Goal: Obtain resource: Obtain resource

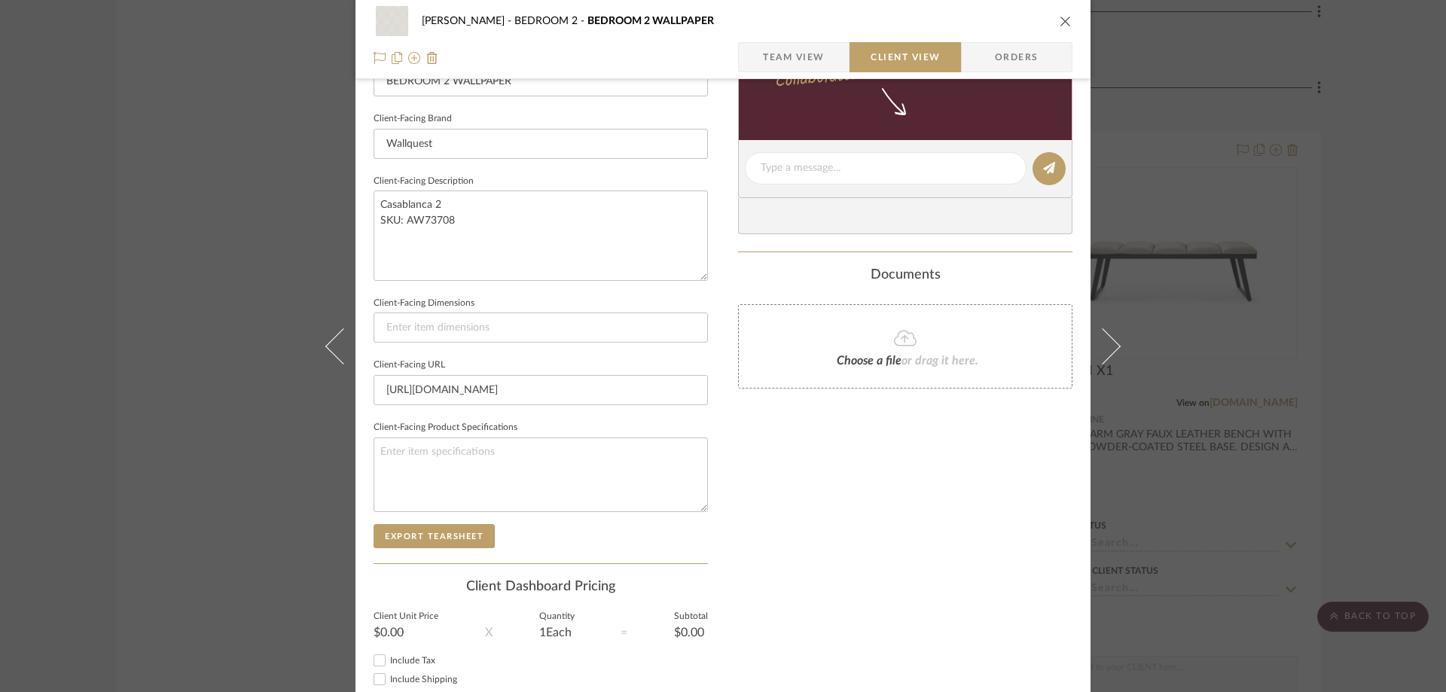
scroll to position [226, 0]
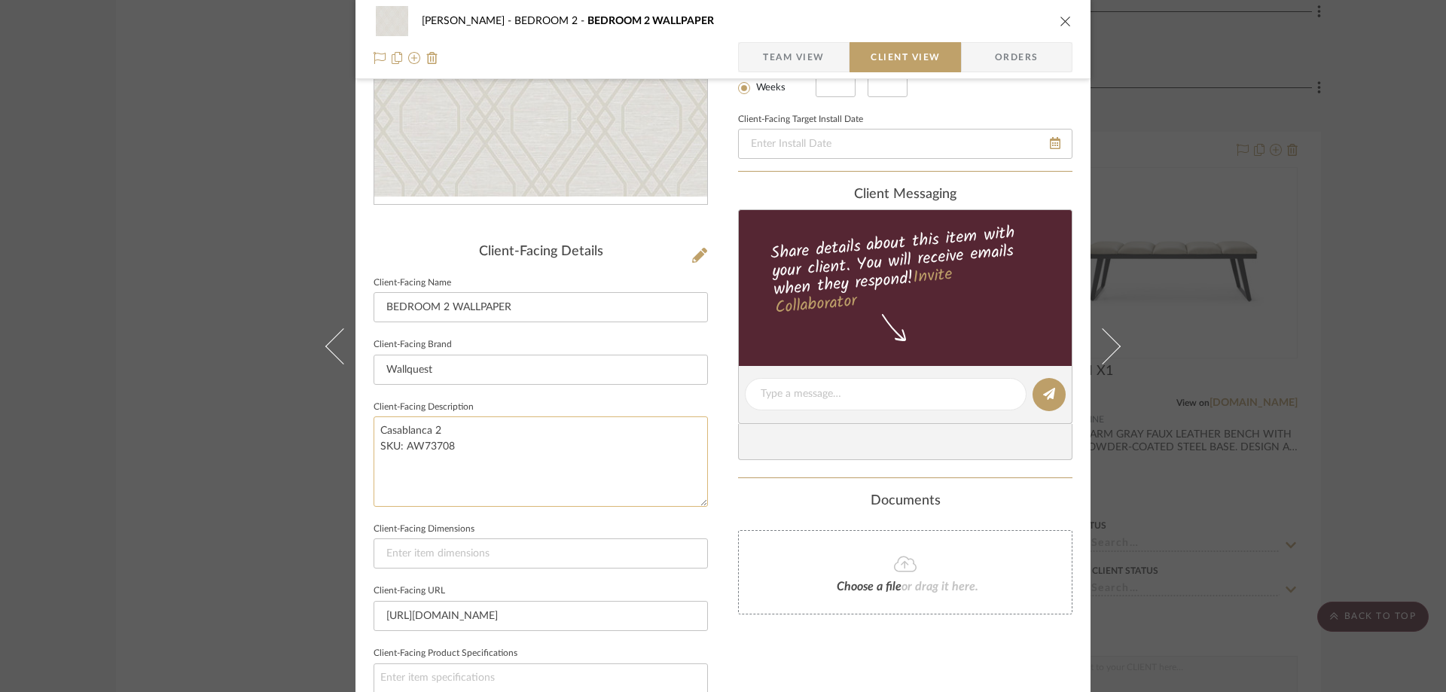
click at [428, 457] on textarea "Casablanca 2 SKU: AW73708" at bounding box center [541, 462] width 334 height 90
click at [460, 458] on textarea "Casablanca 2 SKU: AW73708" at bounding box center [541, 462] width 334 height 90
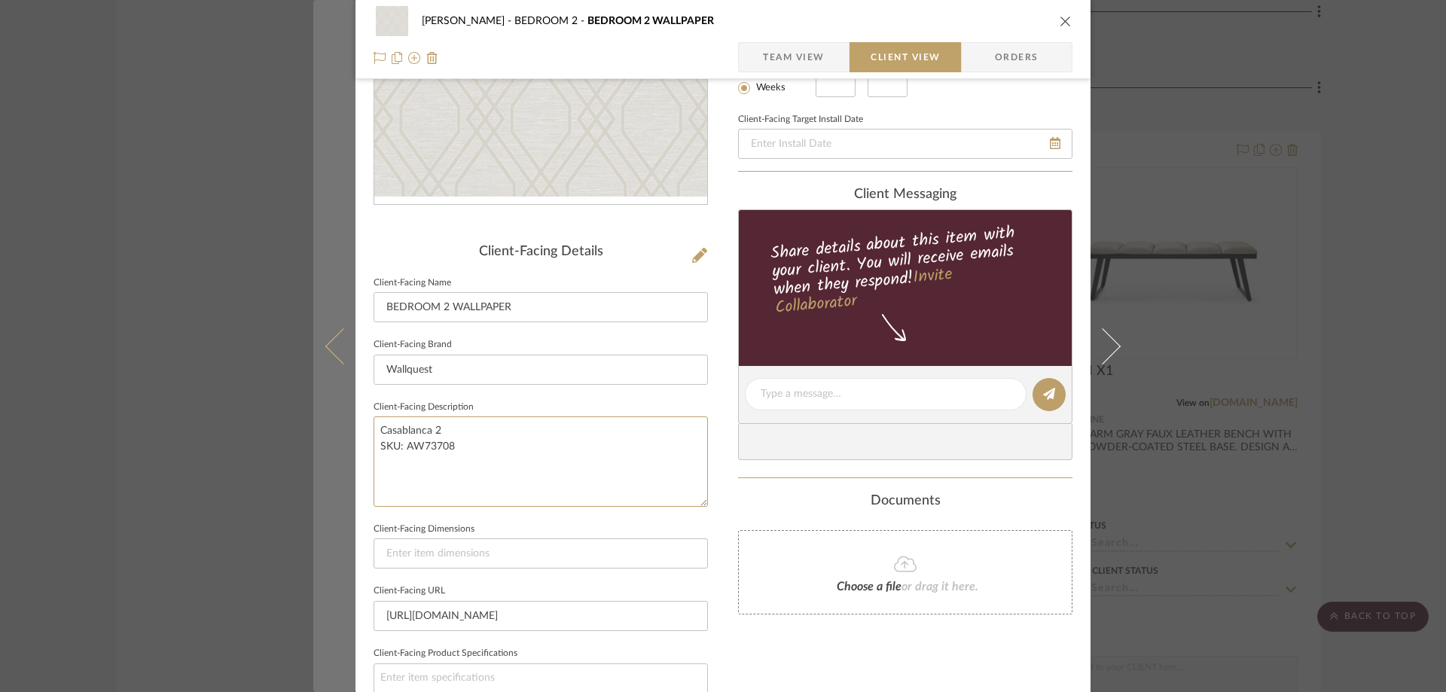
drag, startPoint x: 442, startPoint y: 458, endPoint x: 350, endPoint y: 447, distance: 93.3
click at [350, 447] on mat-dialog-content "CASAMAR - MARIO BEDROOM 2 BEDROOM 2 WALLPAPER Team View Client View Orders Clie…" at bounding box center [723, 399] width 820 height 1229
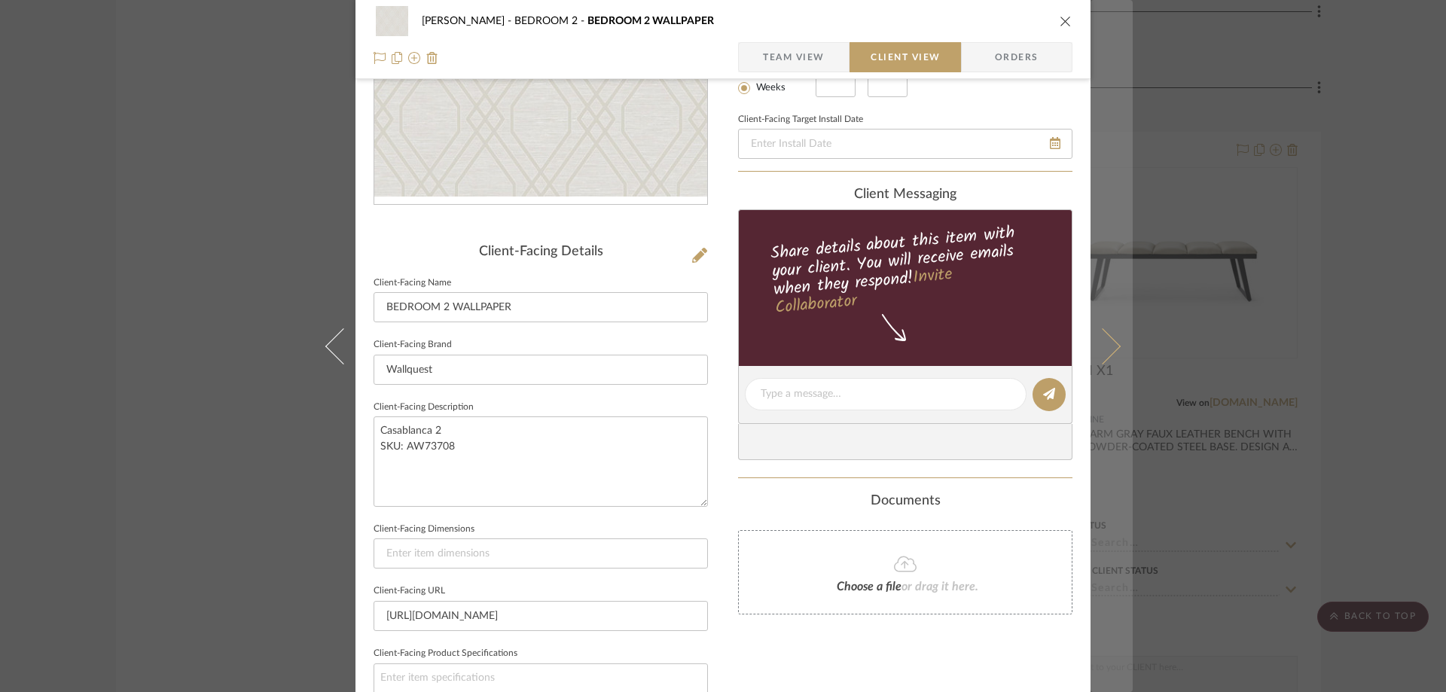
click at [1105, 331] on button at bounding box center [1112, 346] width 42 height 692
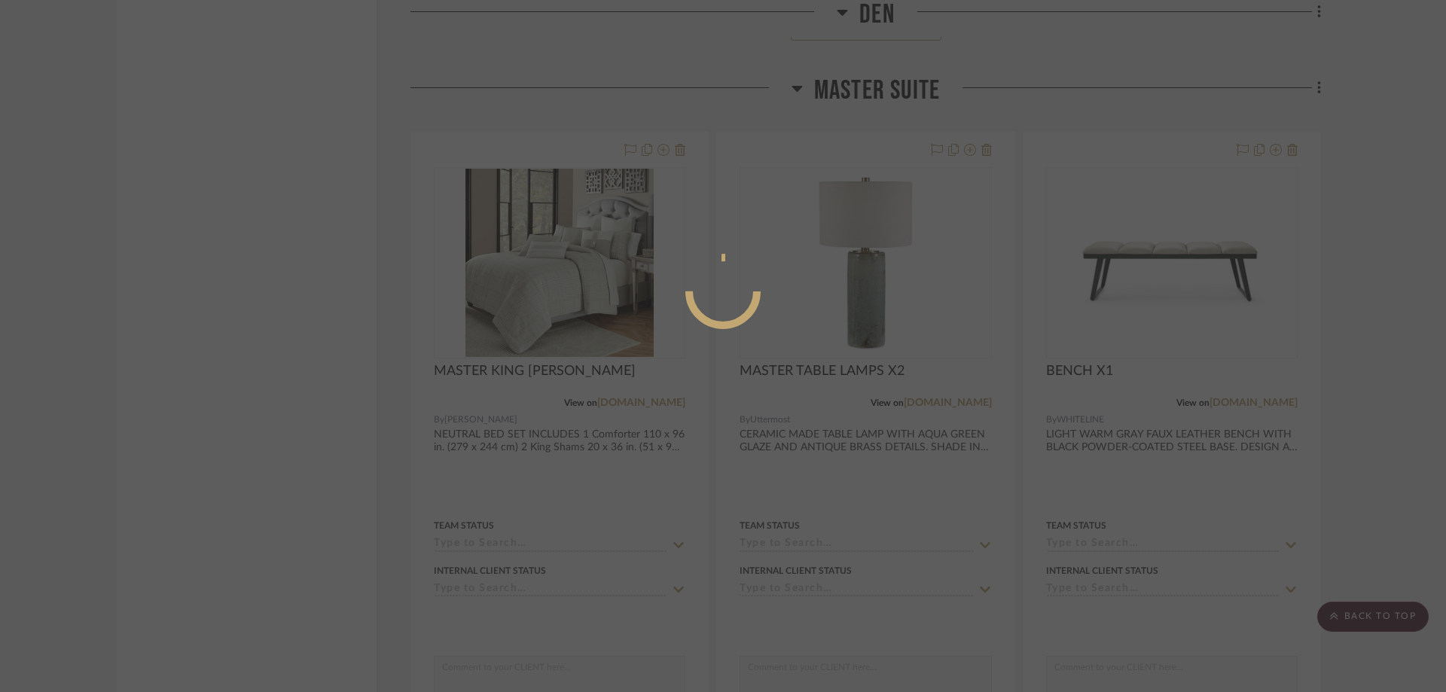
scroll to position [0, 0]
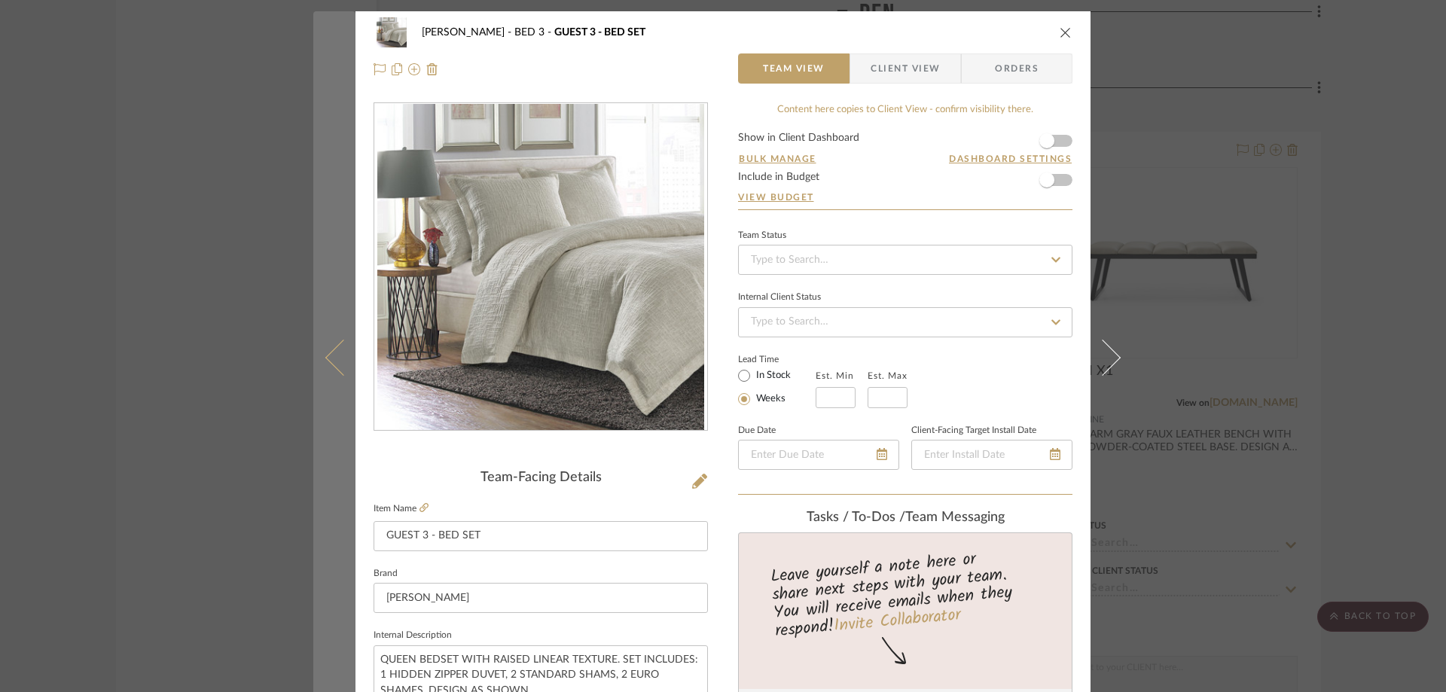
click at [323, 349] on button at bounding box center [334, 357] width 42 height 692
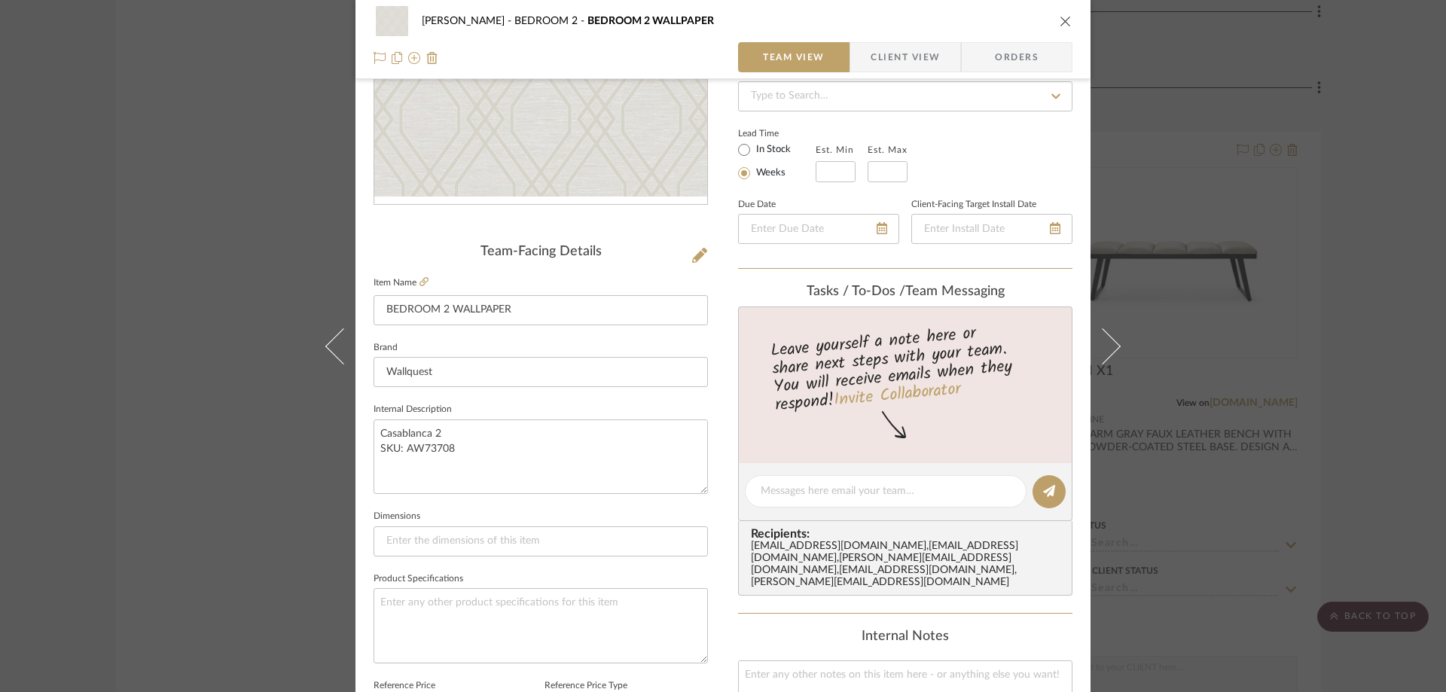
scroll to position [452, 0]
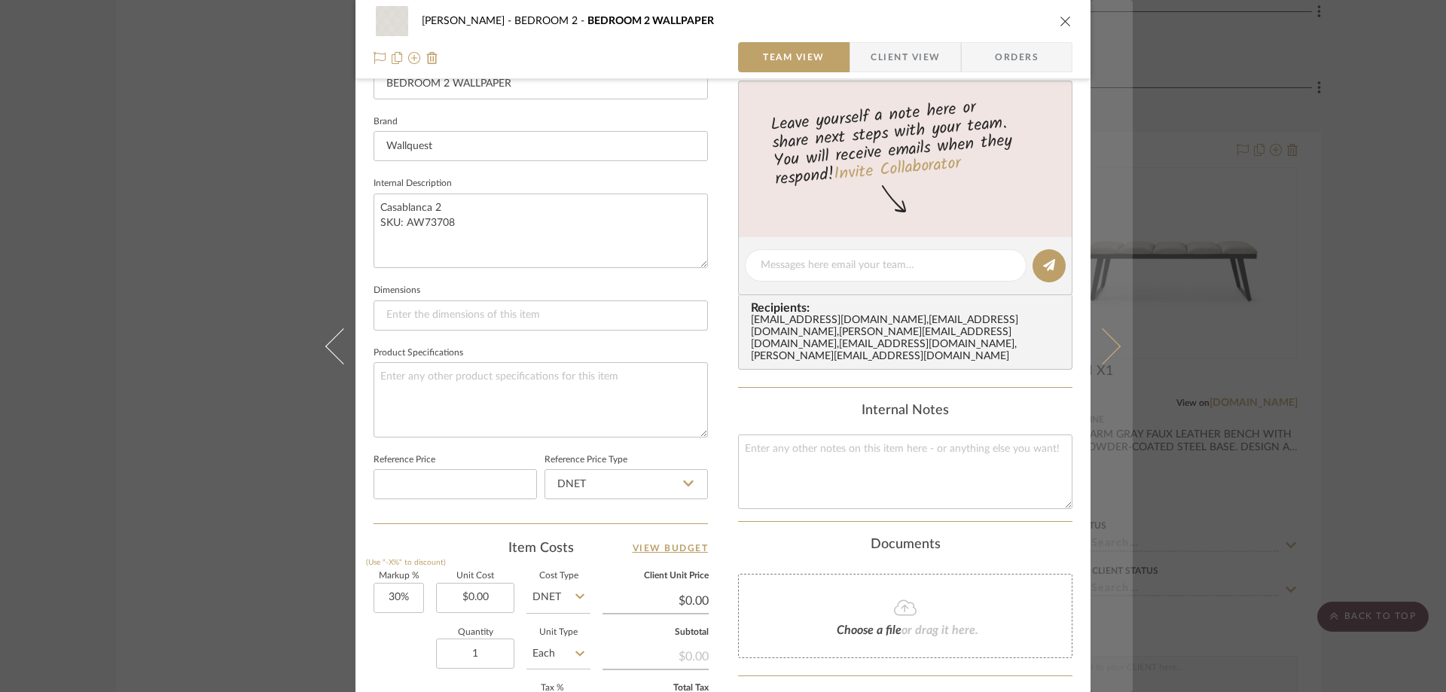
click at [1109, 327] on button at bounding box center [1112, 346] width 42 height 692
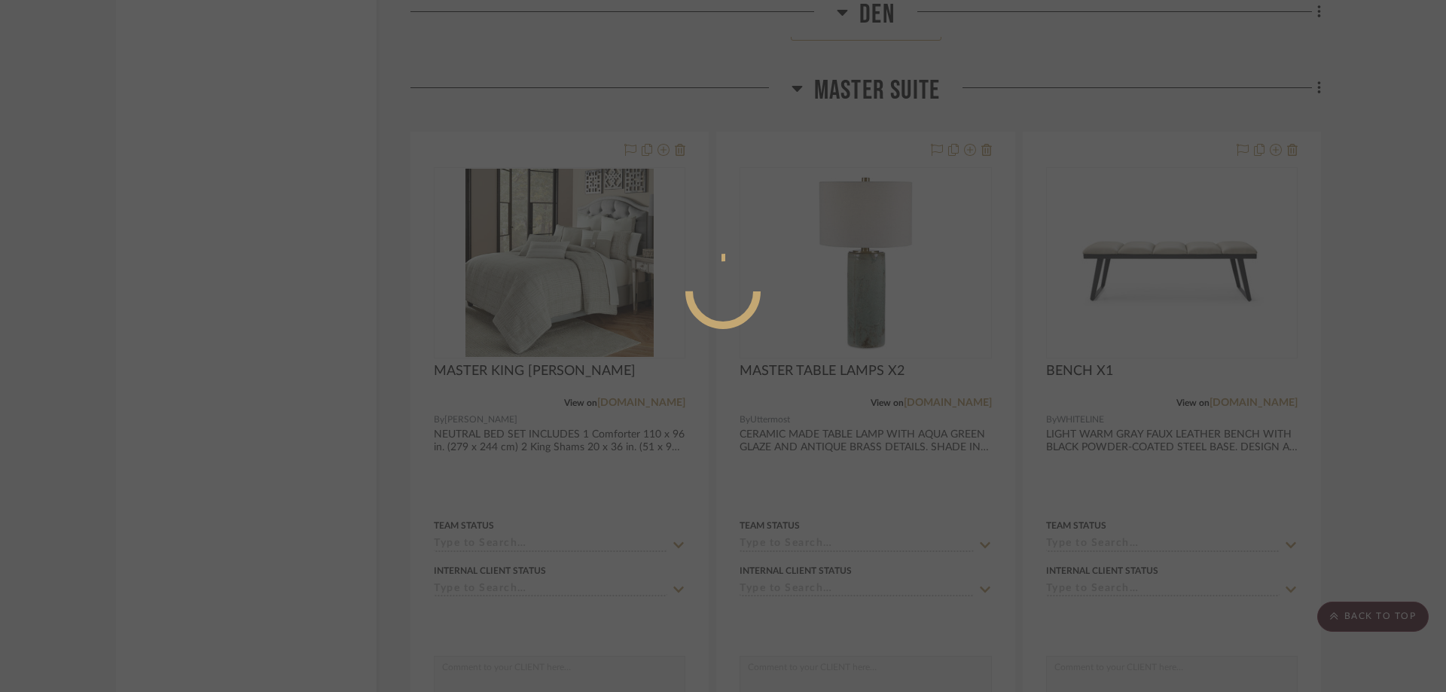
scroll to position [0, 0]
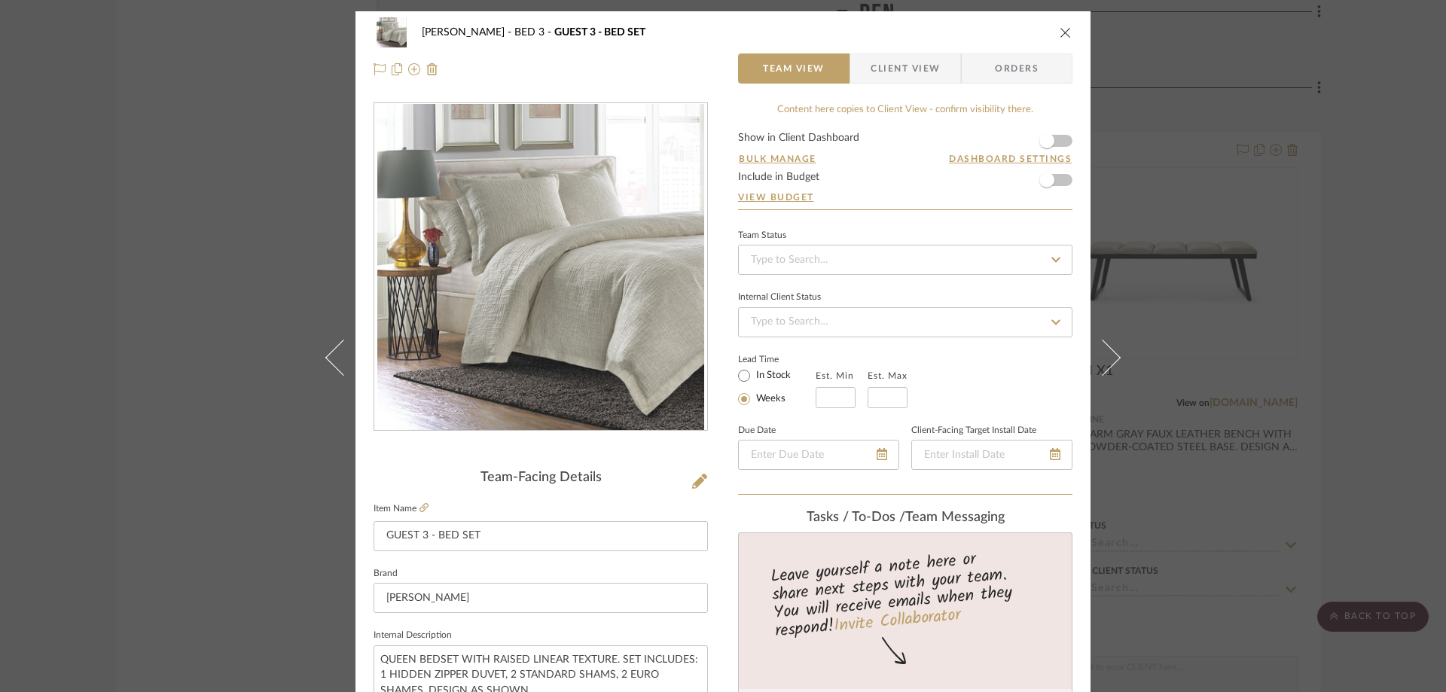
drag, startPoint x: 918, startPoint y: 78, endPoint x: 907, endPoint y: 87, distance: 14.5
click at [918, 78] on span "Client View" at bounding box center [905, 68] width 69 height 30
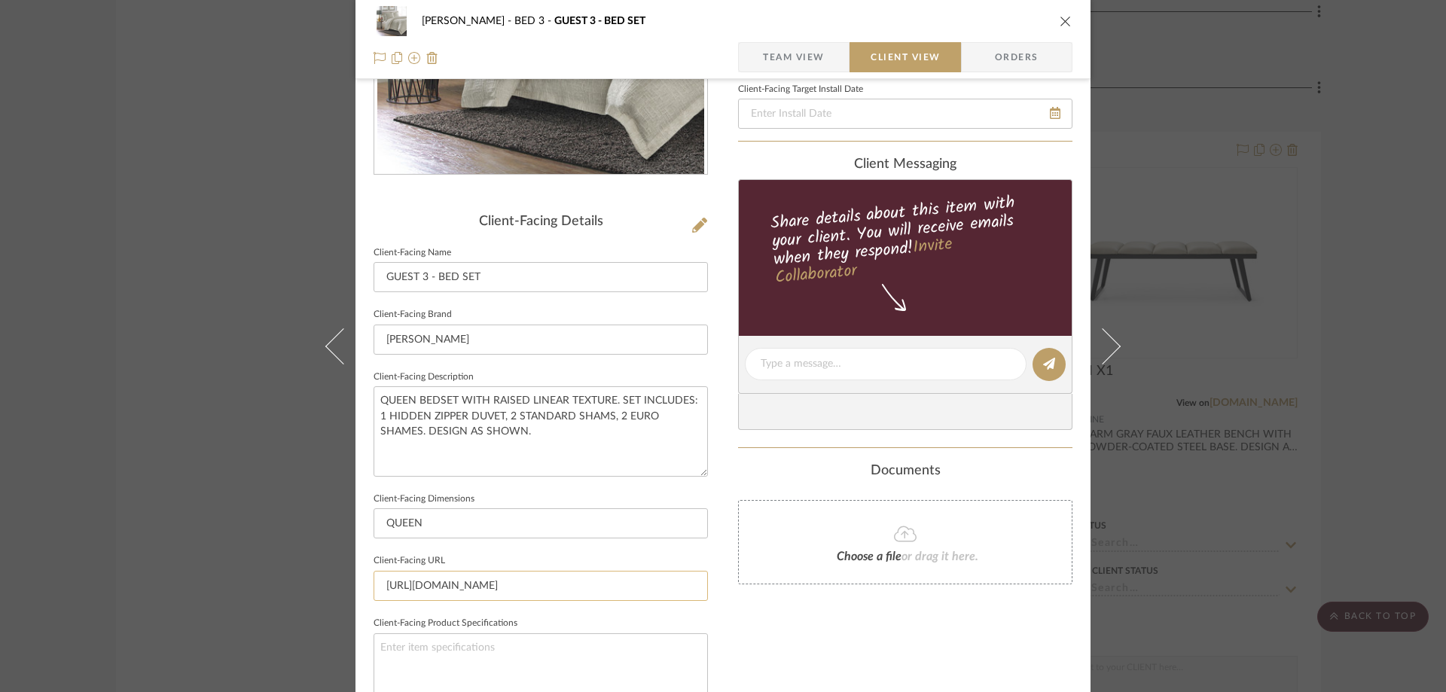
scroll to position [301, 0]
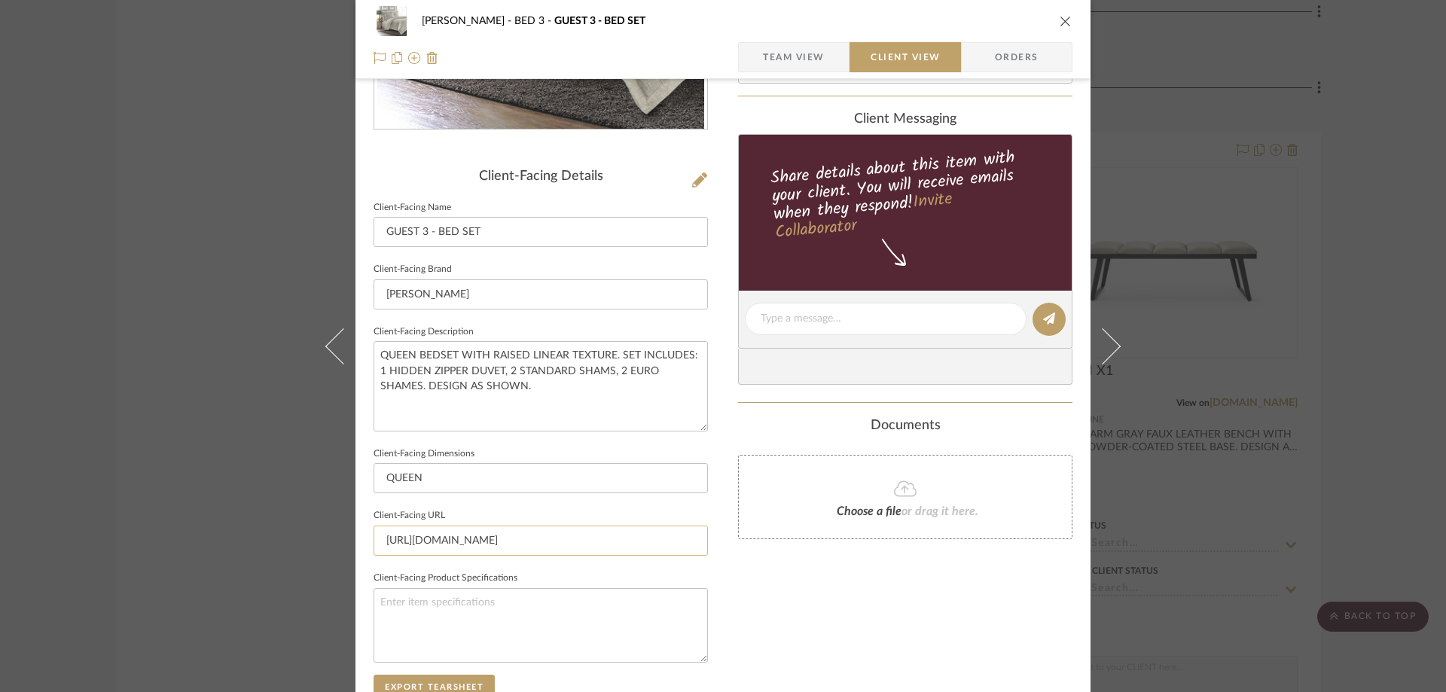
click at [532, 539] on input "https://www.amini.com/bedding_detail?Subcat=TOB&GCode=HILTN-NAT" at bounding box center [541, 541] width 334 height 30
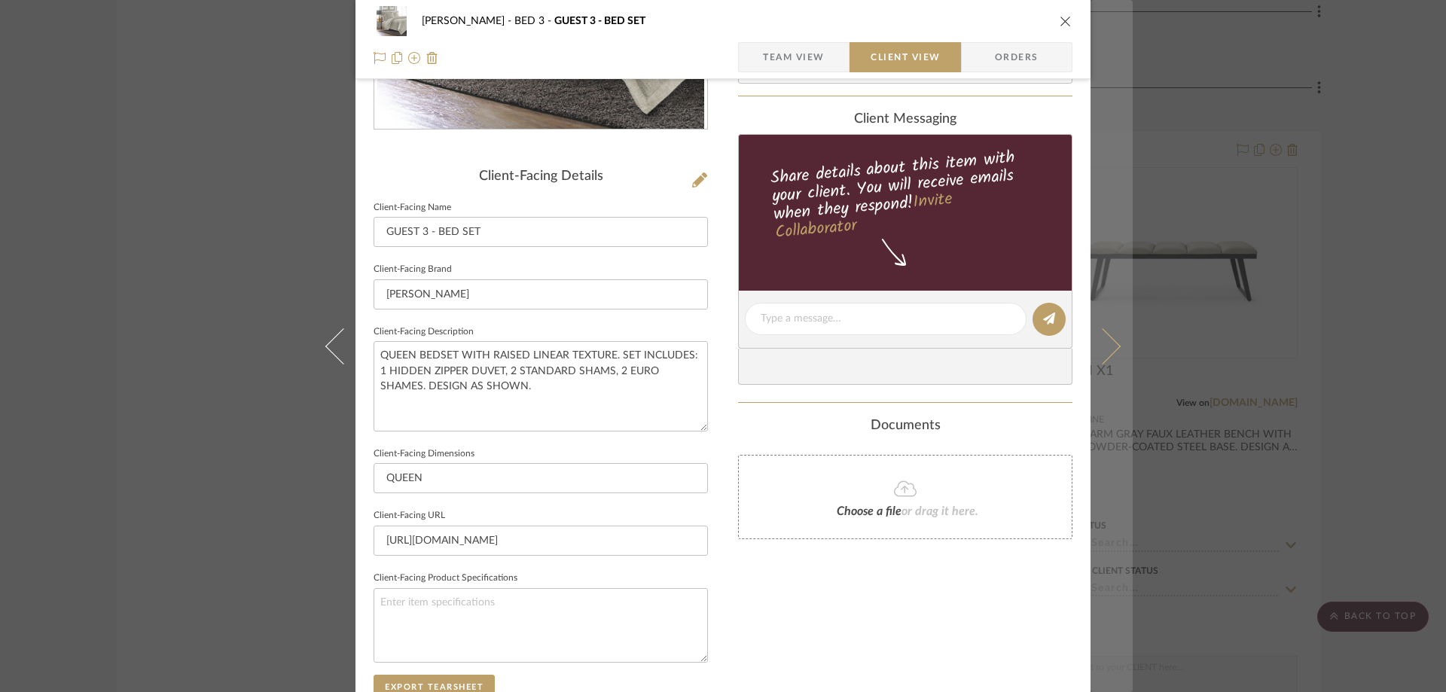
click at [1099, 334] on icon at bounding box center [1103, 346] width 36 height 36
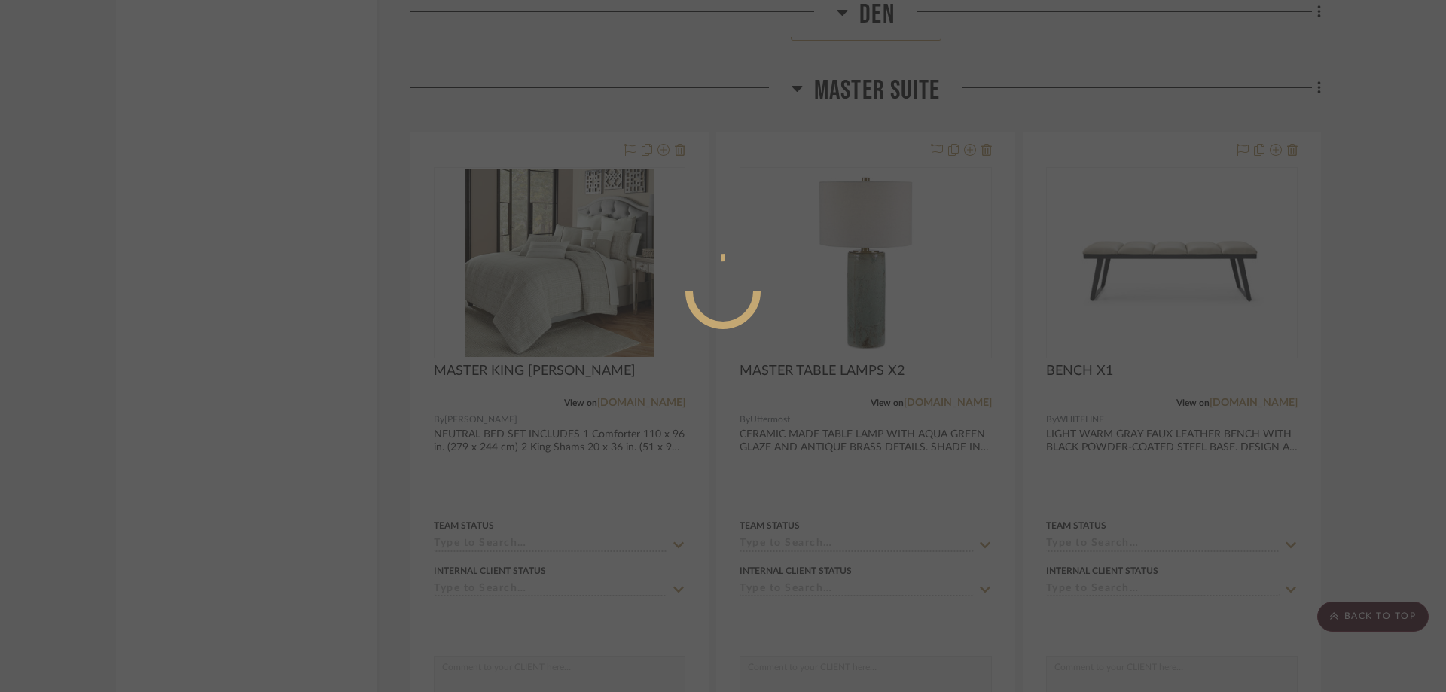
scroll to position [0, 0]
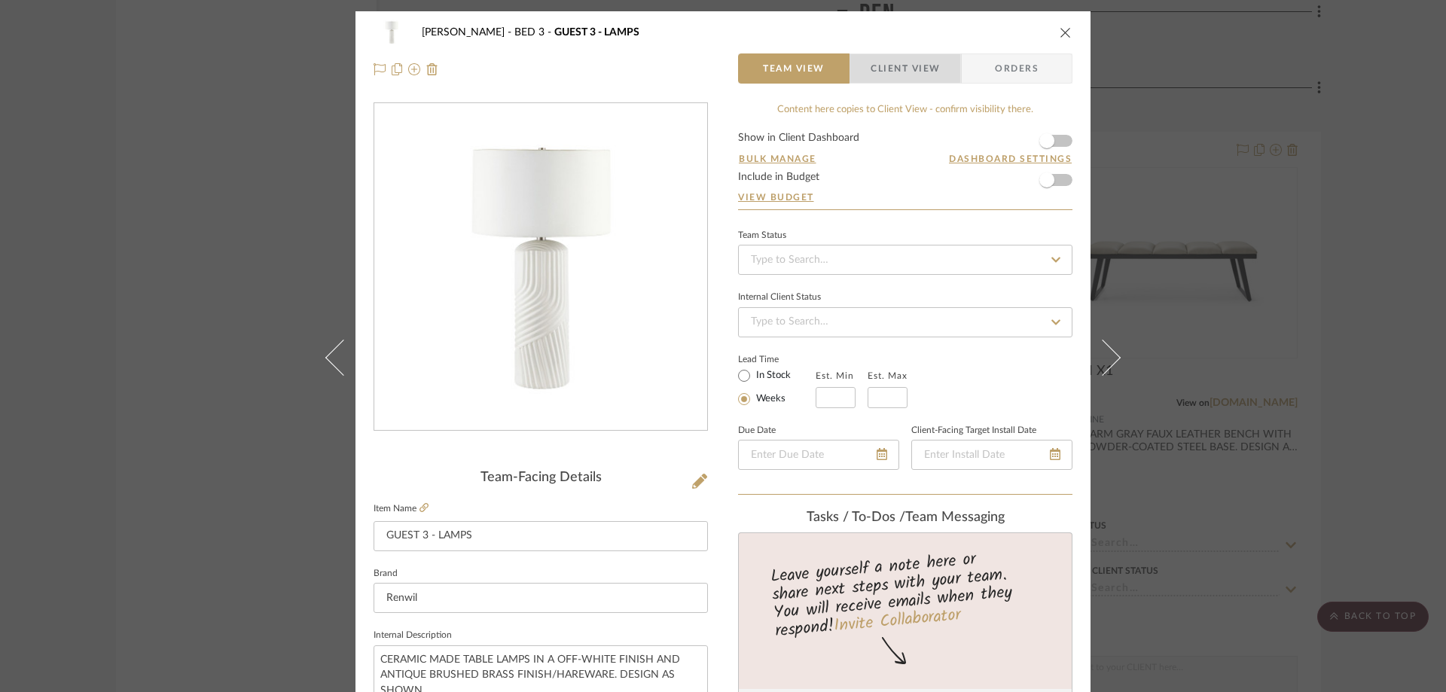
click at [886, 55] on span "Client View" at bounding box center [905, 68] width 69 height 30
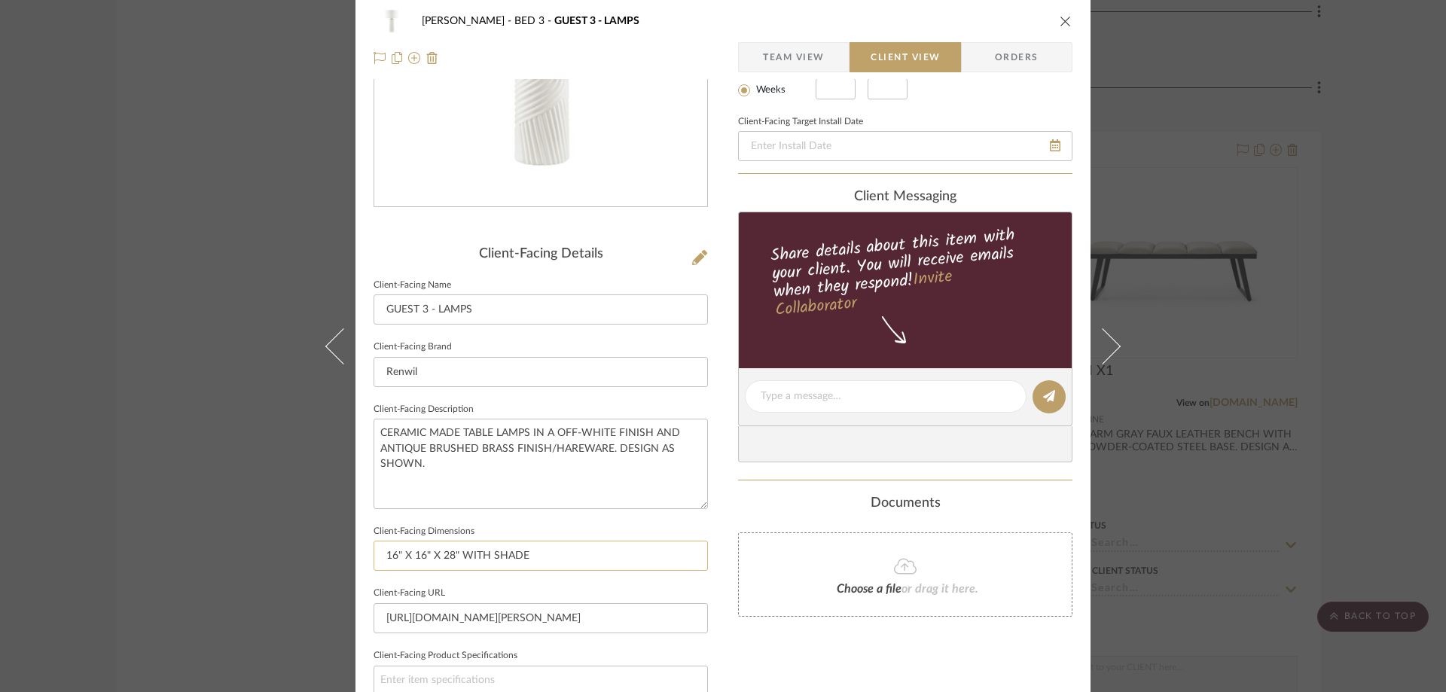
scroll to position [377, 0]
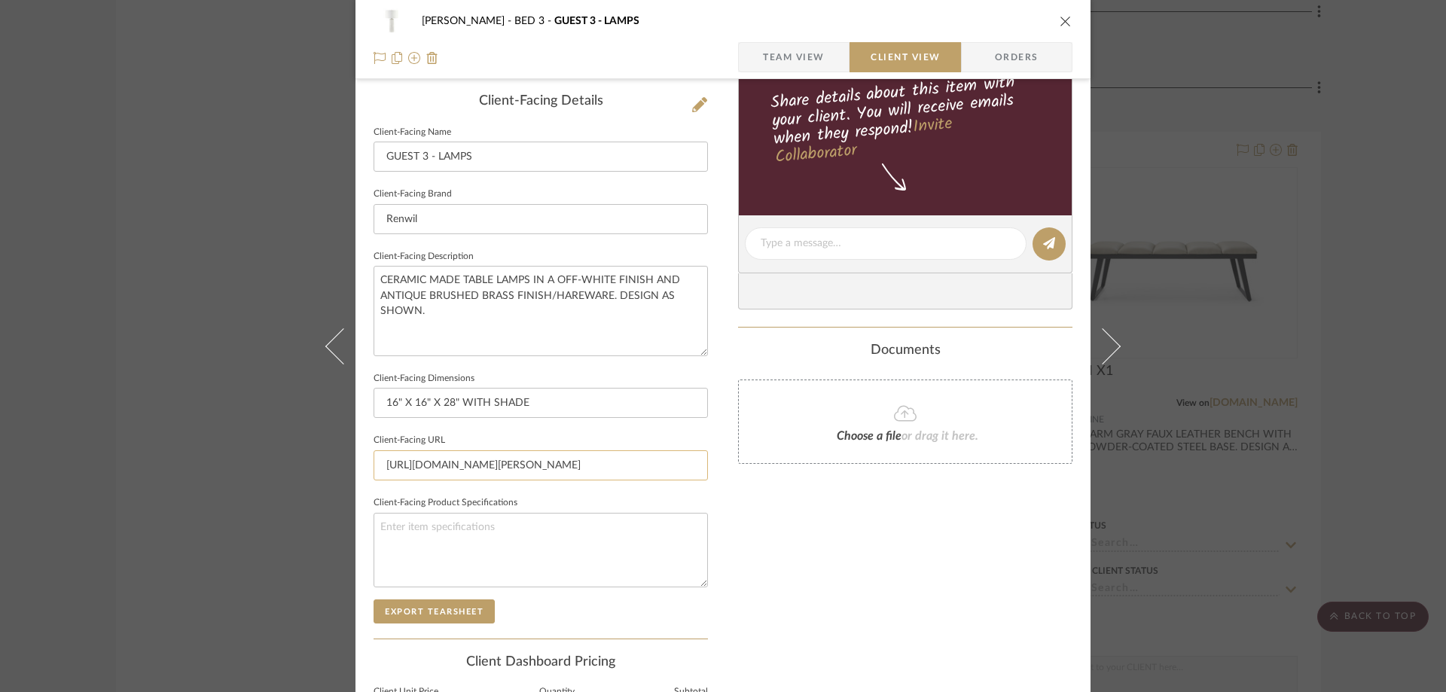
click at [472, 455] on input "https://www.renwil.com/en/valerie-lpt1218/p" at bounding box center [541, 466] width 334 height 30
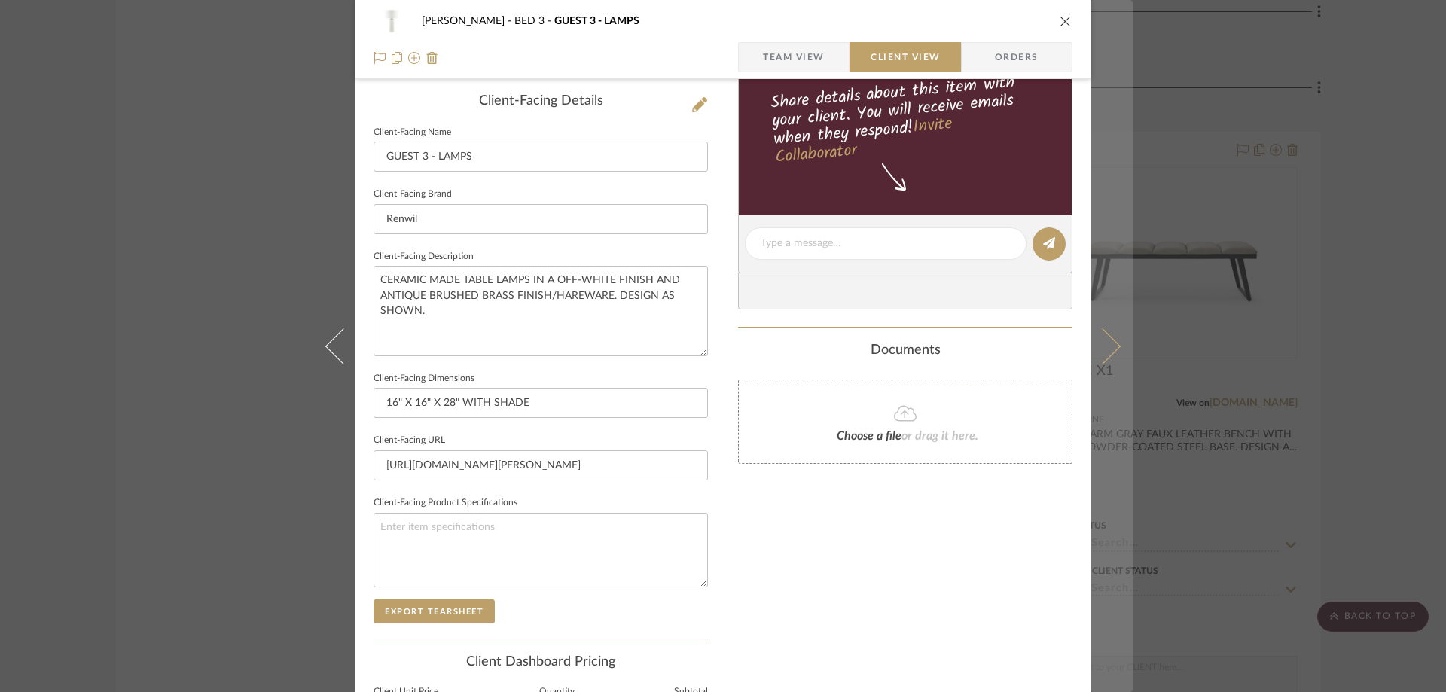
click at [1127, 316] on button at bounding box center [1112, 346] width 42 height 692
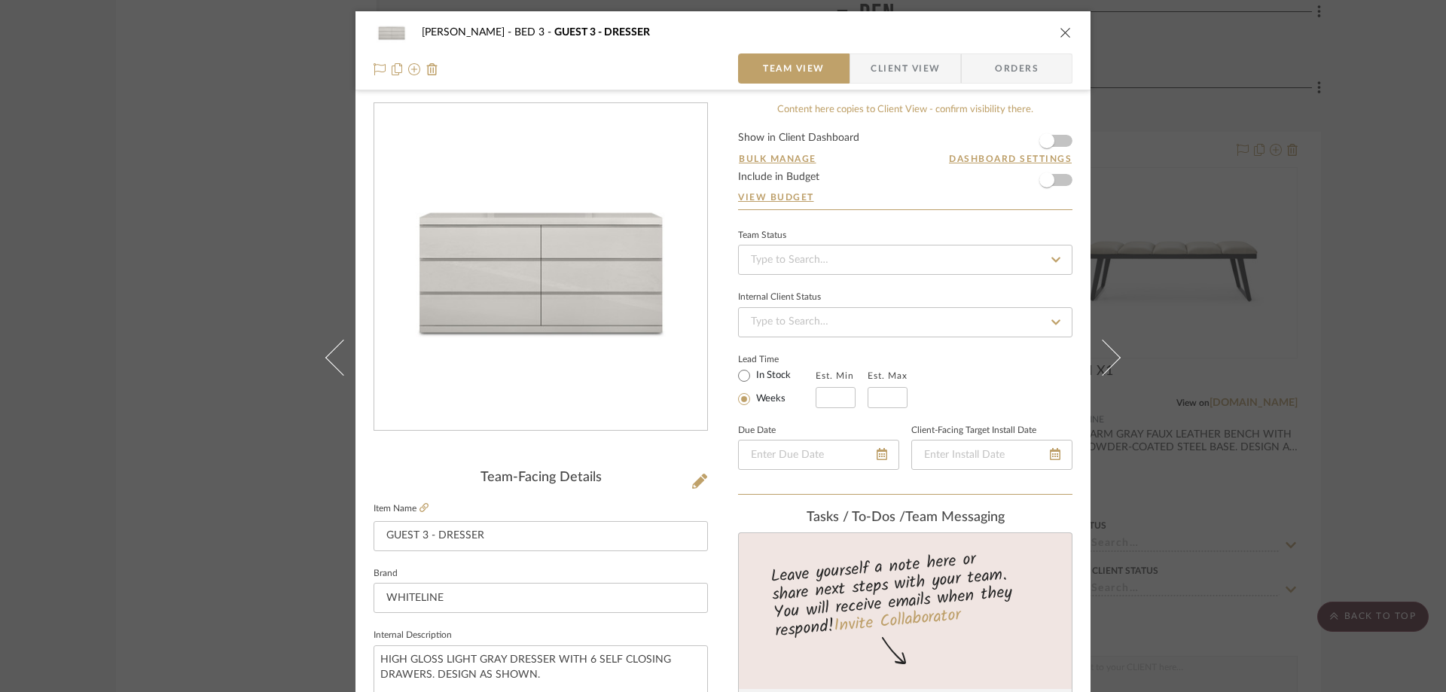
scroll to position [301, 0]
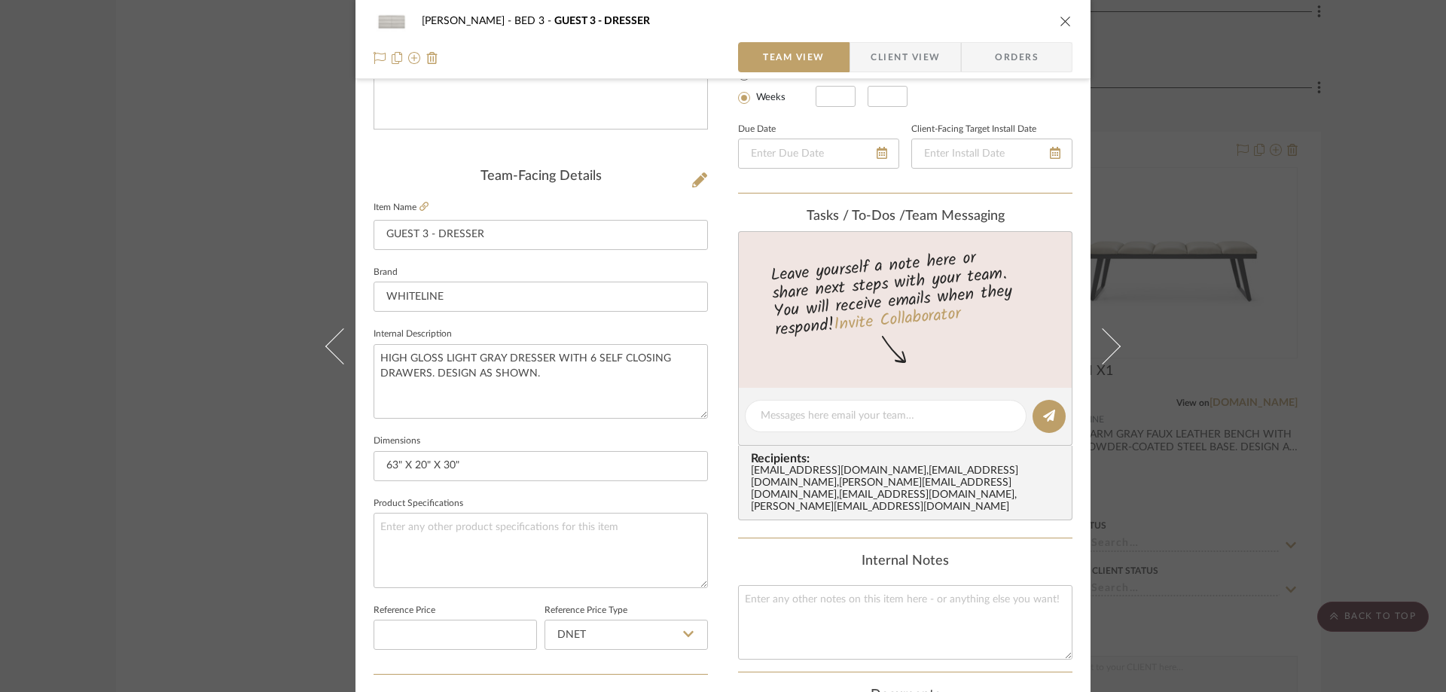
click at [918, 63] on span "Client View" at bounding box center [905, 57] width 69 height 30
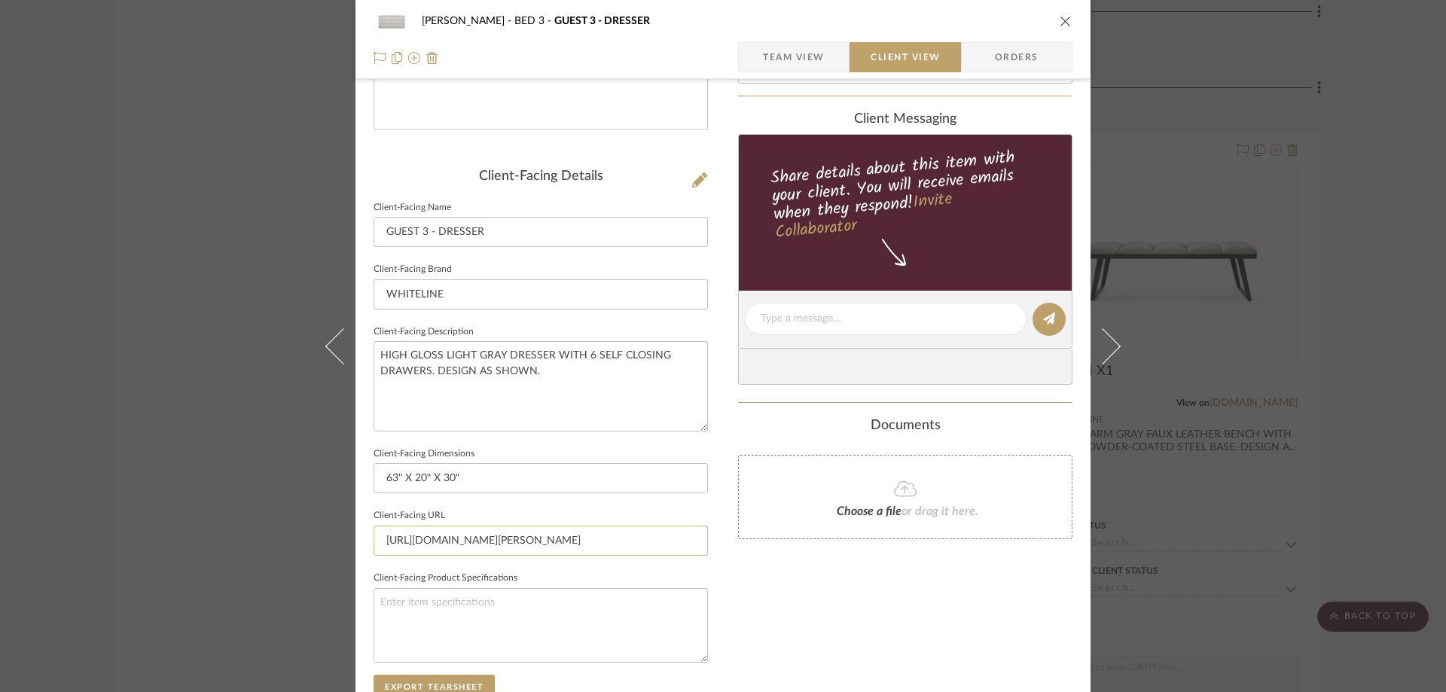
click at [605, 542] on input "https://www.whitelinemod.com/shop/special/top-seller/anna-dresser/" at bounding box center [541, 541] width 334 height 30
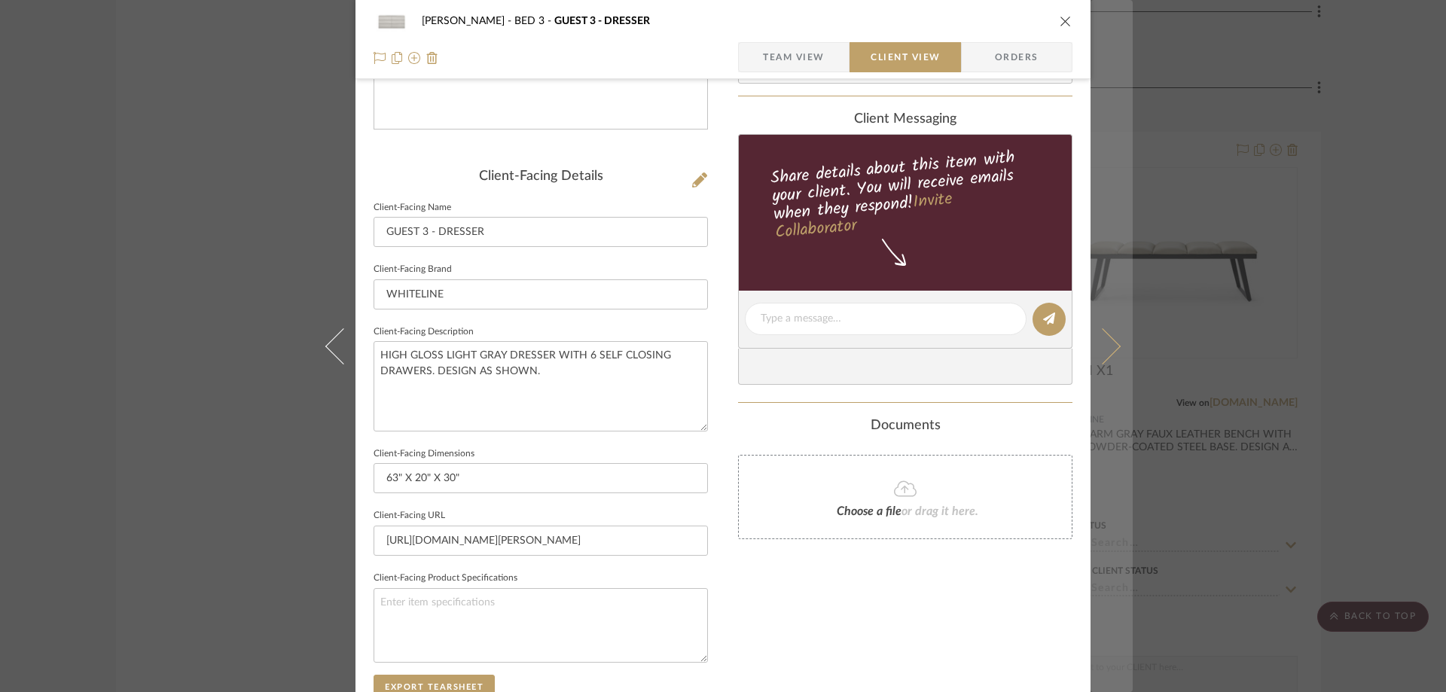
click at [1095, 352] on icon at bounding box center [1103, 346] width 36 height 36
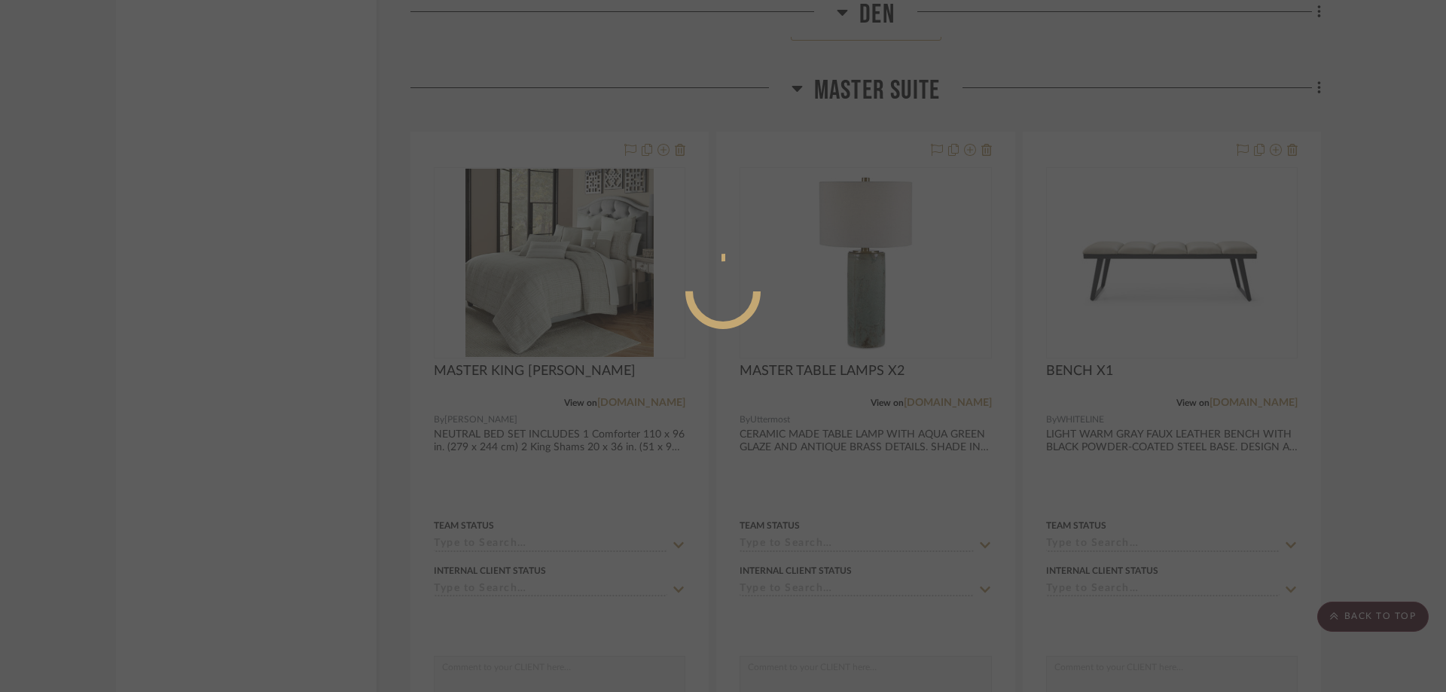
scroll to position [0, 0]
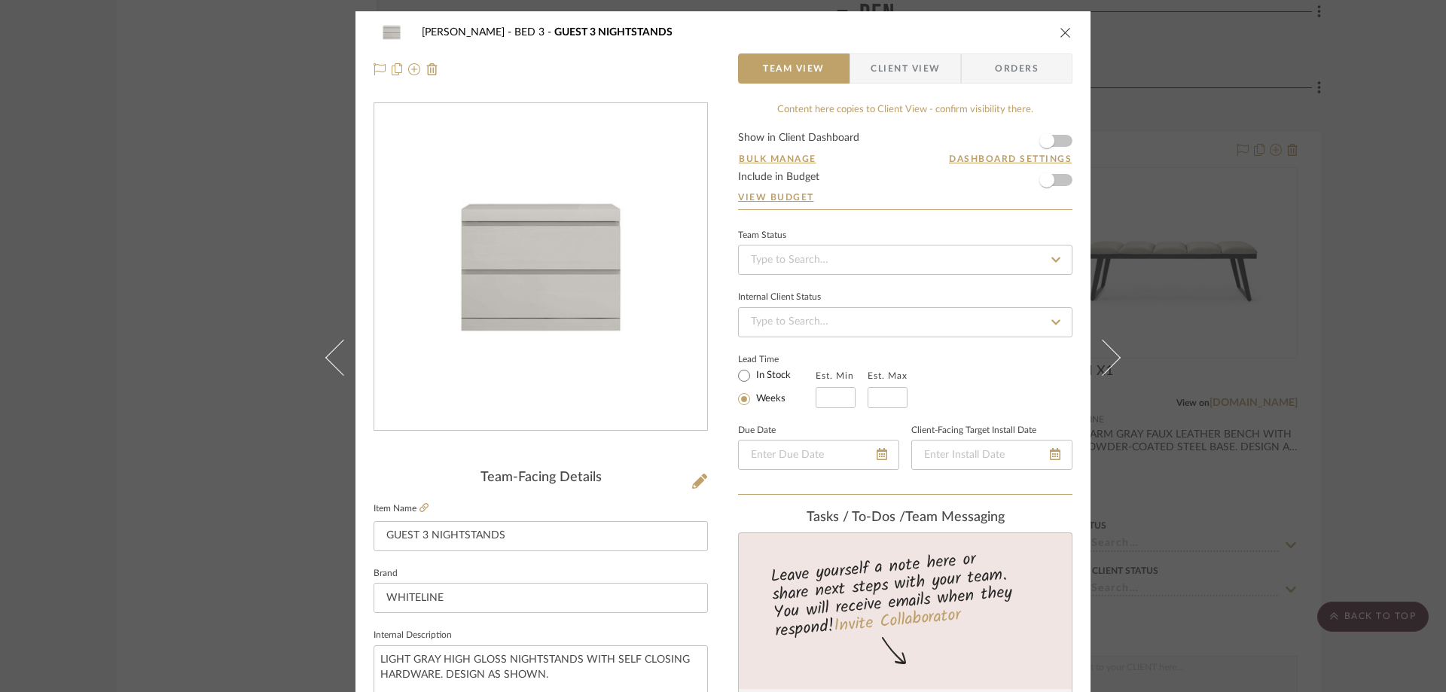
click at [900, 75] on span "Client View" at bounding box center [905, 68] width 69 height 30
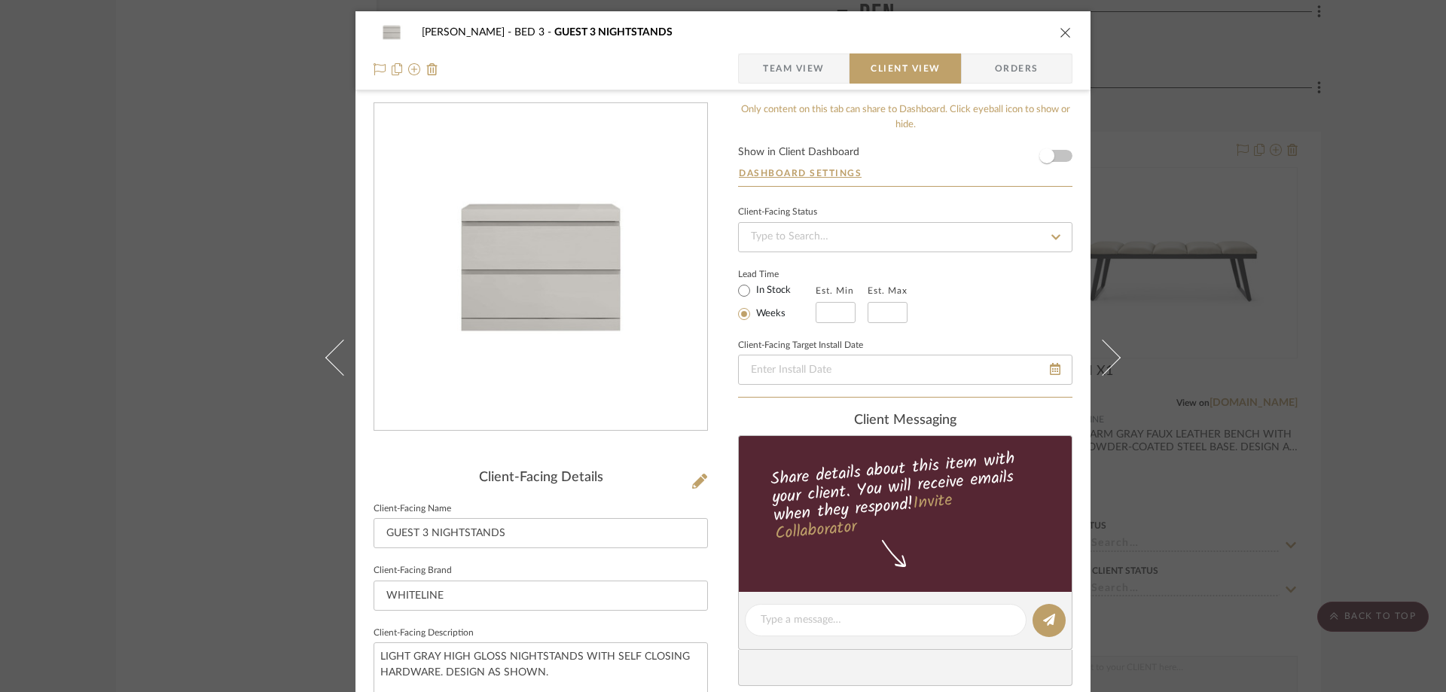
scroll to position [377, 0]
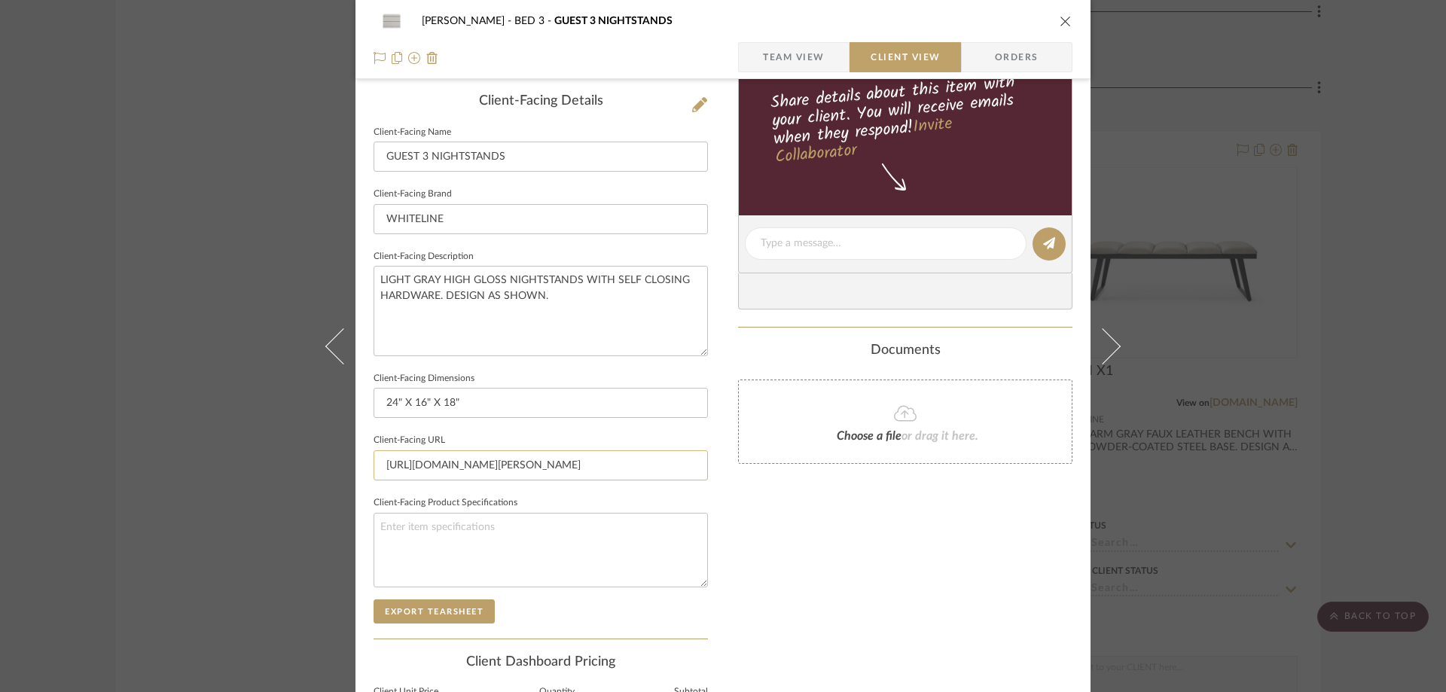
click at [537, 472] on input "https://www.whitelinemod.com/shop/special/top-seller/anna-nightstand-small/" at bounding box center [541, 466] width 334 height 30
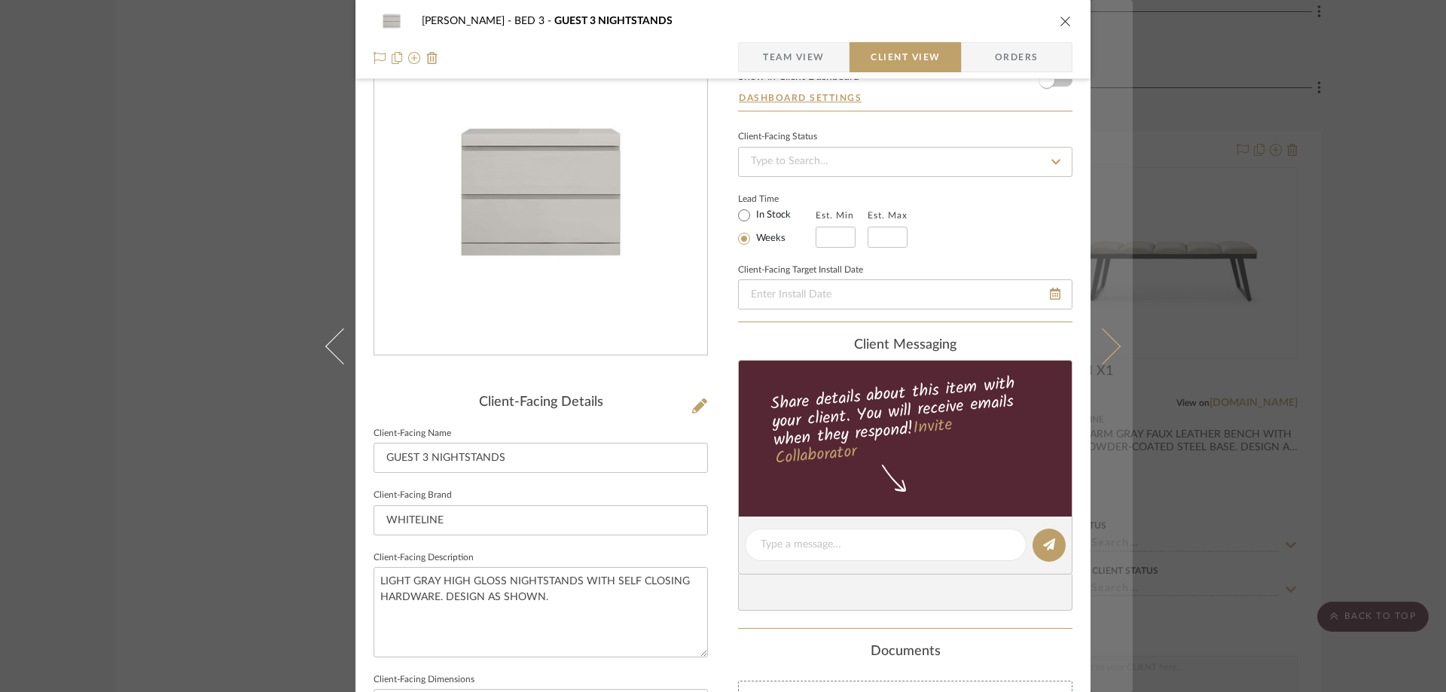
click at [1099, 325] on button at bounding box center [1112, 346] width 42 height 692
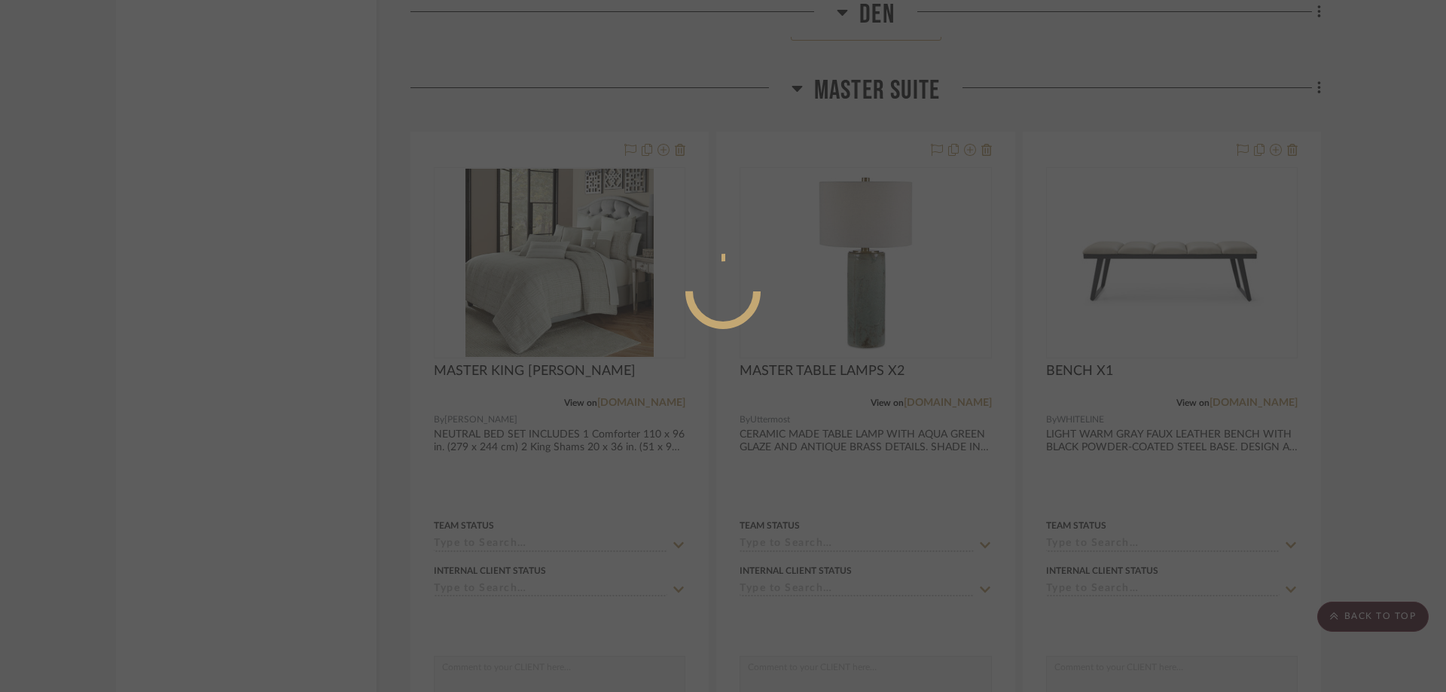
scroll to position [0, 0]
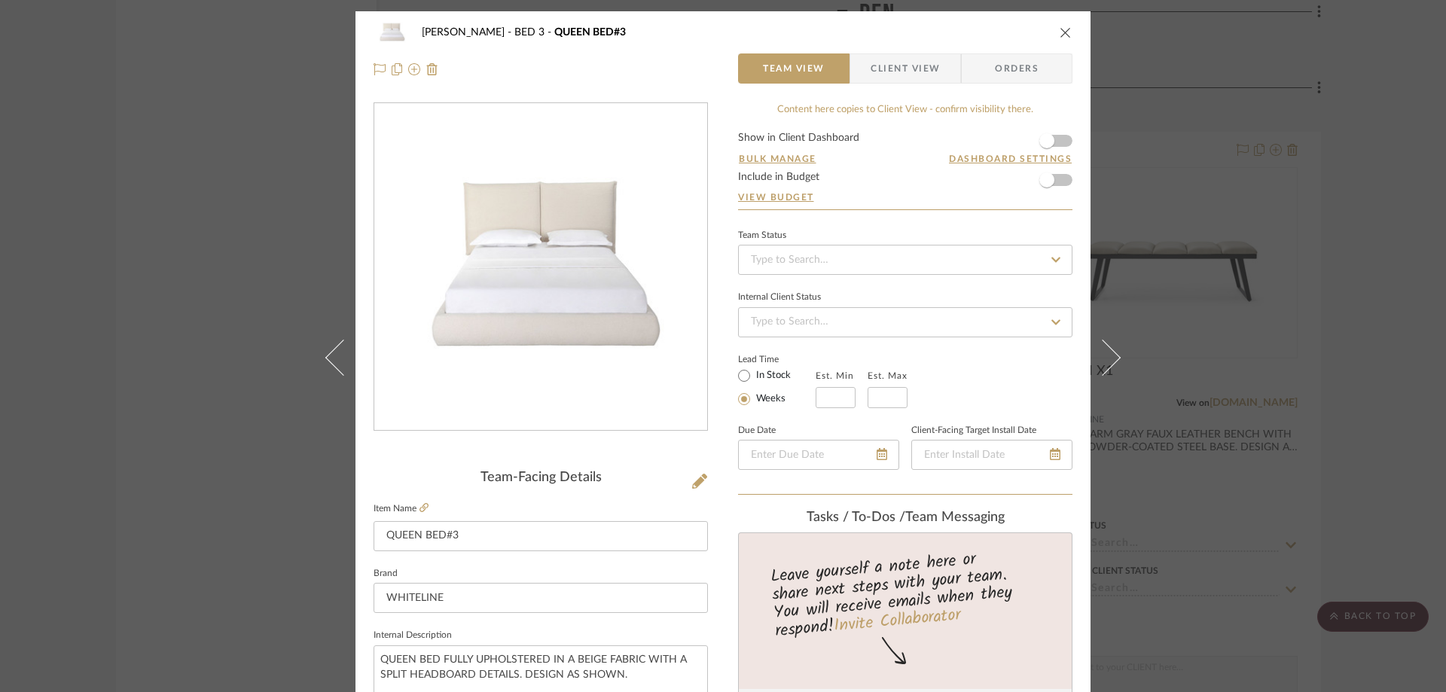
click at [907, 66] on span "Client View" at bounding box center [905, 68] width 69 height 30
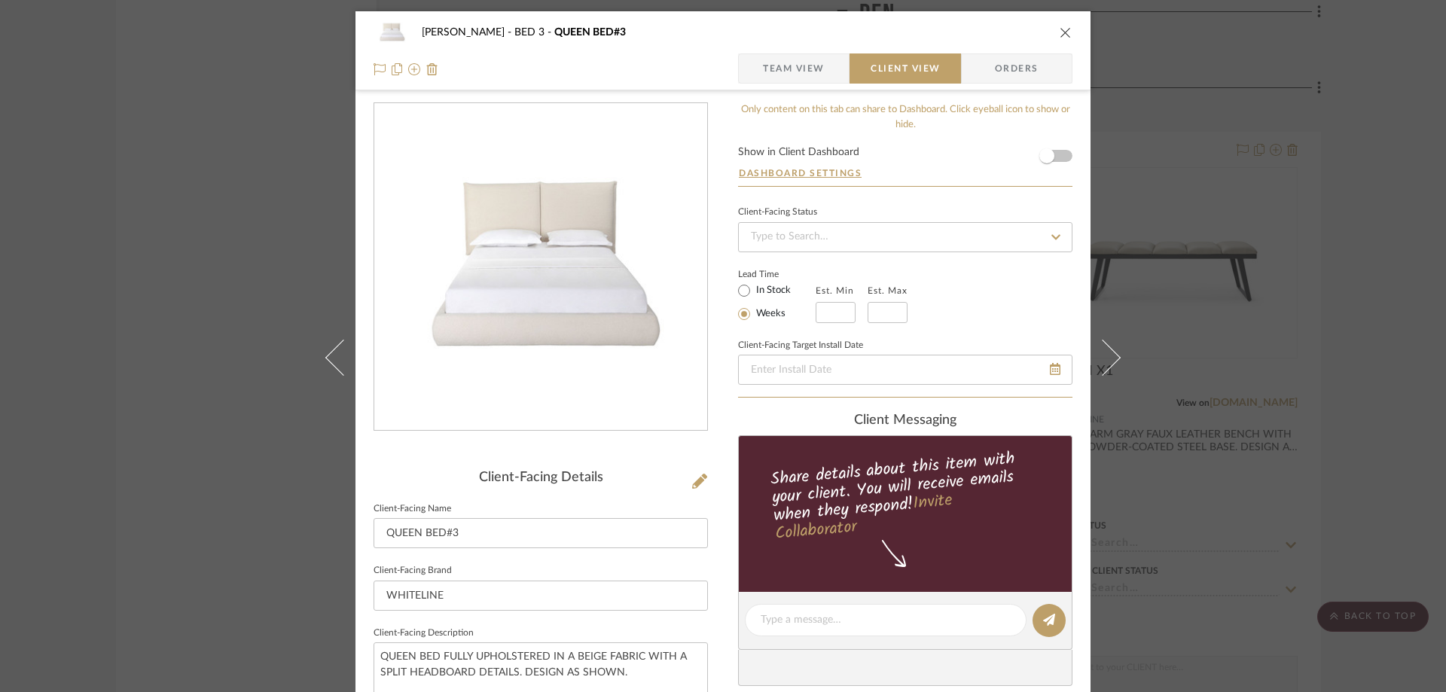
scroll to position [301, 0]
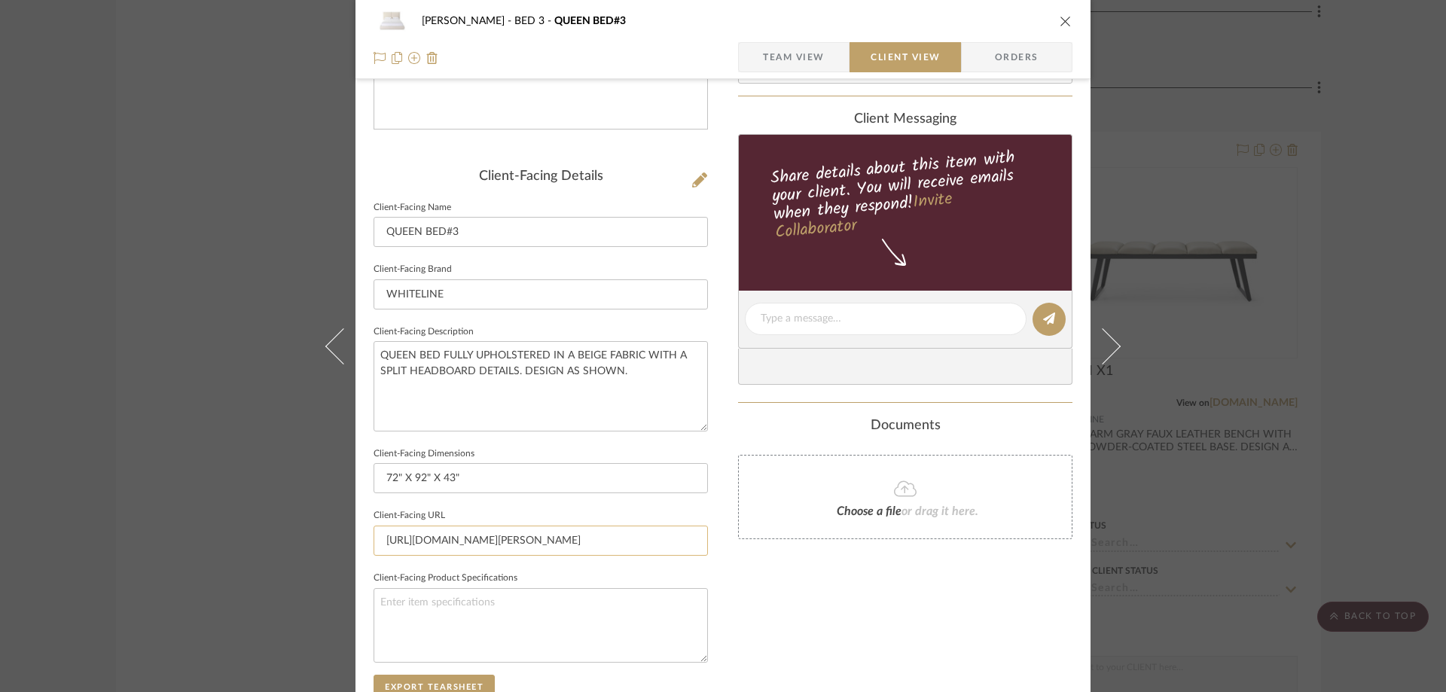
click at [480, 545] on input "https://www.whitelinemod.com/shop/bedroom/queen-beds/eric-bed-queen/" at bounding box center [541, 541] width 334 height 30
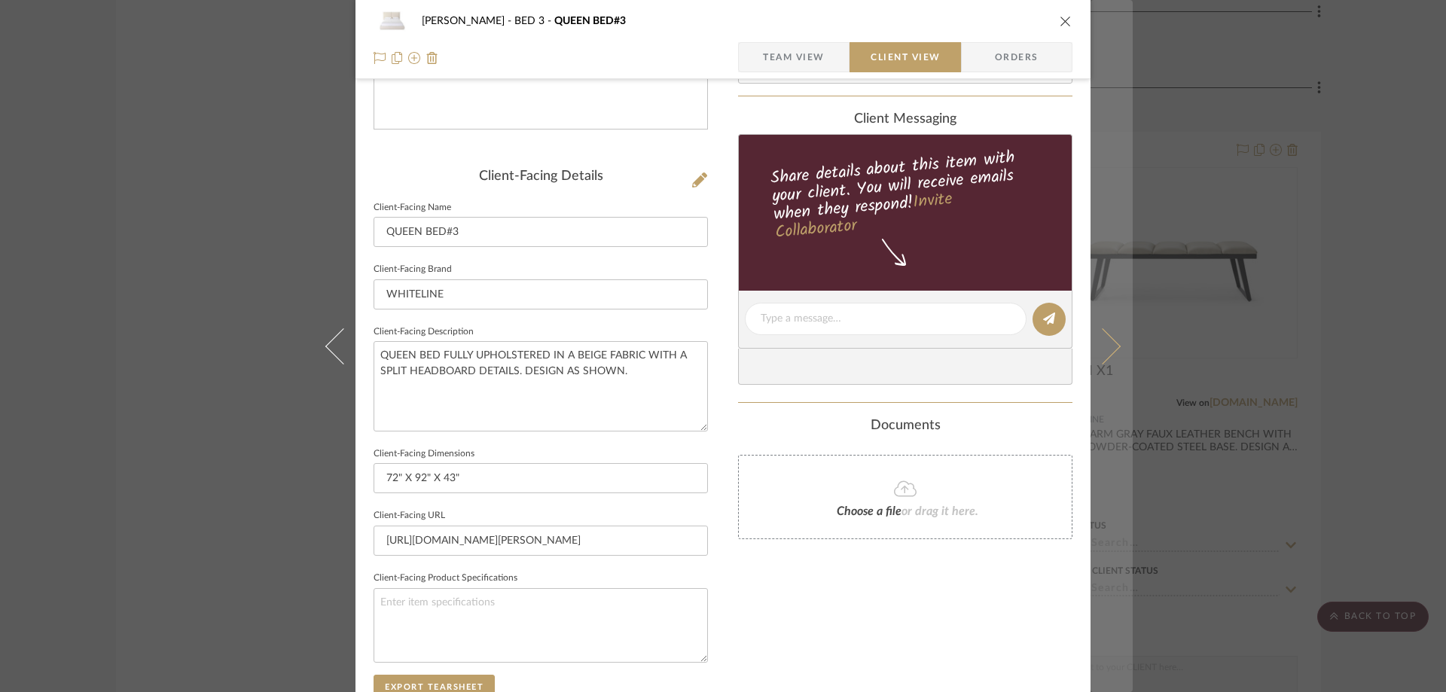
click at [1098, 316] on button at bounding box center [1112, 346] width 42 height 692
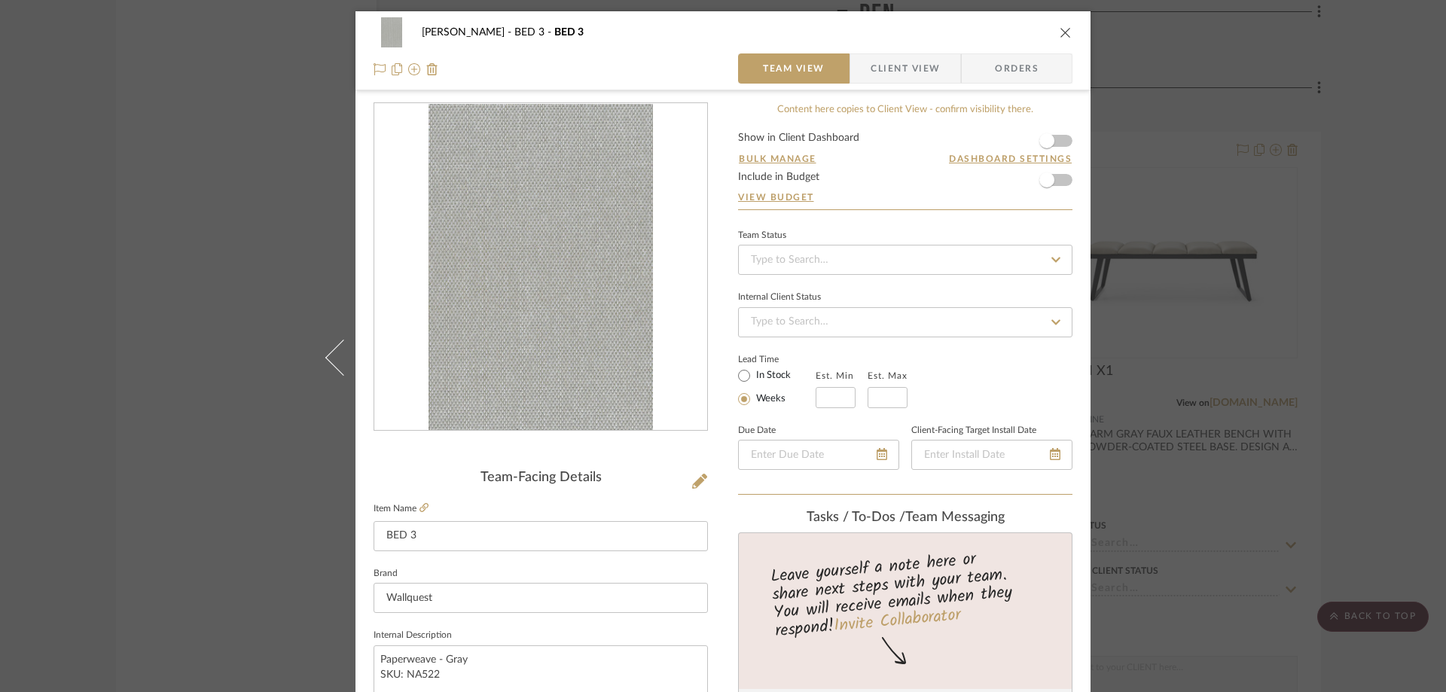
scroll to position [226, 0]
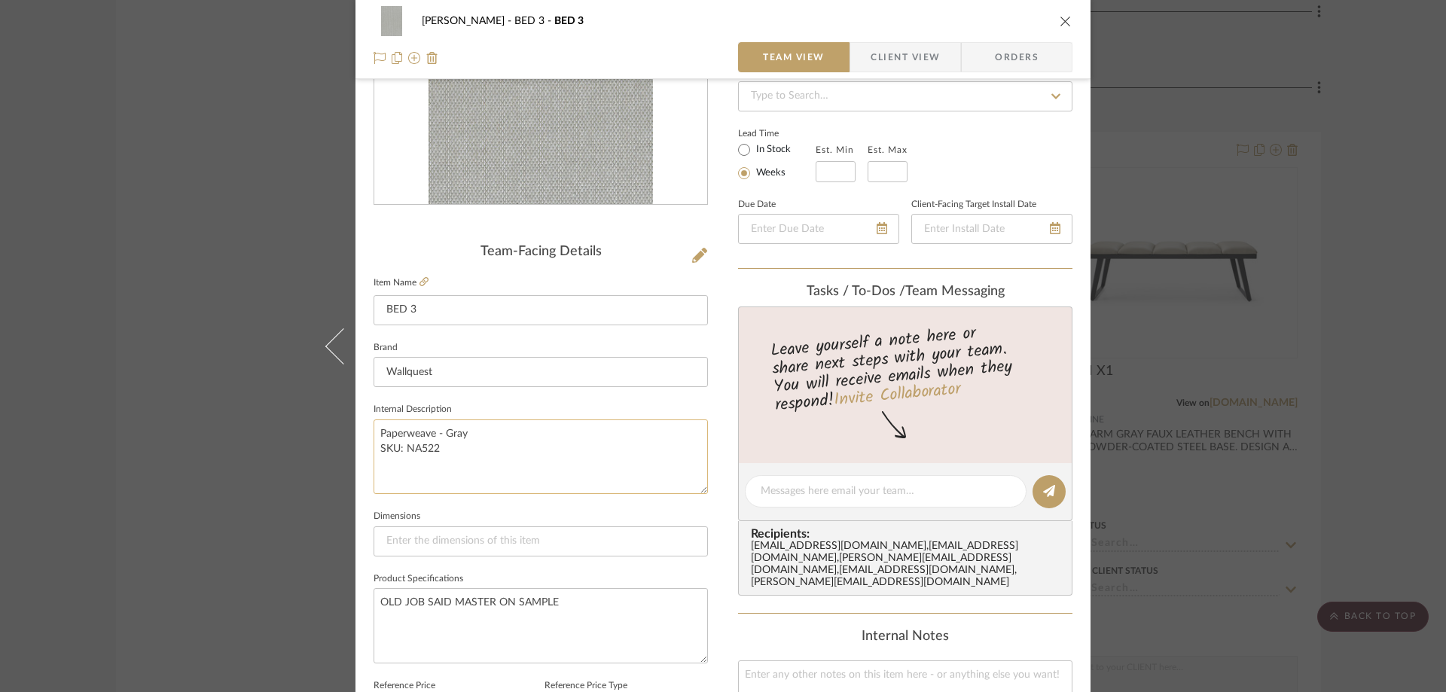
drag, startPoint x: 436, startPoint y: 443, endPoint x: 369, endPoint y: 430, distance: 68.3
click at [374, 430] on textarea "Paperweave - Gray SKU: NA522" at bounding box center [541, 457] width 334 height 75
drag, startPoint x: 913, startPoint y: 57, endPoint x: 942, endPoint y: 50, distance: 30.2
click at [913, 57] on span "Client View" at bounding box center [905, 57] width 69 height 30
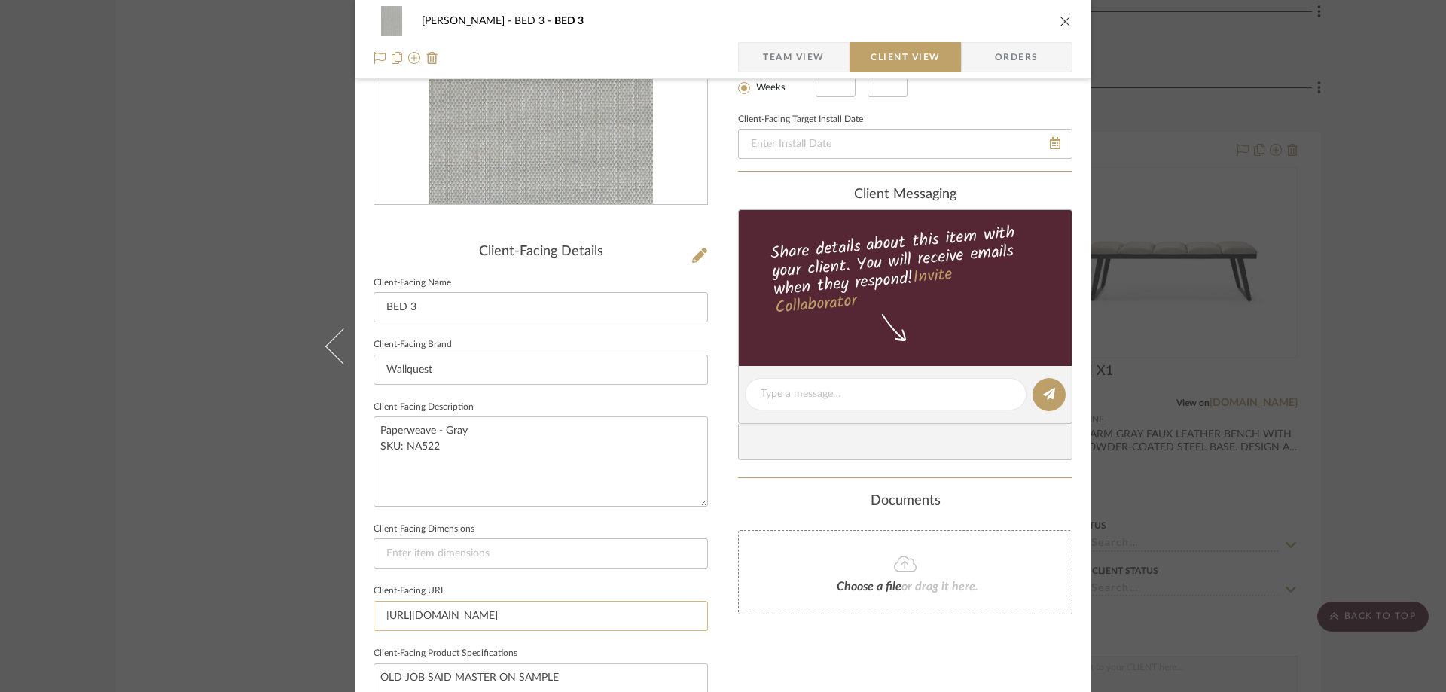
click at [500, 624] on input "https://www.wallquest.com/na522" at bounding box center [541, 616] width 334 height 30
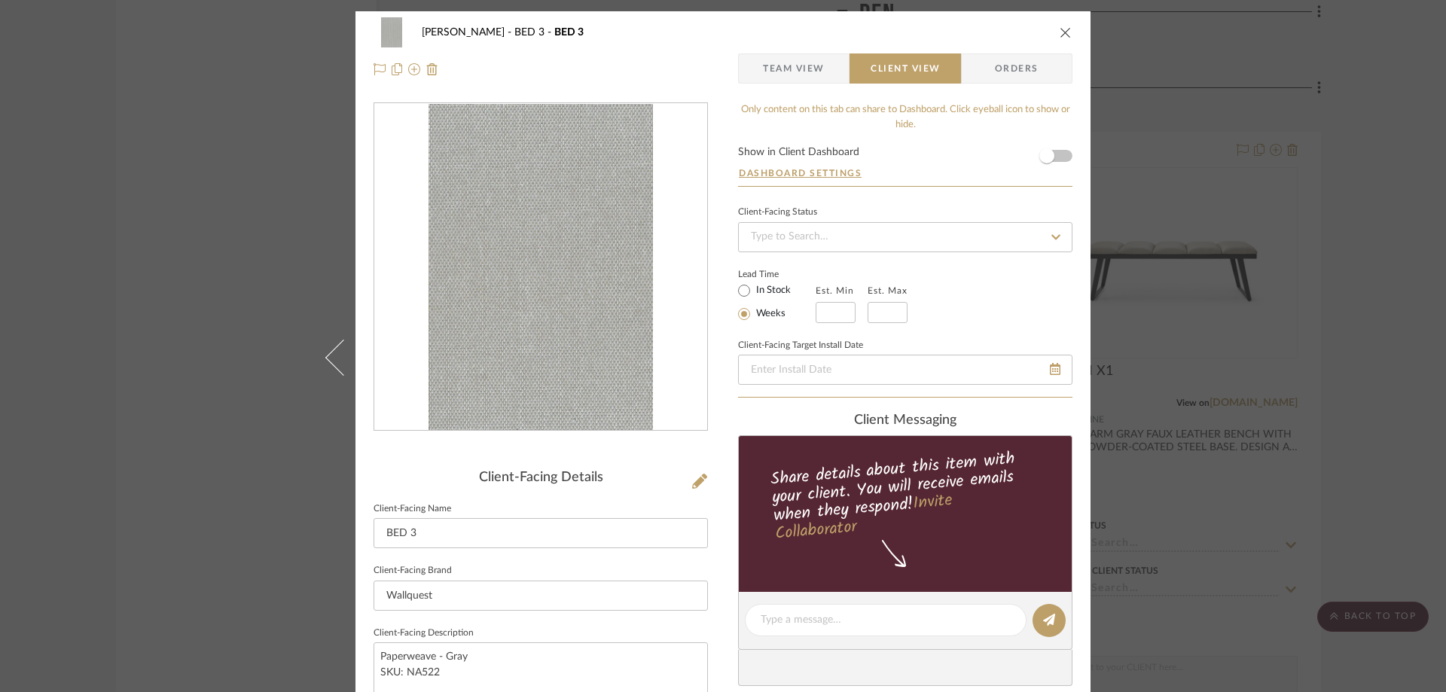
click at [829, 67] on span "Team View" at bounding box center [794, 68] width 110 height 30
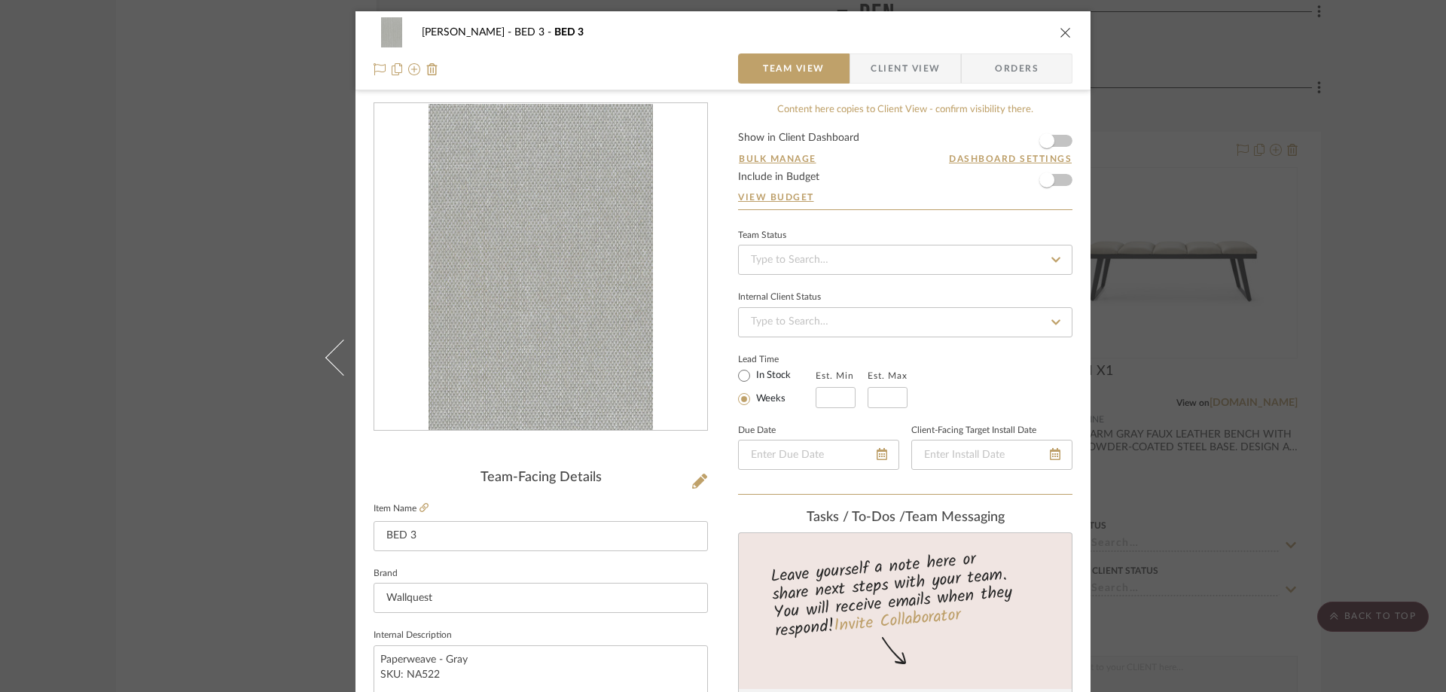
scroll to position [301, 0]
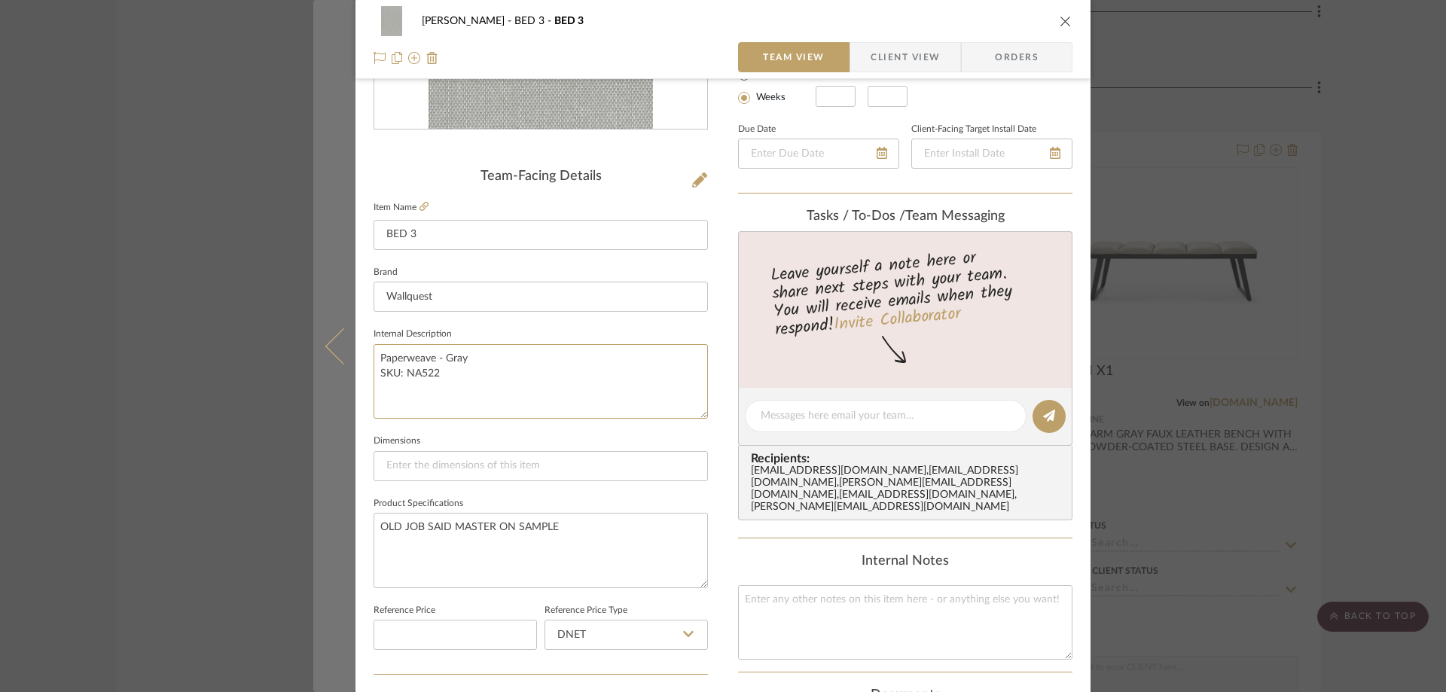
drag, startPoint x: 441, startPoint y: 383, endPoint x: 349, endPoint y: 357, distance: 95.6
click at [349, 357] on mat-dialog-content "CASAMAR - MARIO BED 3 BED 3 Team View Client View Orders Team-Facing Details It…" at bounding box center [723, 405] width 820 height 1391
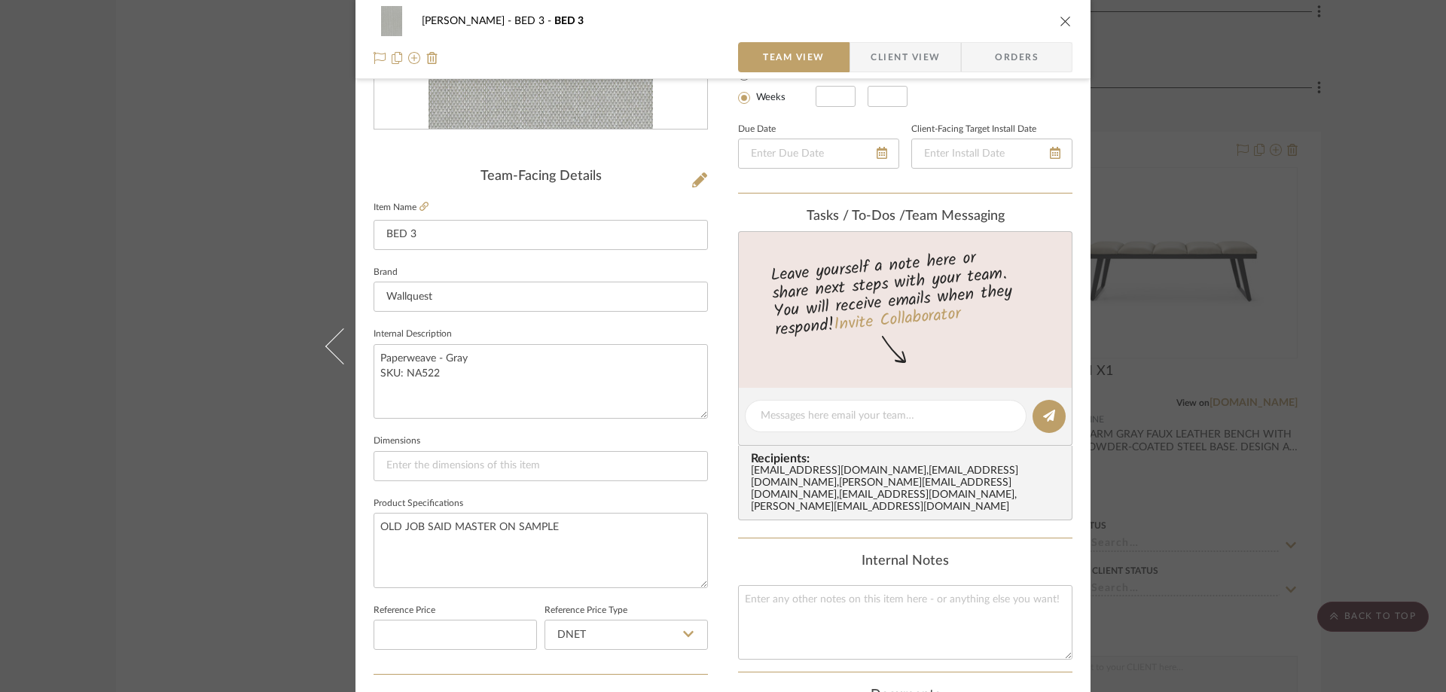
click at [1063, 22] on icon "close" at bounding box center [1066, 21] width 12 height 12
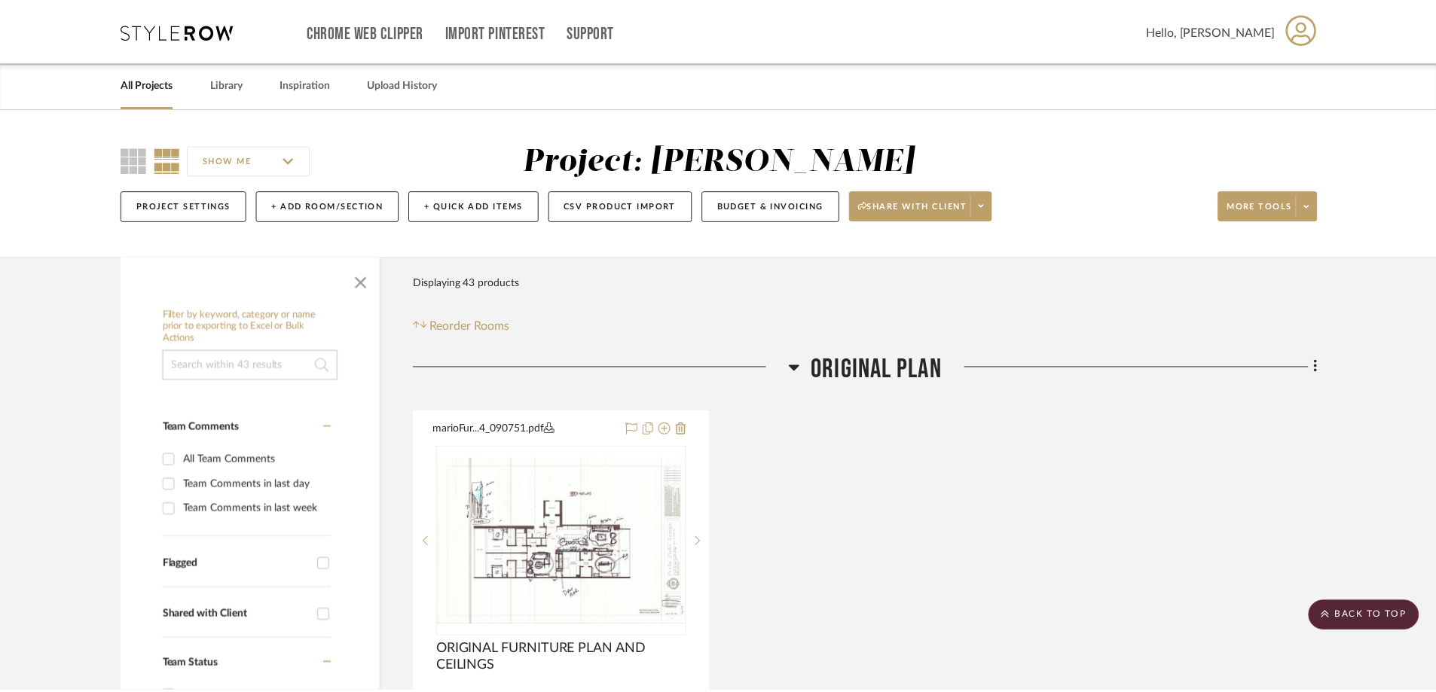
scroll to position [5951, 0]
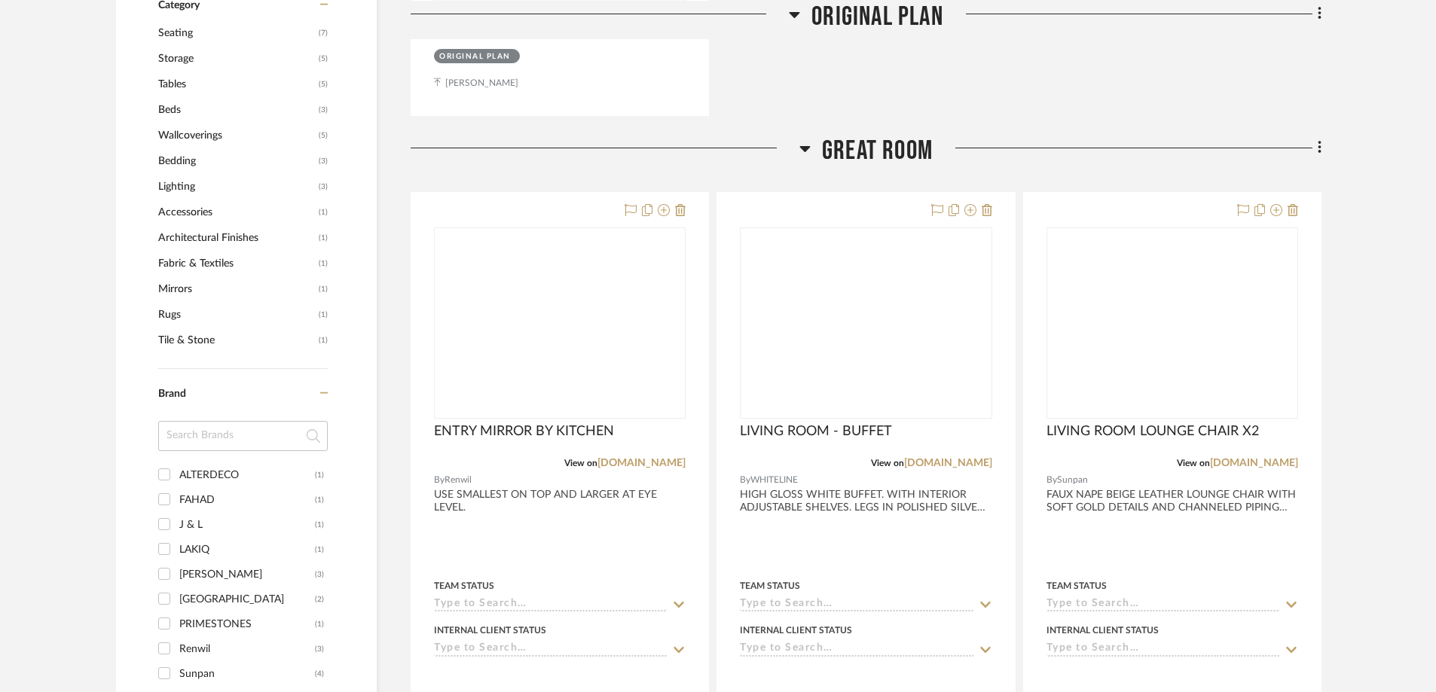
scroll to position [1055, 0]
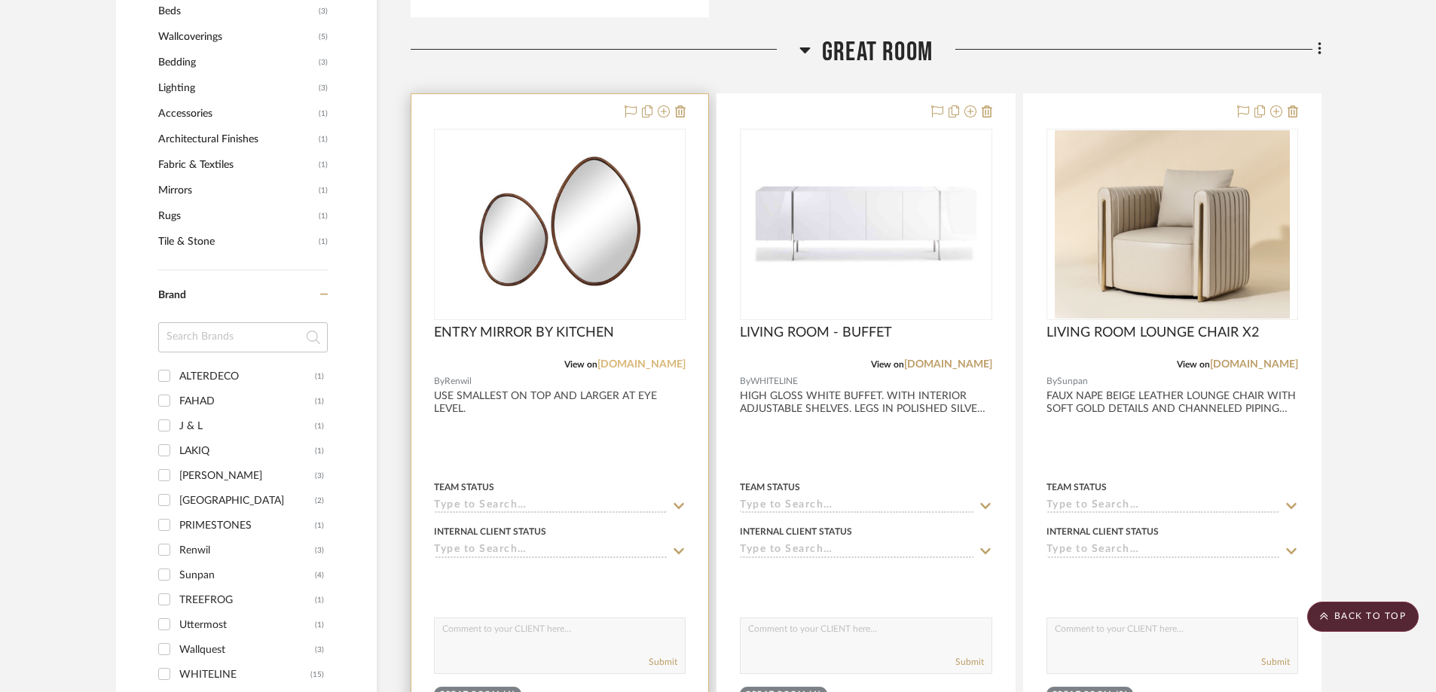
click at [667, 364] on link "[DOMAIN_NAME]" at bounding box center [641, 364] width 88 height 11
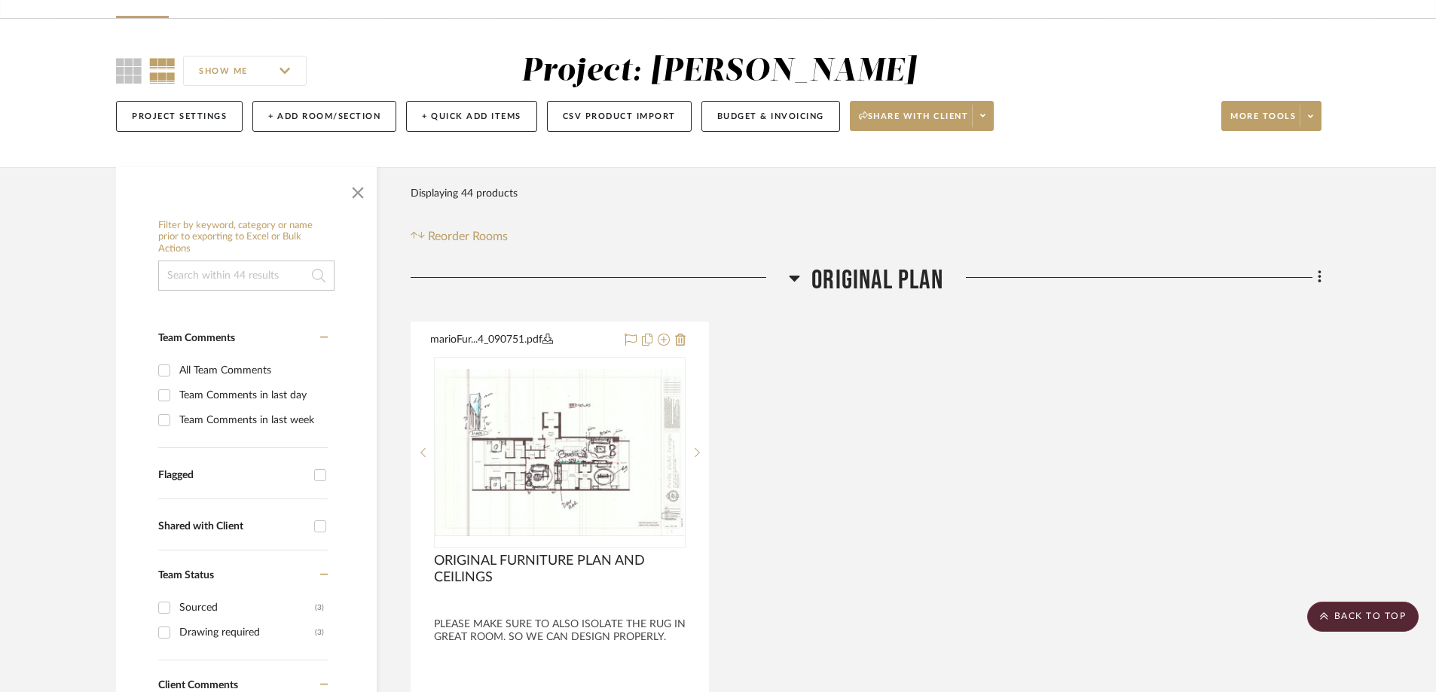
scroll to position [0, 0]
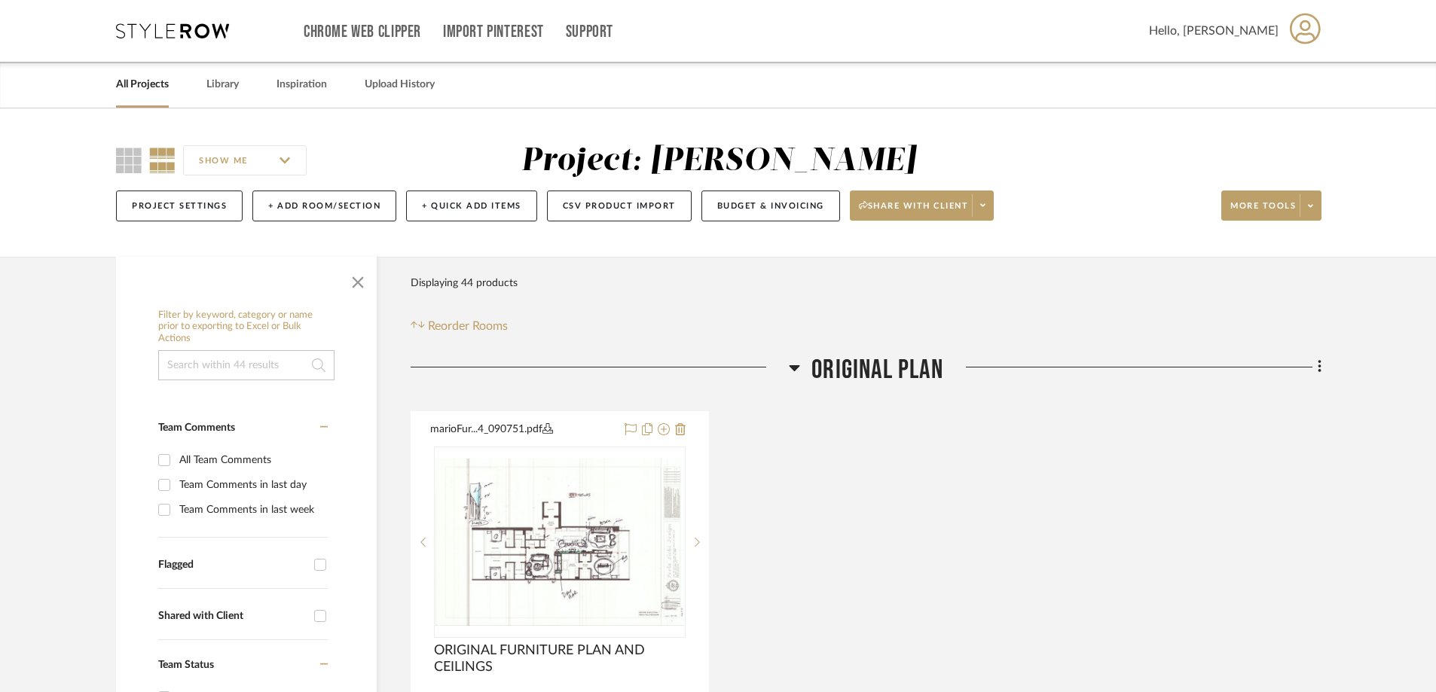
click at [164, 84] on link "All Projects" at bounding box center [142, 85] width 53 height 20
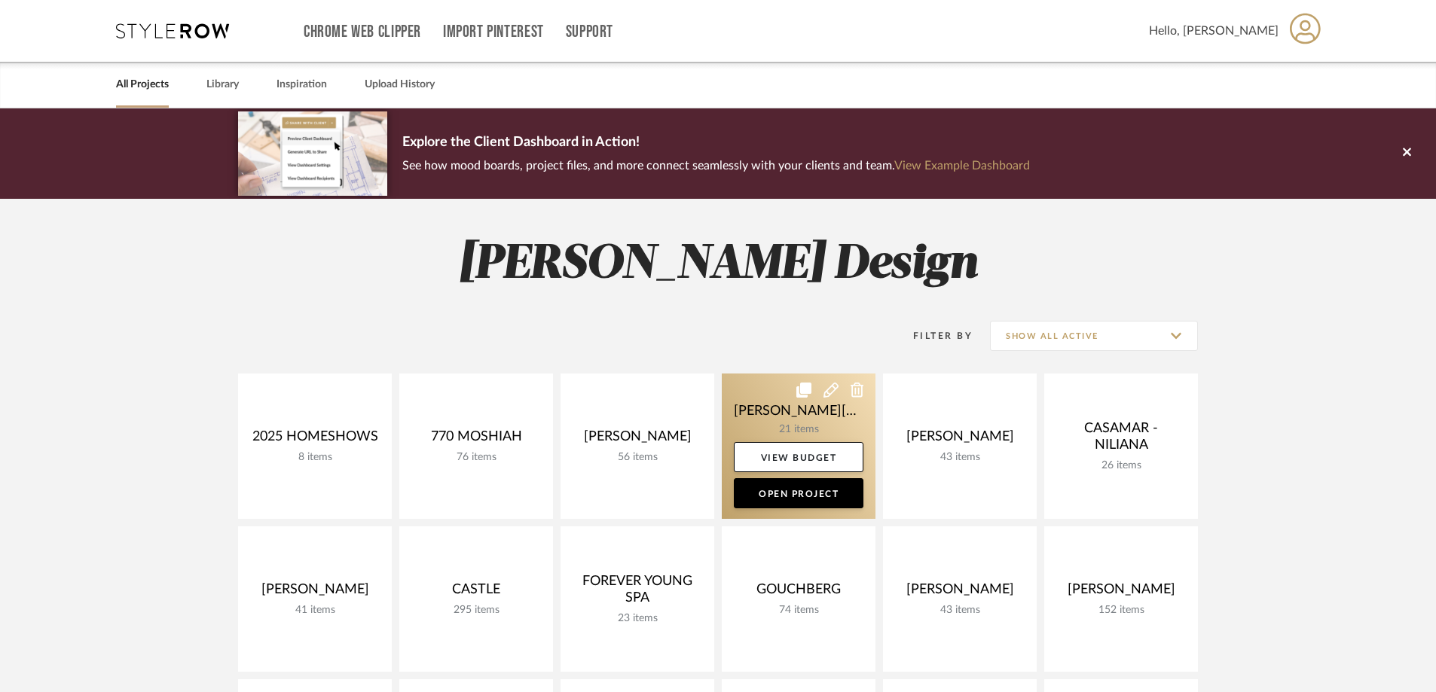
click at [824, 424] on link at bounding box center [799, 446] width 154 height 145
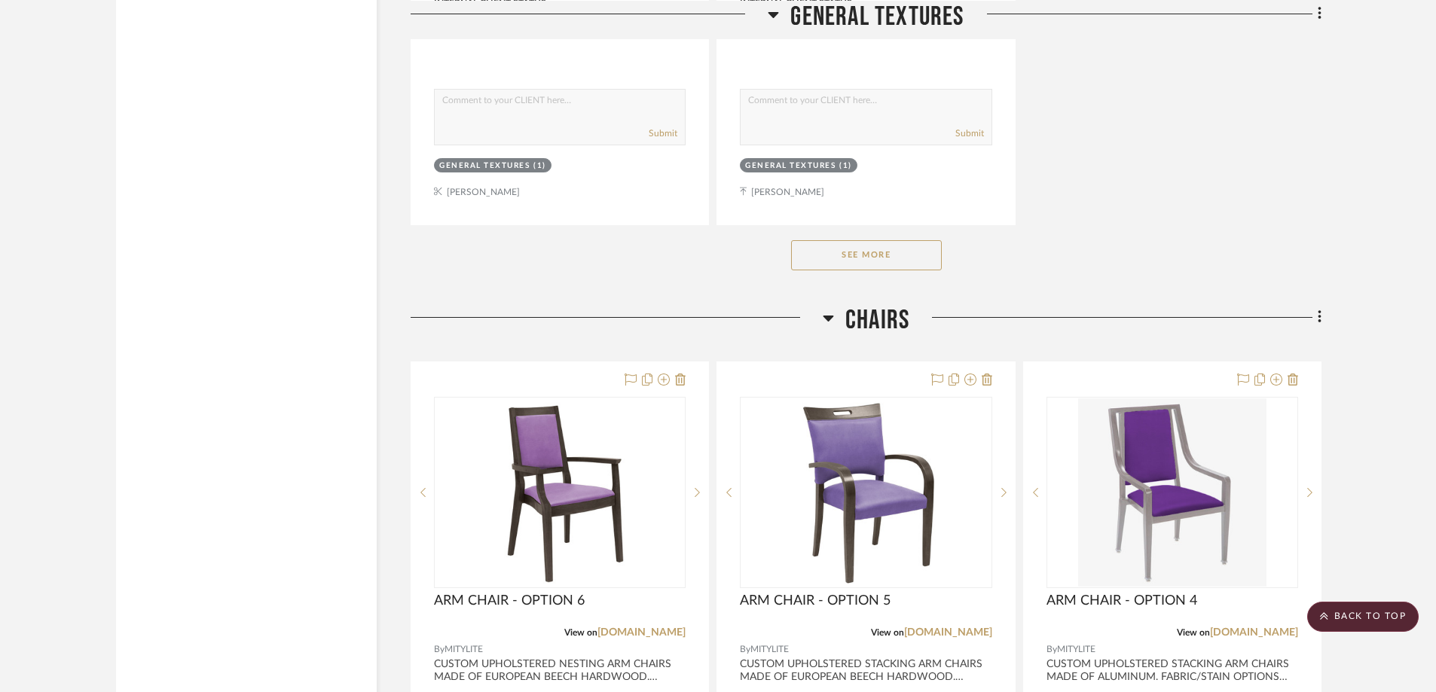
scroll to position [2486, 0]
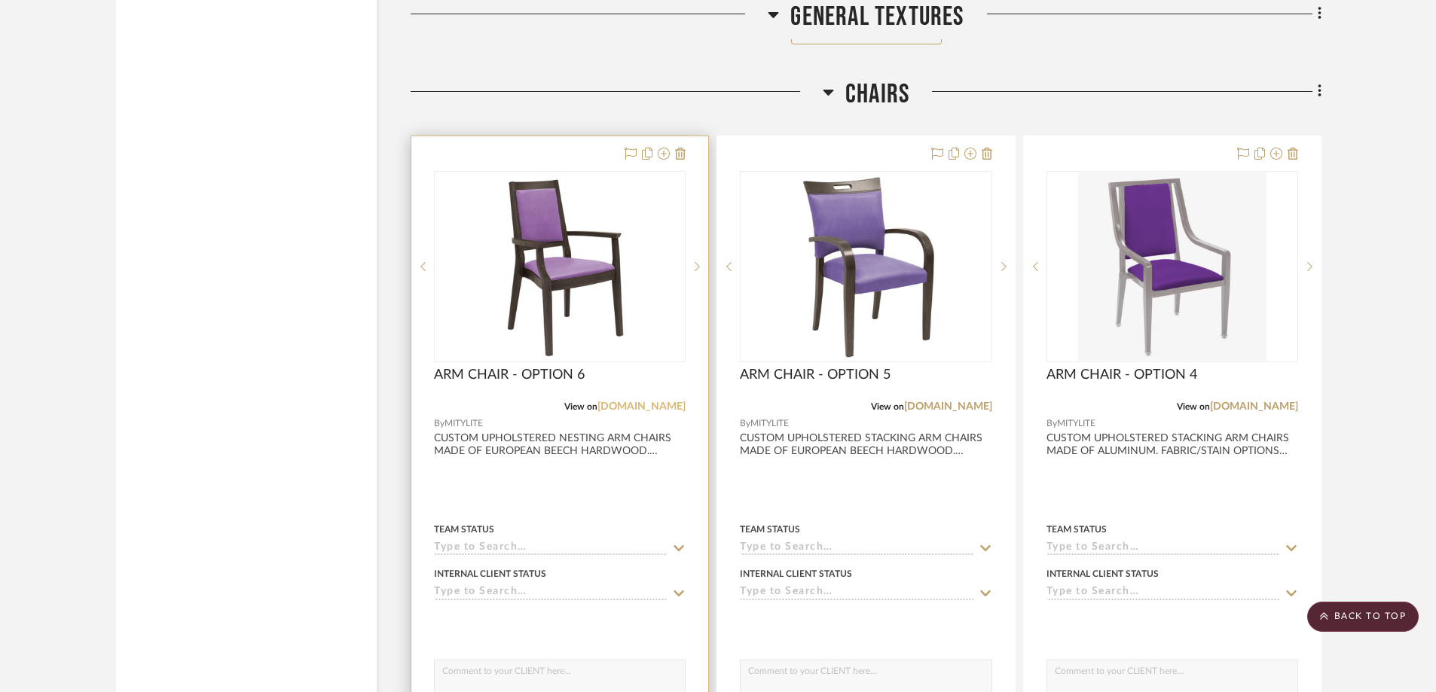
click at [640, 402] on link "[DOMAIN_NAME]" at bounding box center [641, 407] width 88 height 11
click at [568, 202] on img "0" at bounding box center [560, 267] width 188 height 188
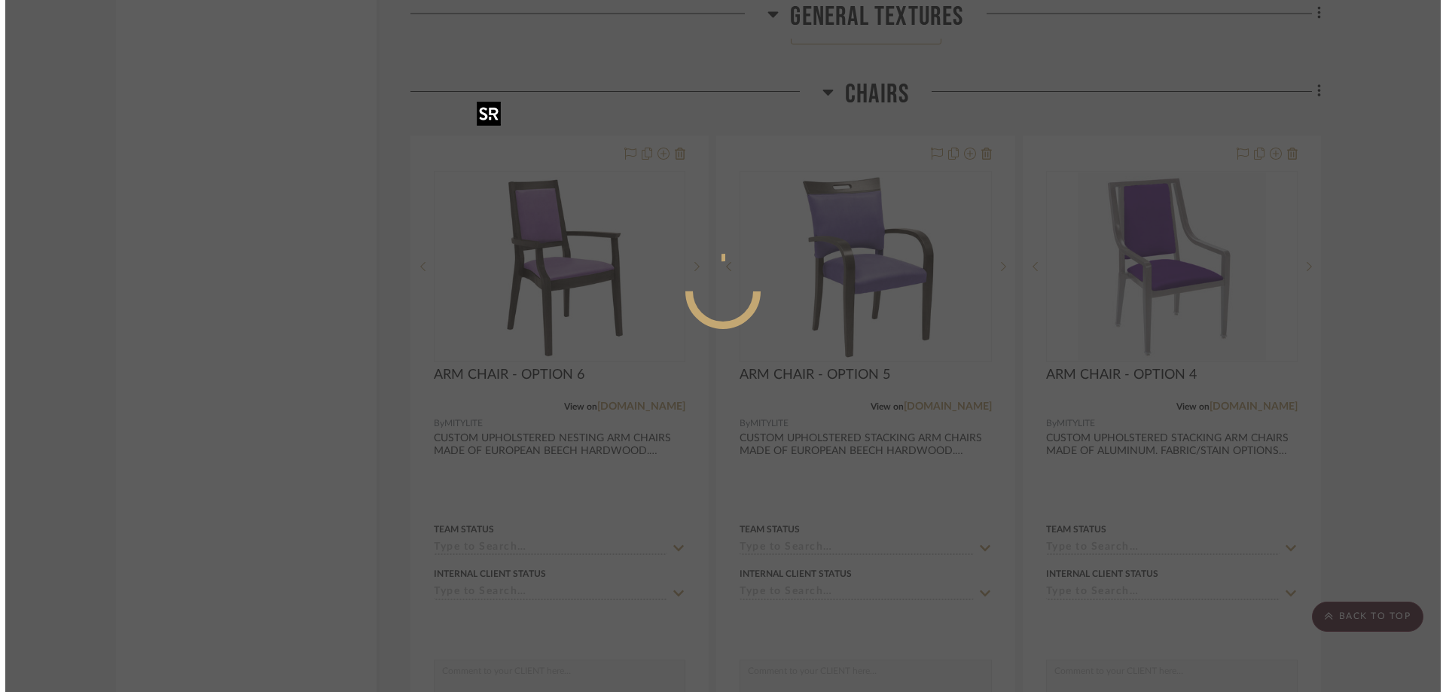
scroll to position [0, 0]
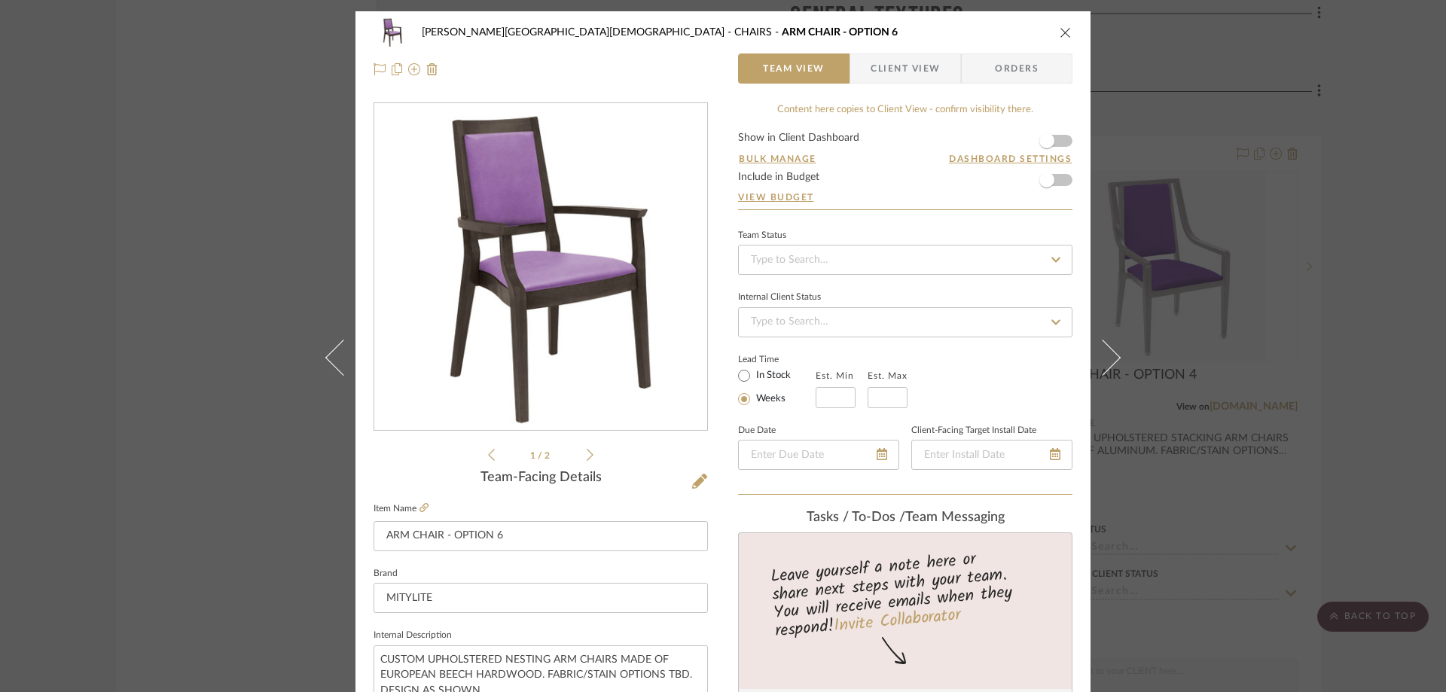
click at [901, 68] on span "Client View" at bounding box center [905, 68] width 69 height 30
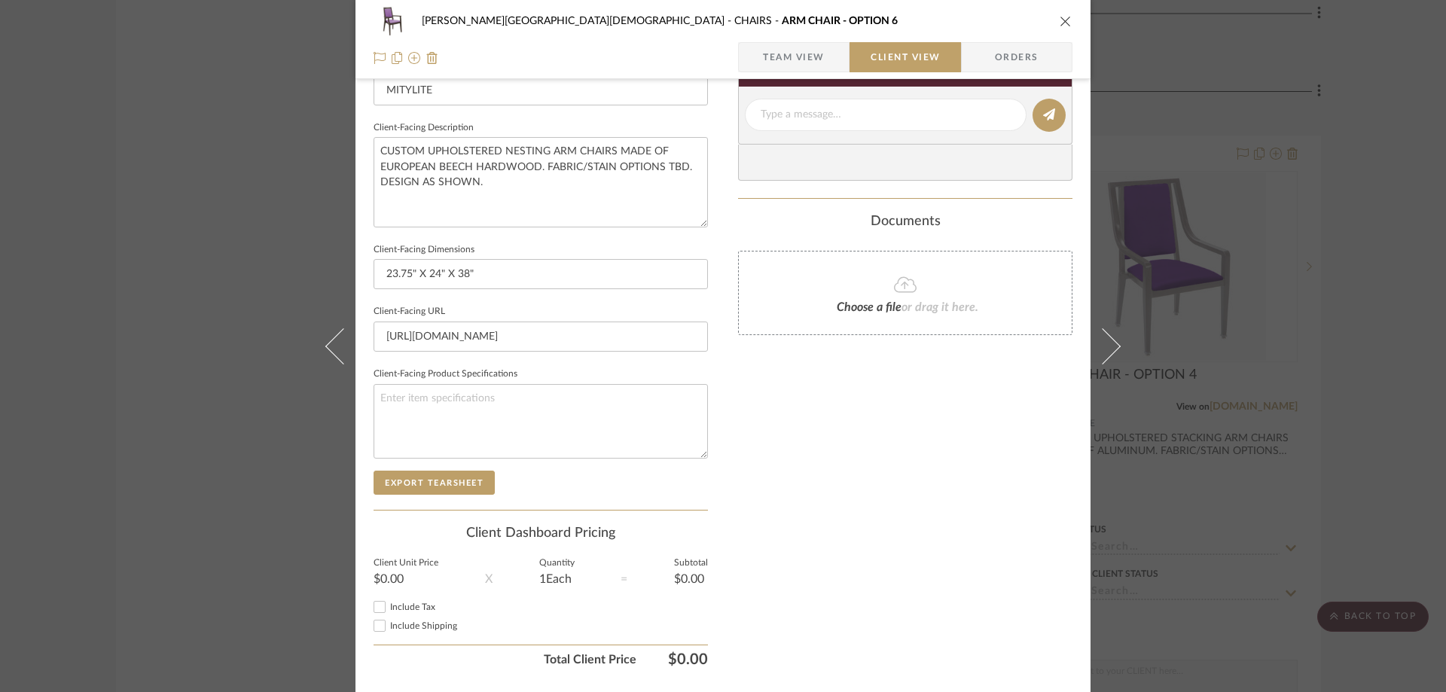
scroll to position [548, 0]
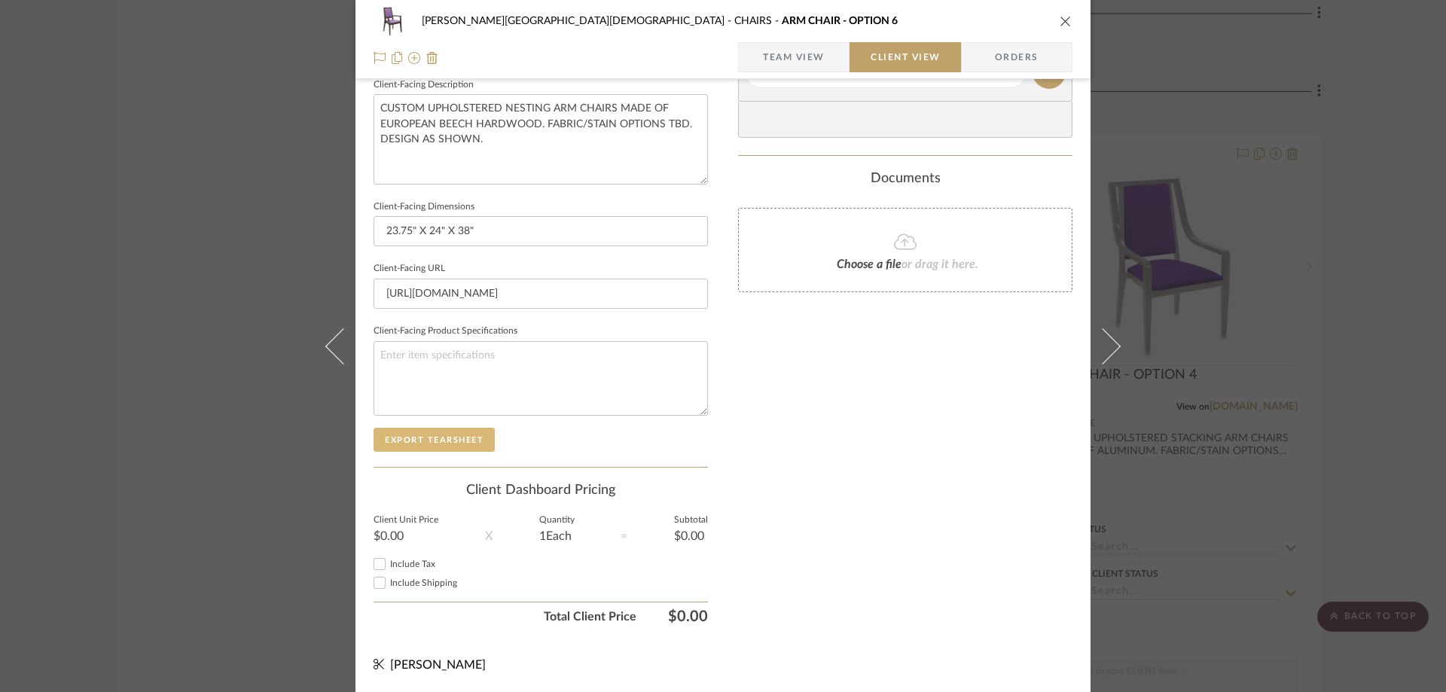
click at [394, 441] on button "Export Tearsheet" at bounding box center [434, 440] width 121 height 24
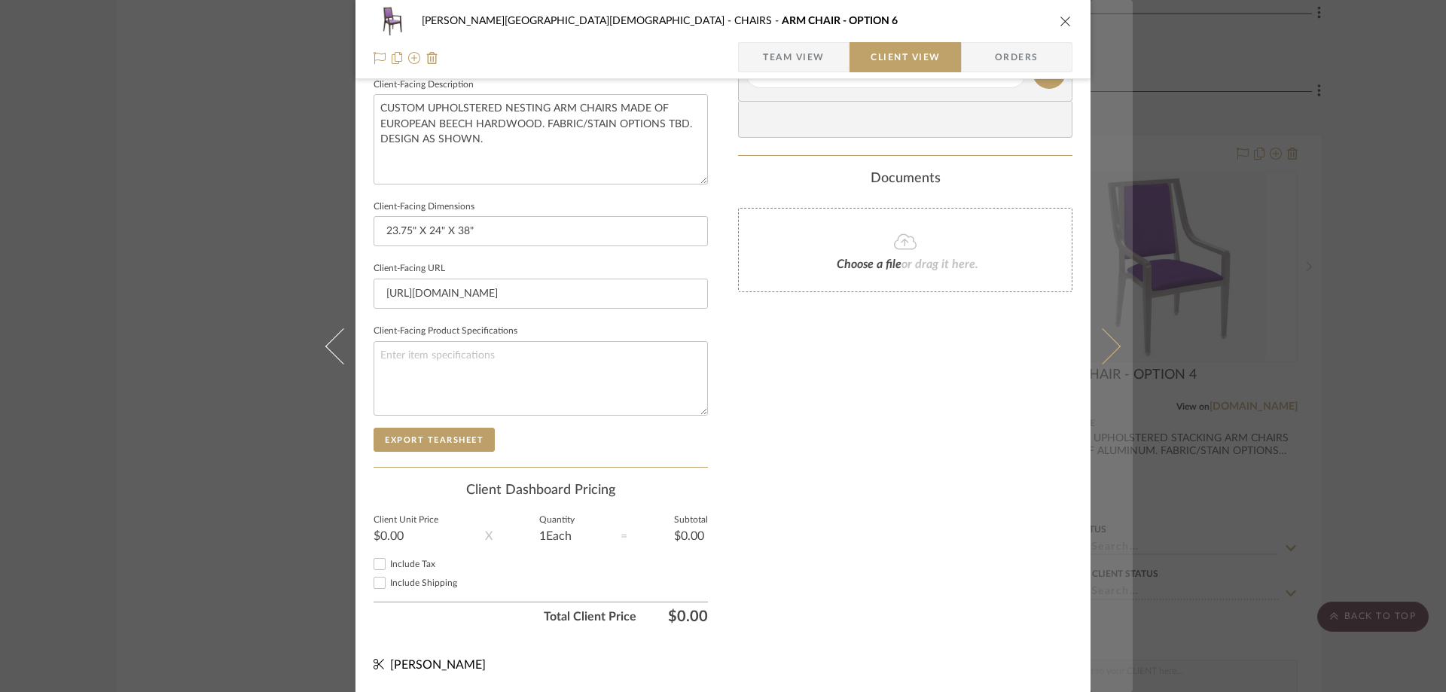
click at [1120, 334] on button at bounding box center [1112, 346] width 42 height 692
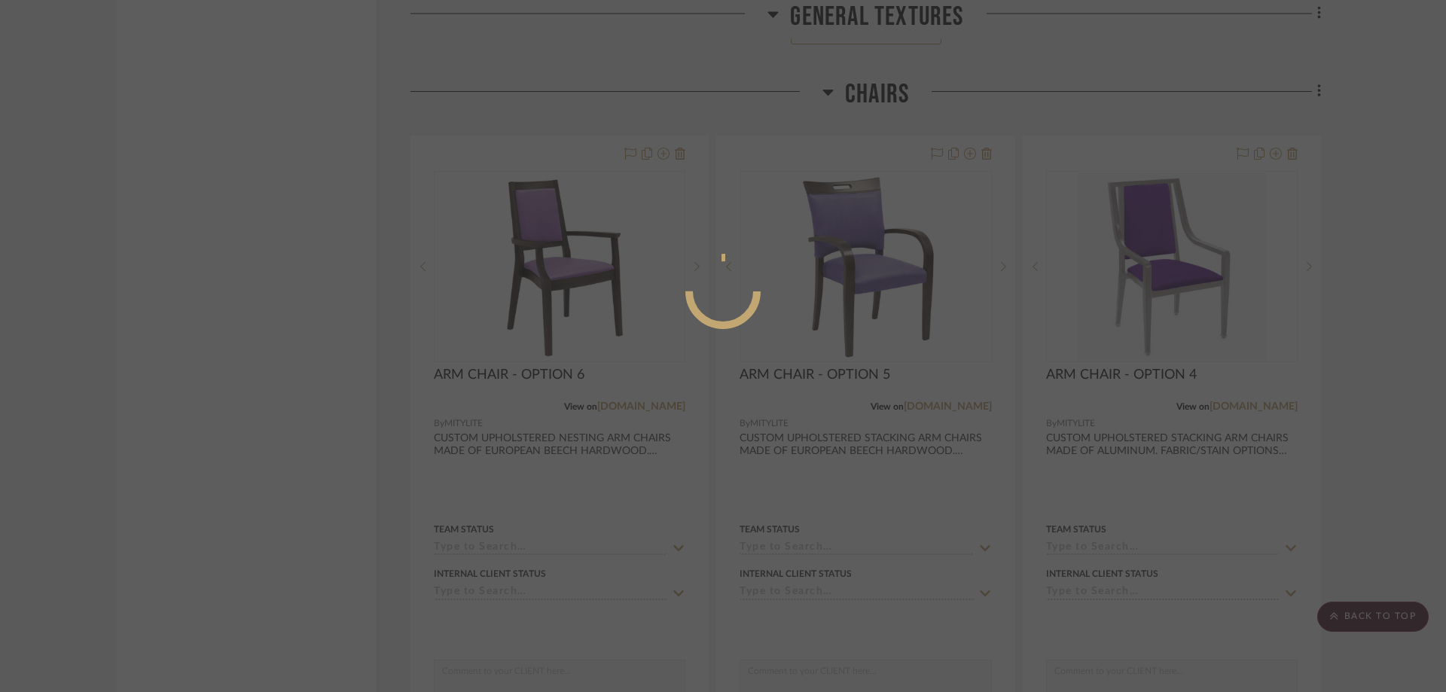
scroll to position [0, 0]
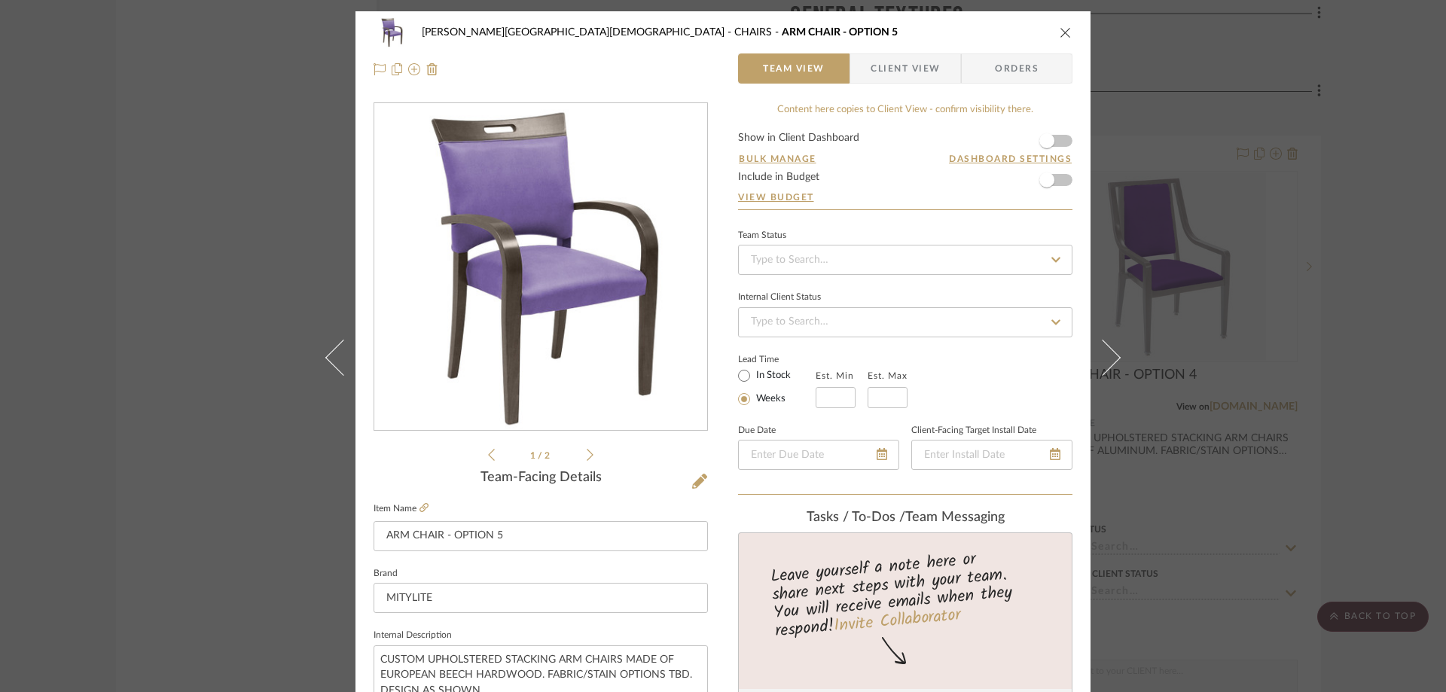
click at [881, 67] on span "Client View" at bounding box center [905, 68] width 69 height 30
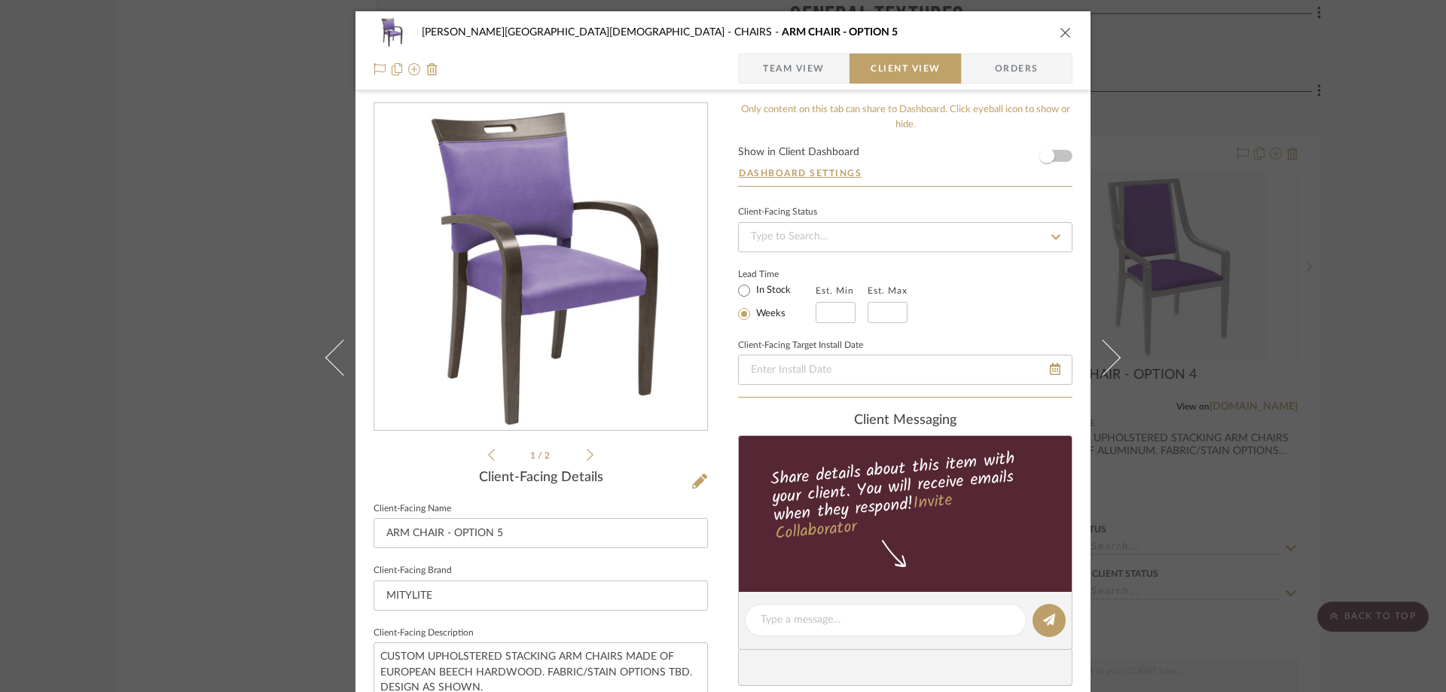
scroll to position [301, 0]
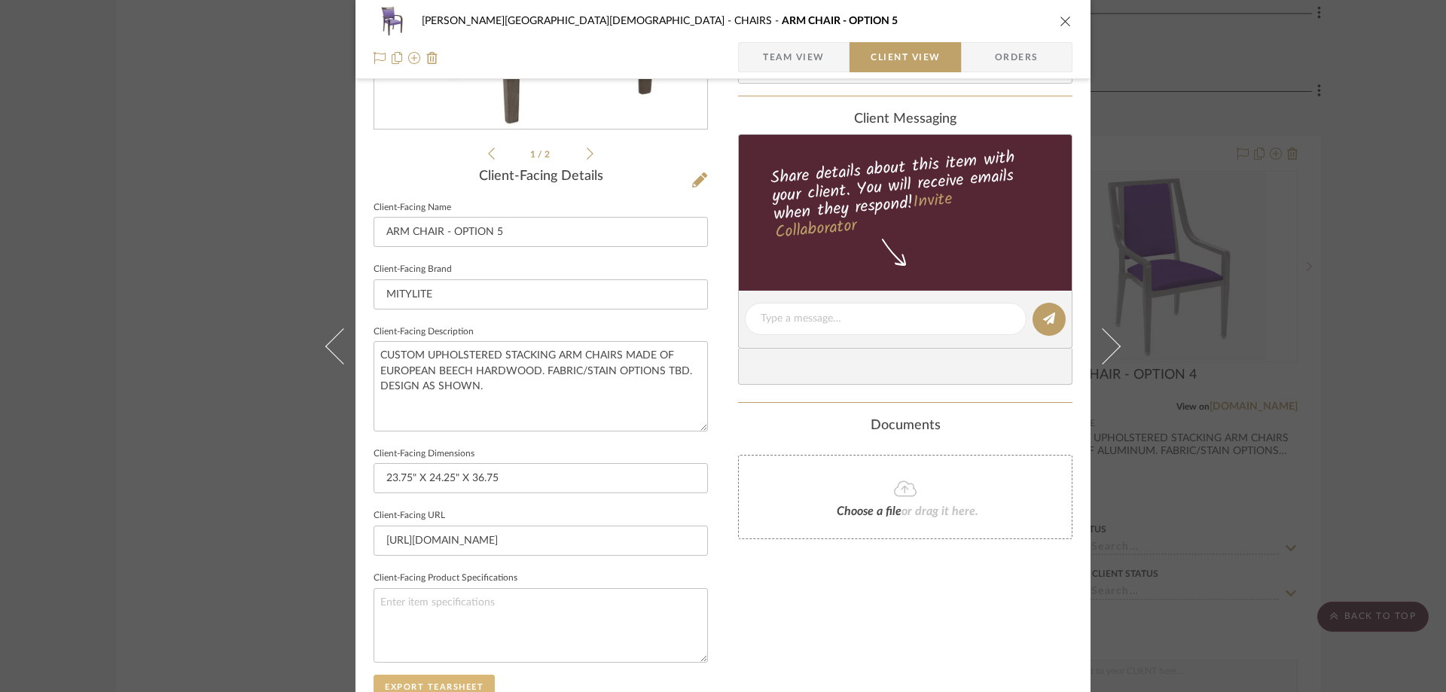
click at [441, 675] on button "Export Tearsheet" at bounding box center [434, 687] width 121 height 24
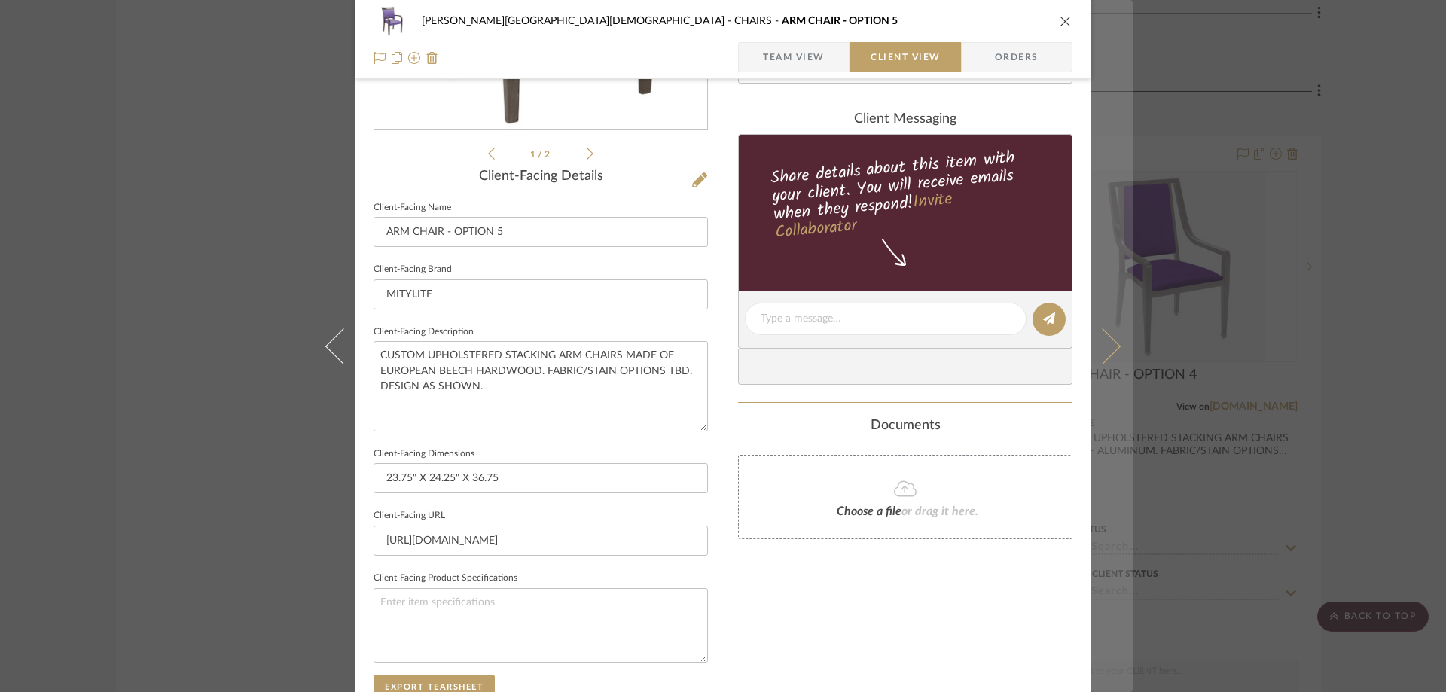
click at [1110, 330] on button at bounding box center [1112, 346] width 42 height 692
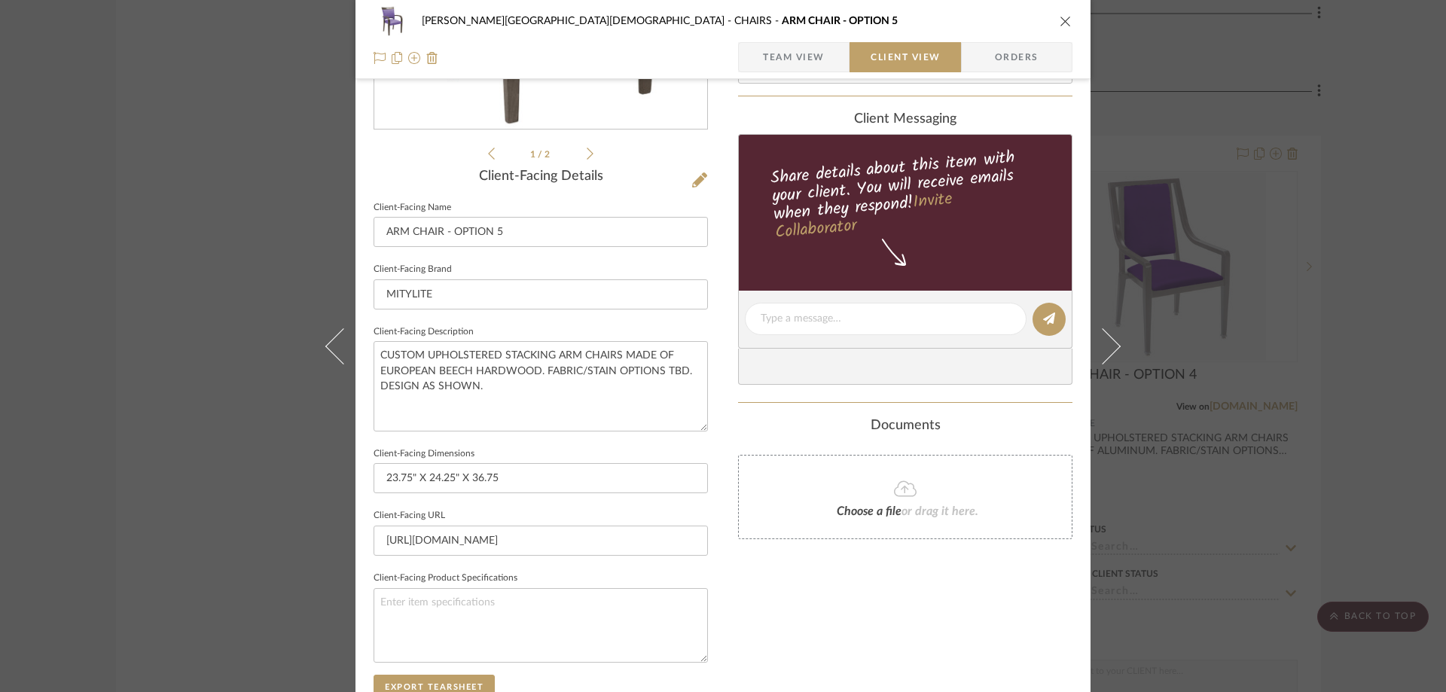
scroll to position [0, 0]
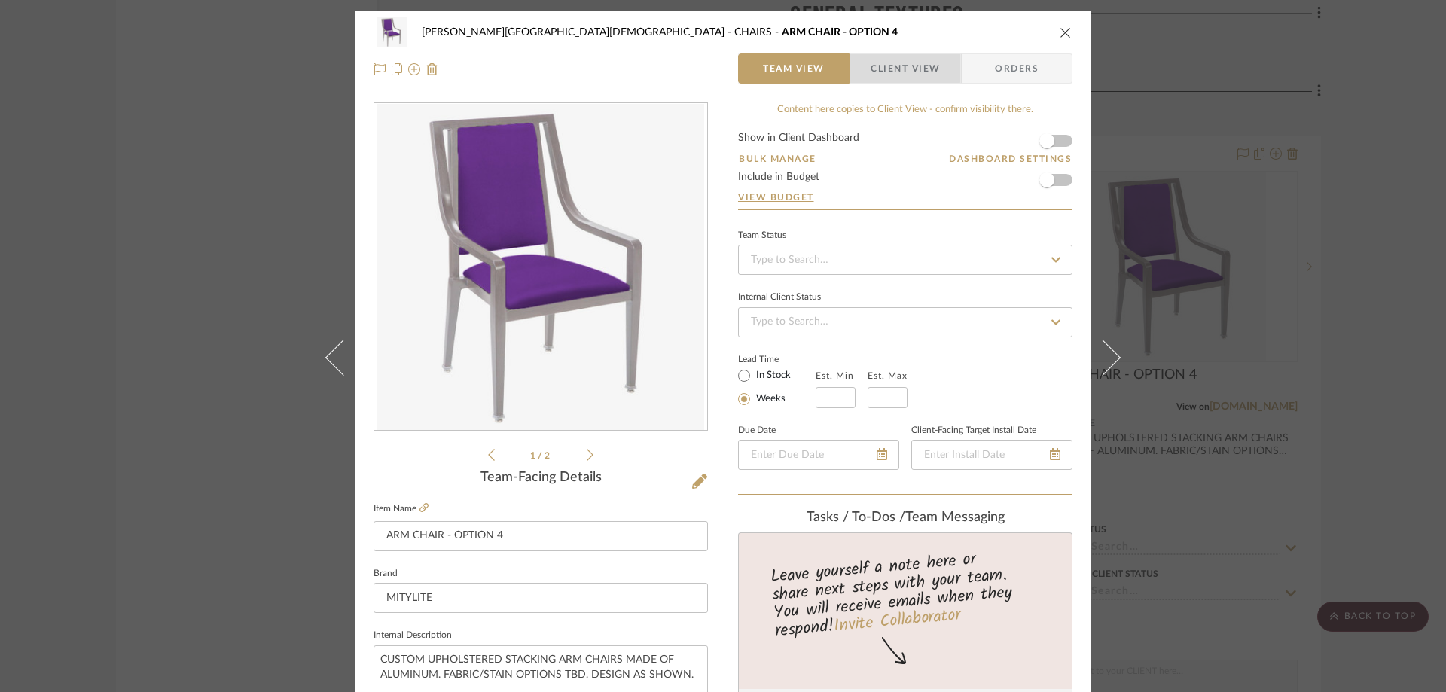
click at [886, 65] on span "Client View" at bounding box center [905, 68] width 69 height 30
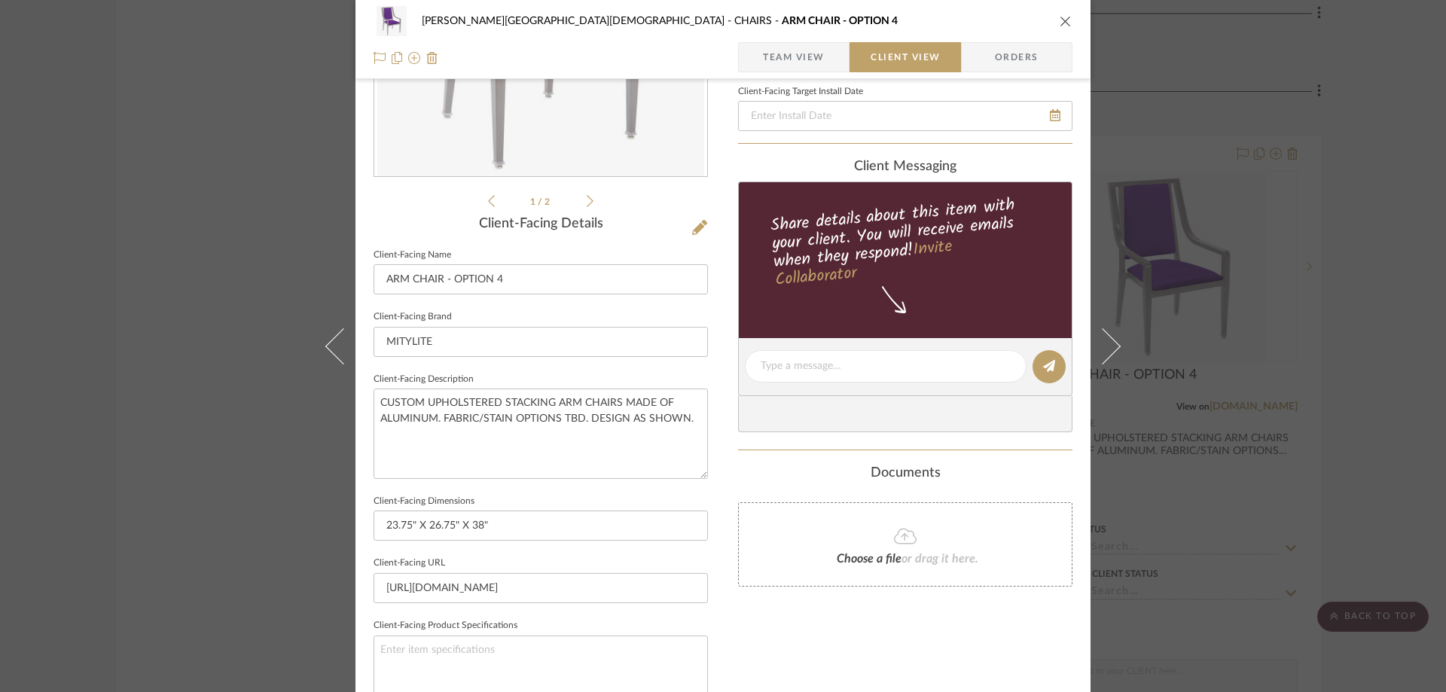
scroll to position [377, 0]
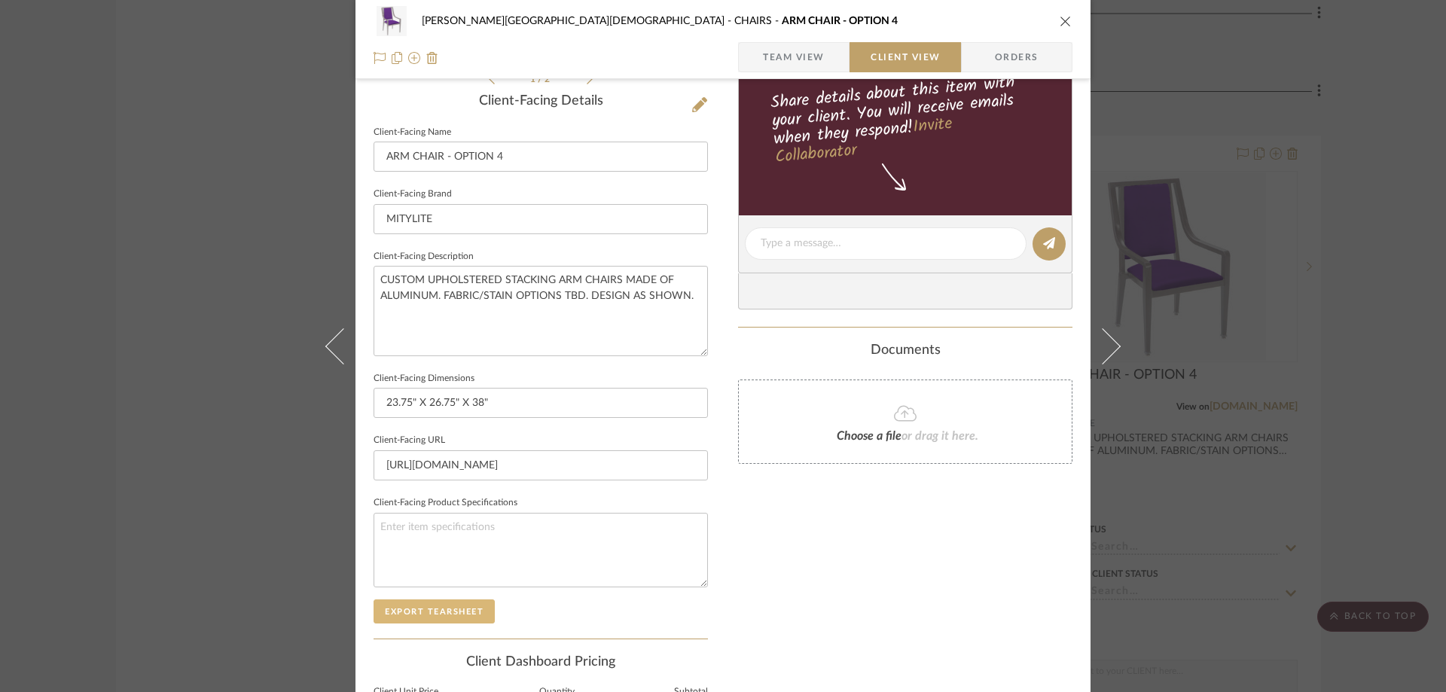
click at [444, 610] on button "Export Tearsheet" at bounding box center [434, 612] width 121 height 24
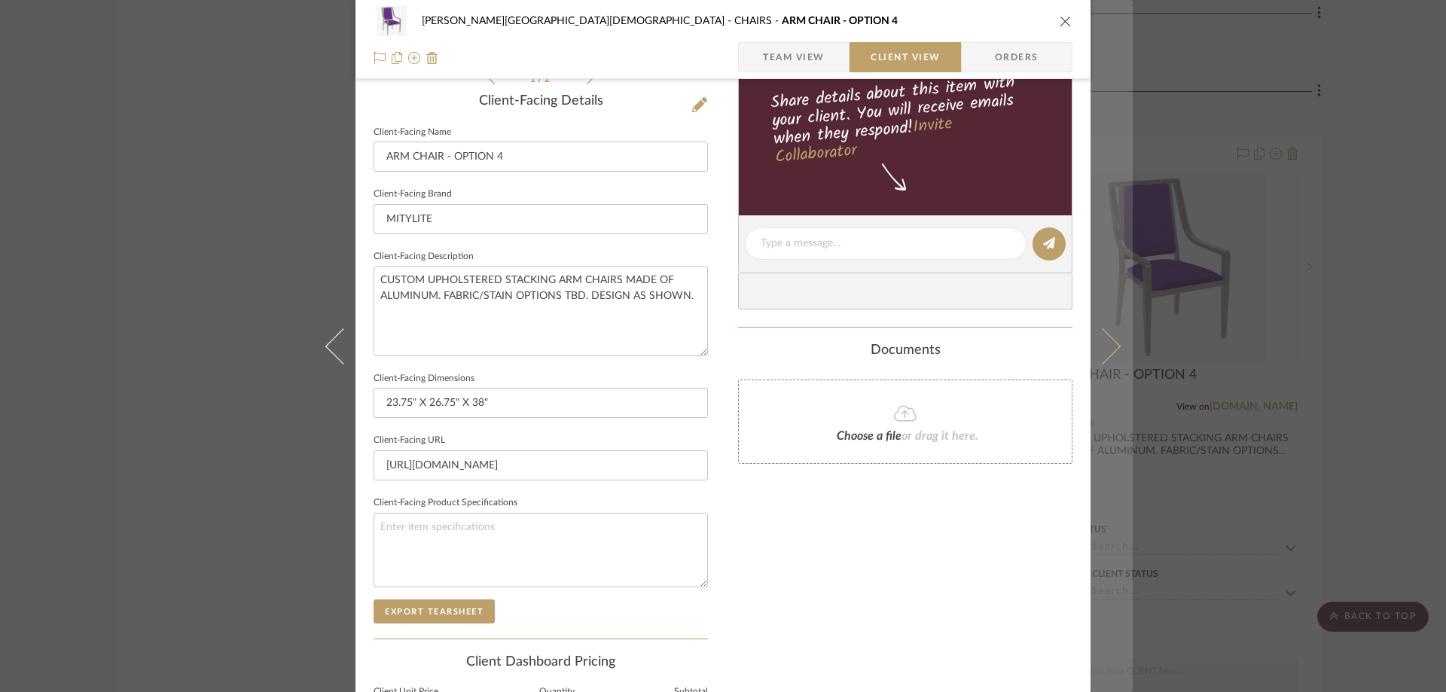
click at [1113, 351] on button at bounding box center [1112, 346] width 42 height 692
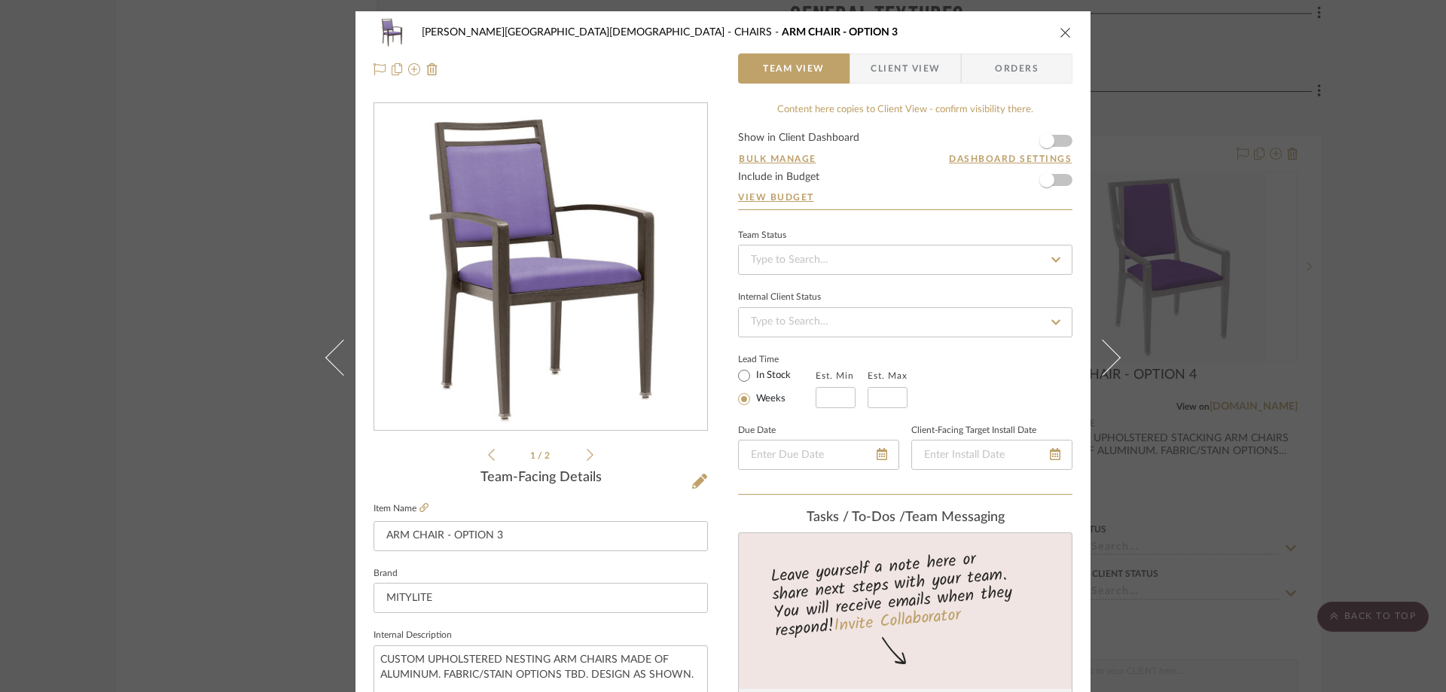
click at [900, 59] on span "Client View" at bounding box center [905, 68] width 69 height 30
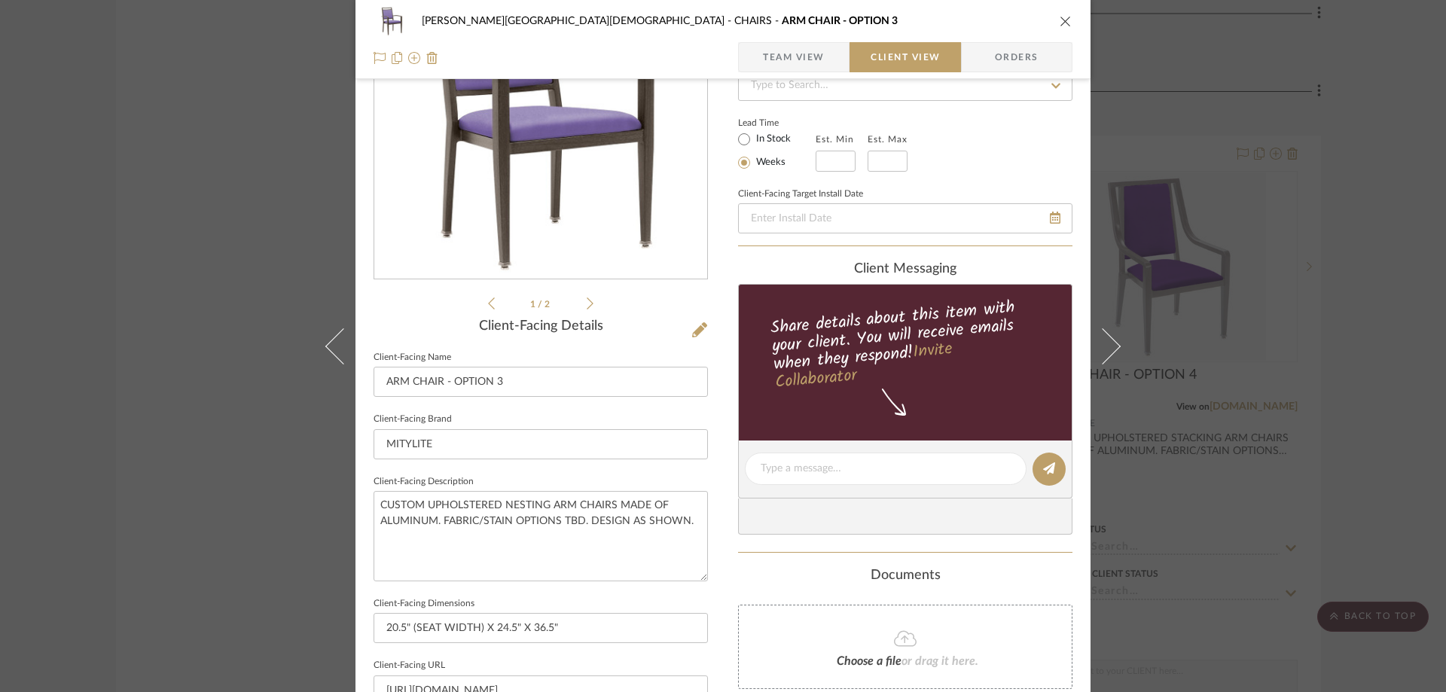
scroll to position [377, 0]
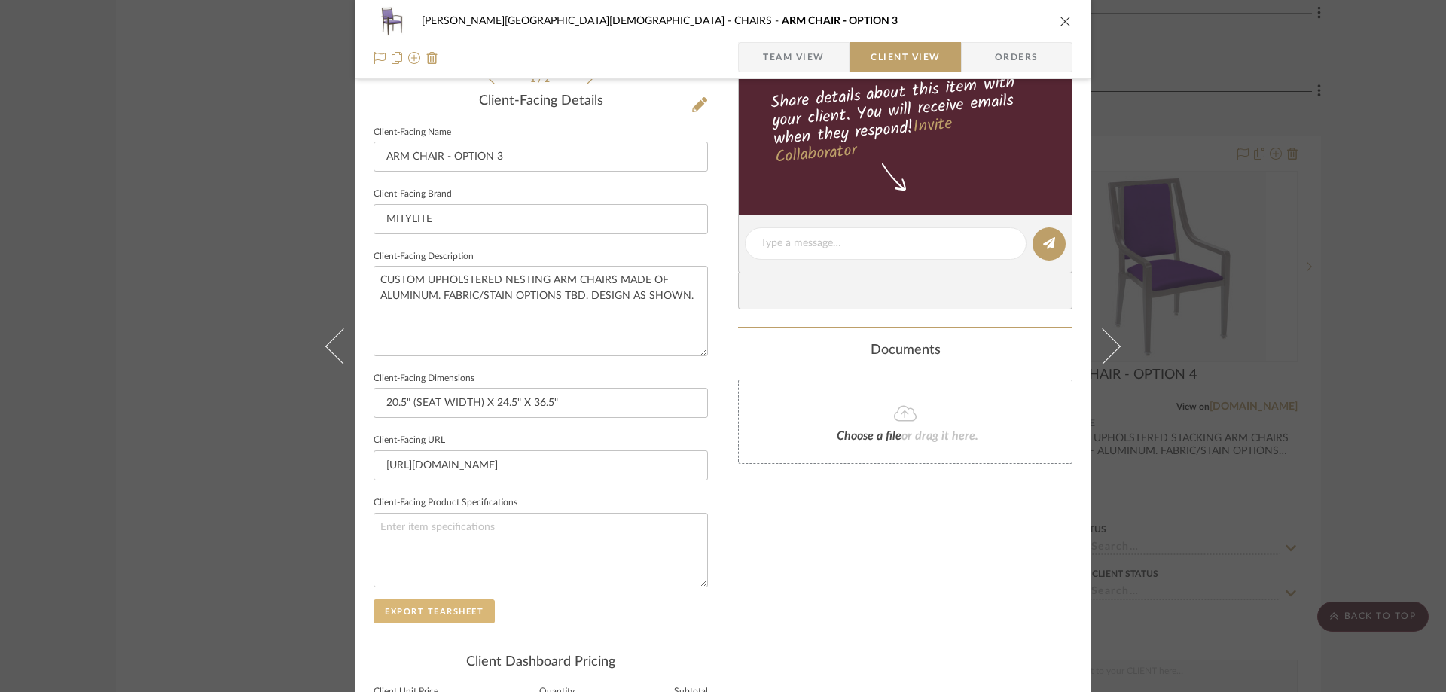
click at [445, 606] on button "Export Tearsheet" at bounding box center [434, 612] width 121 height 24
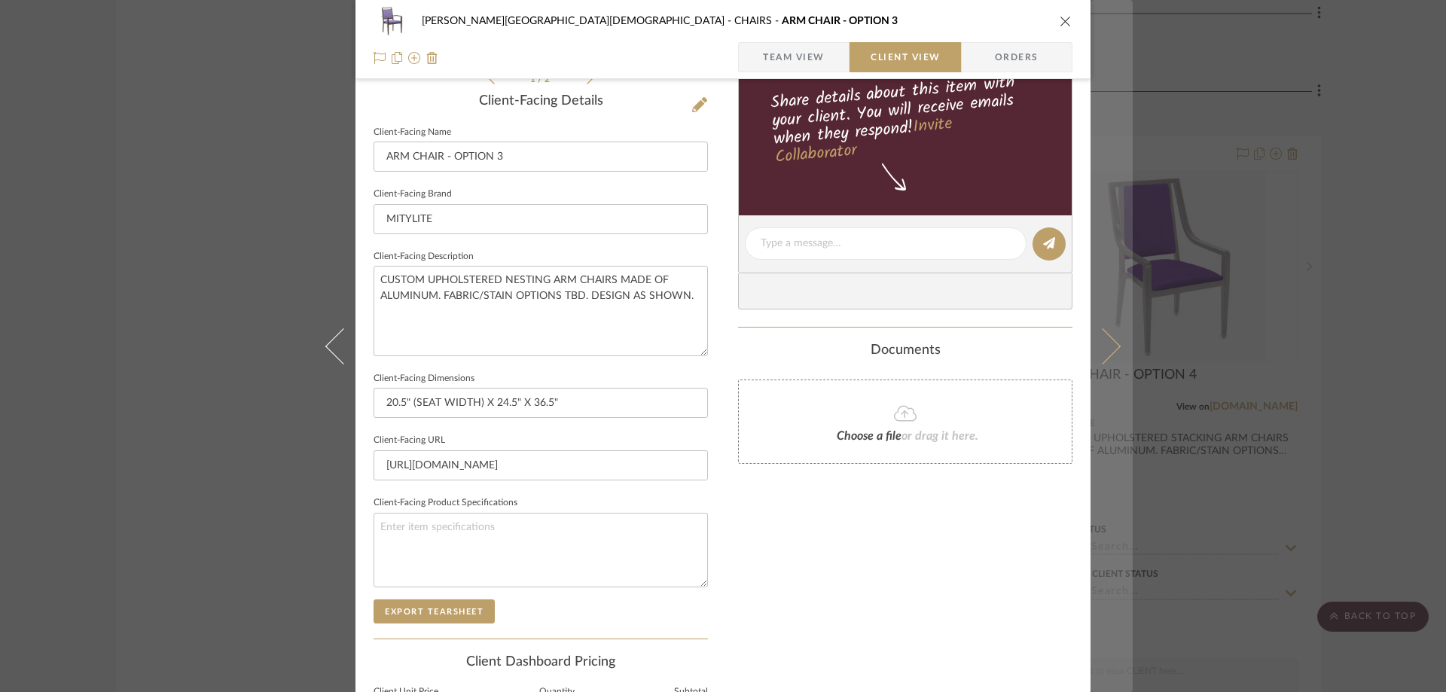
click at [1098, 344] on icon at bounding box center [1103, 346] width 36 height 36
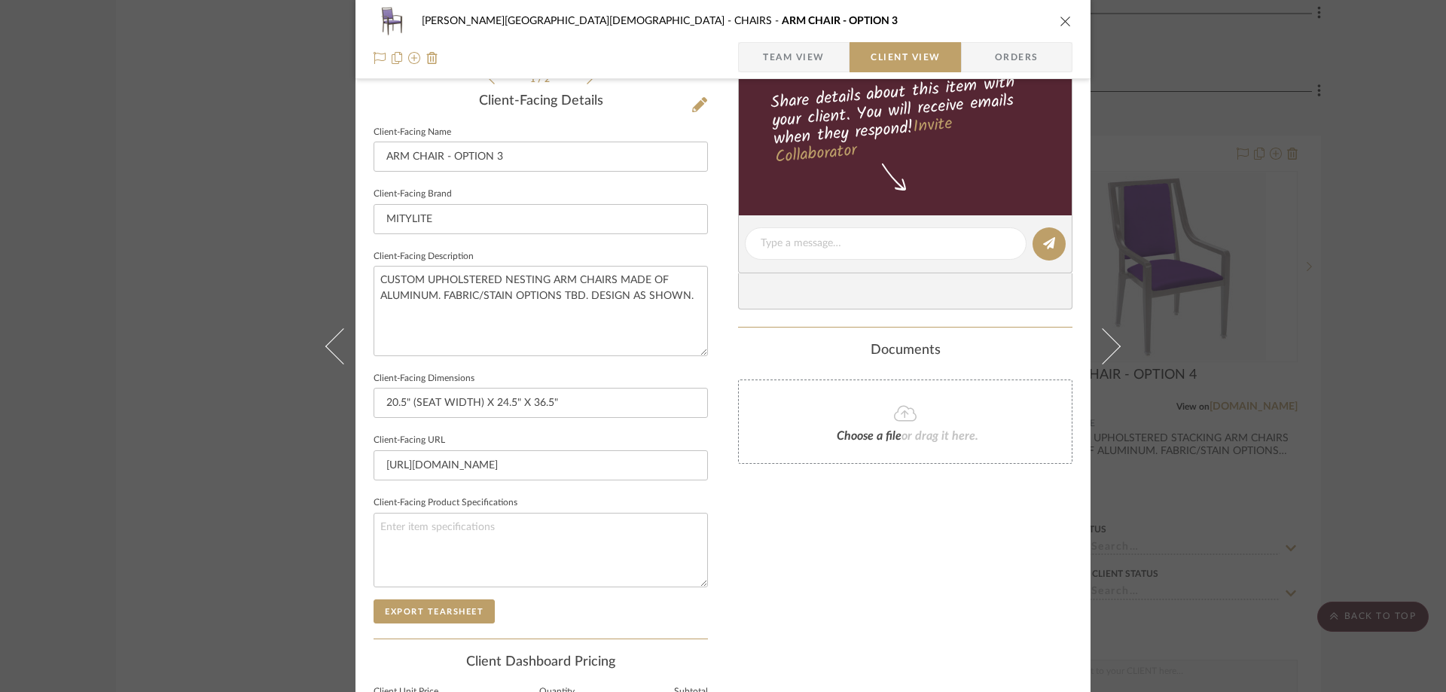
scroll to position [0, 0]
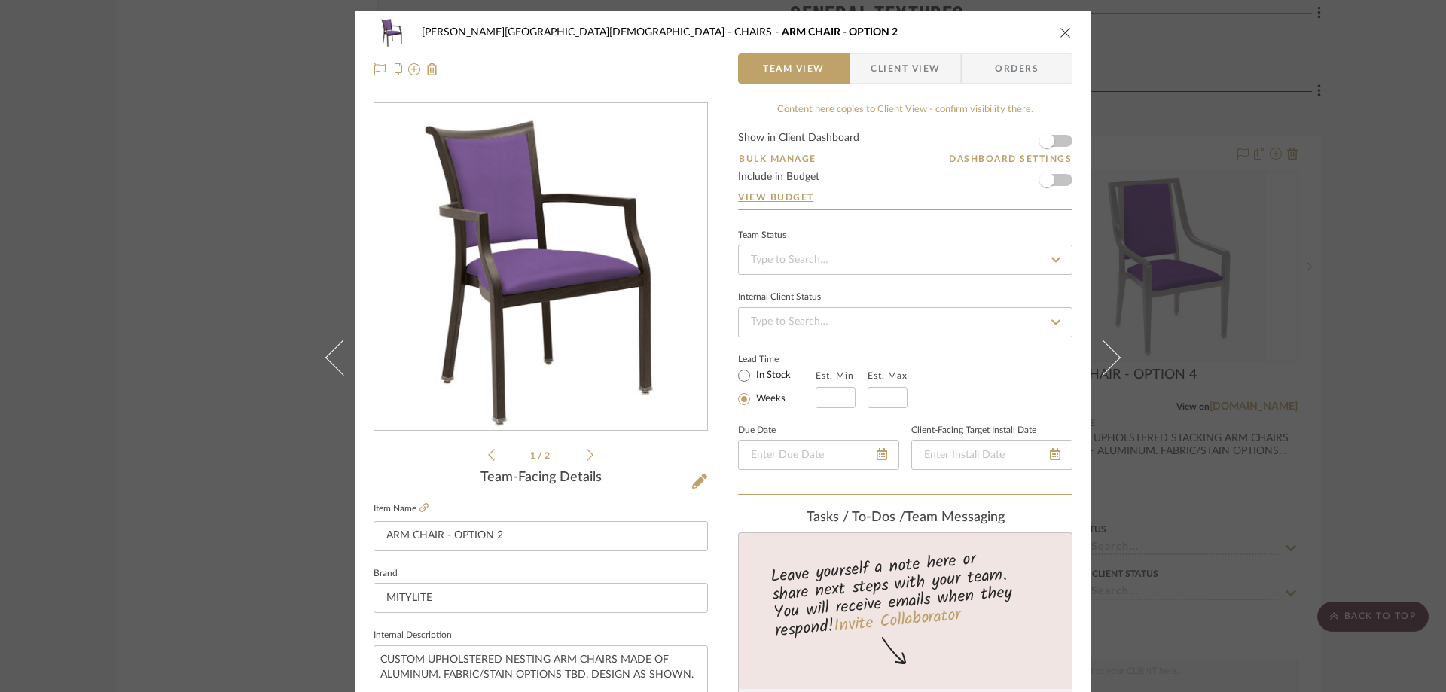
click at [903, 61] on span "Client View" at bounding box center [905, 68] width 69 height 30
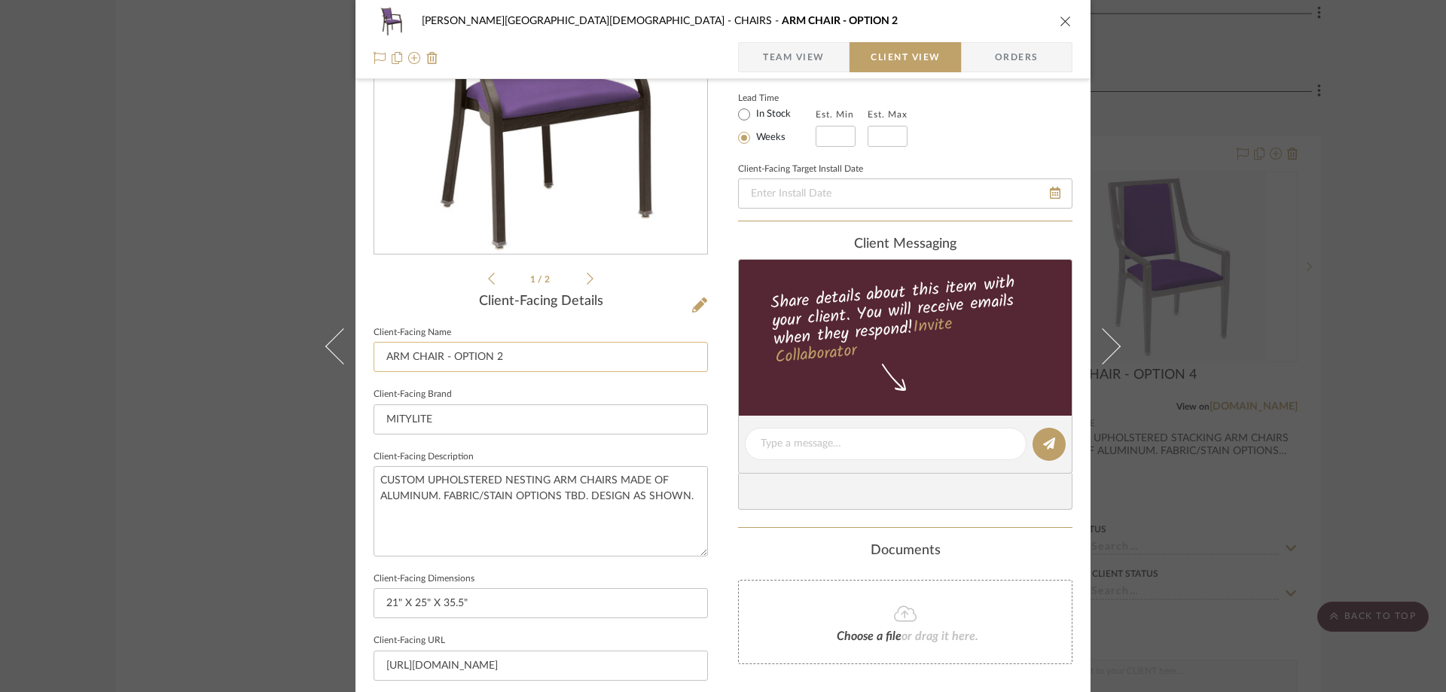
scroll to position [301, 0]
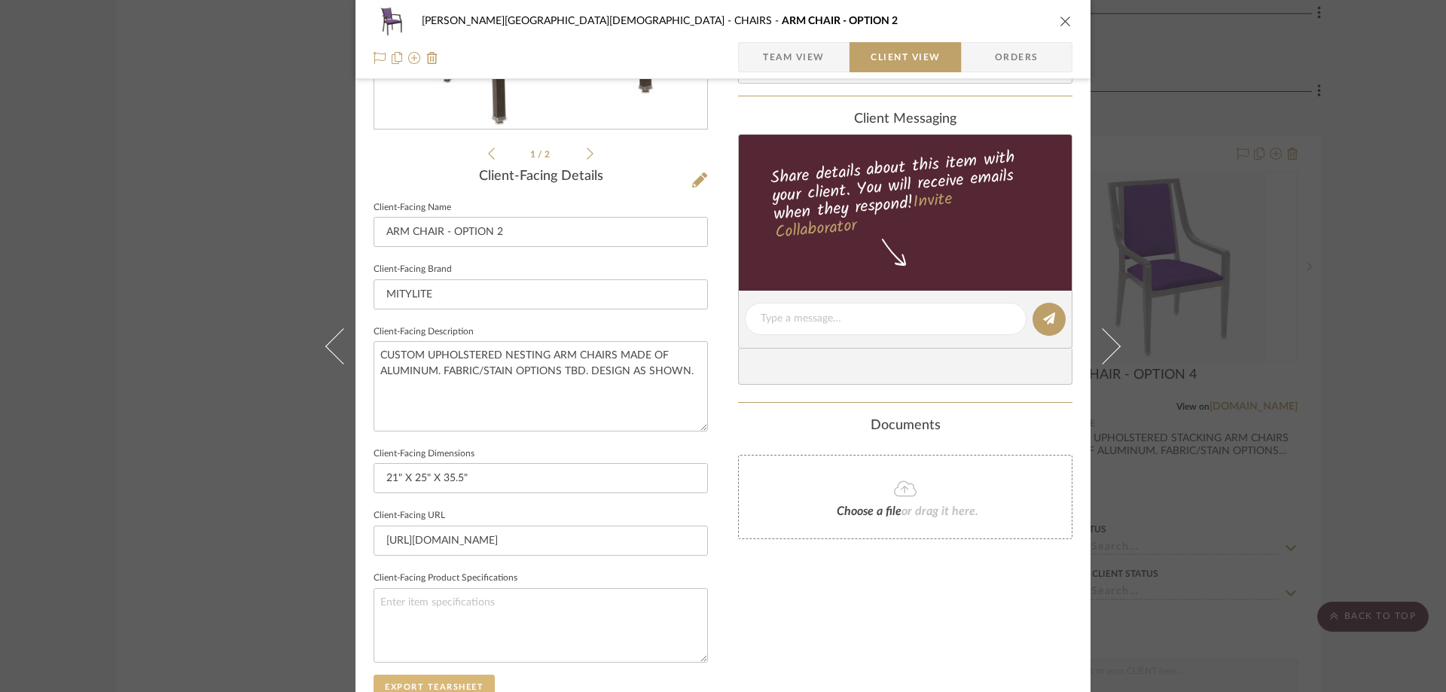
click at [449, 680] on button "Export Tearsheet" at bounding box center [434, 687] width 121 height 24
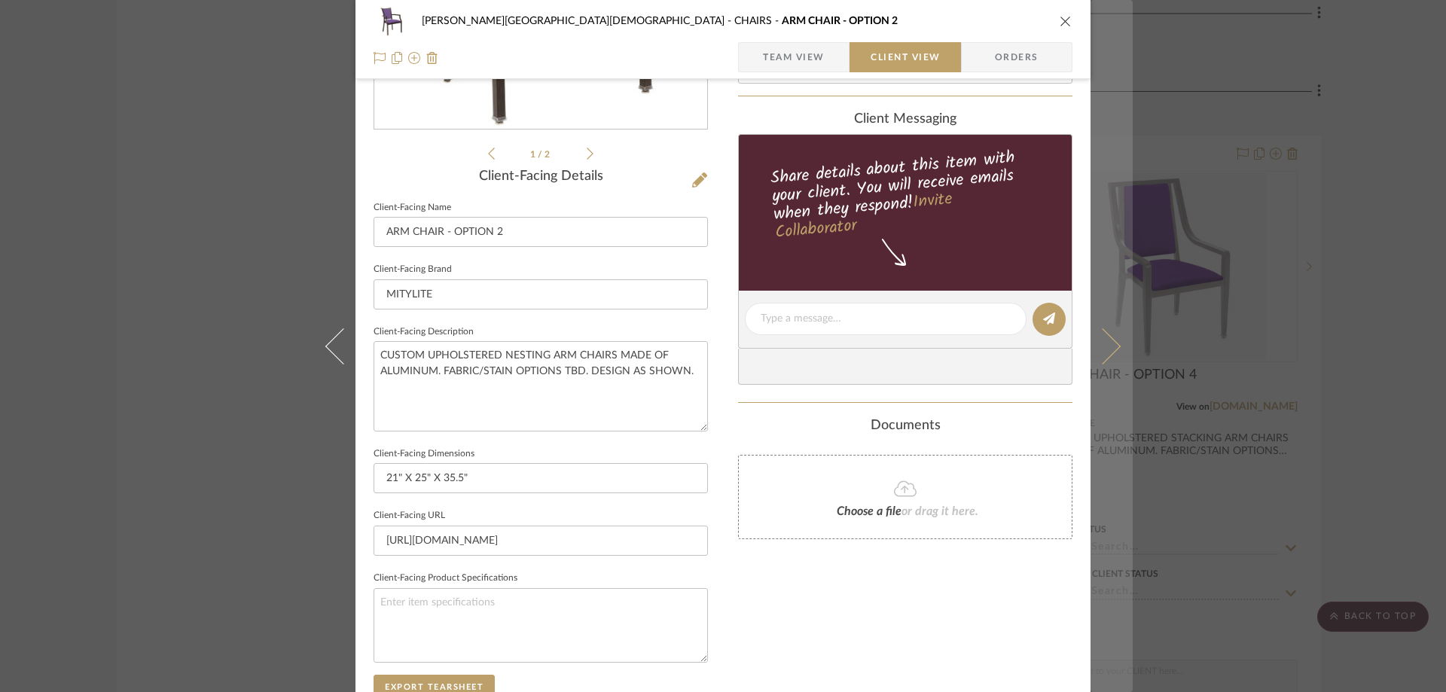
click at [1095, 347] on icon at bounding box center [1103, 346] width 36 height 36
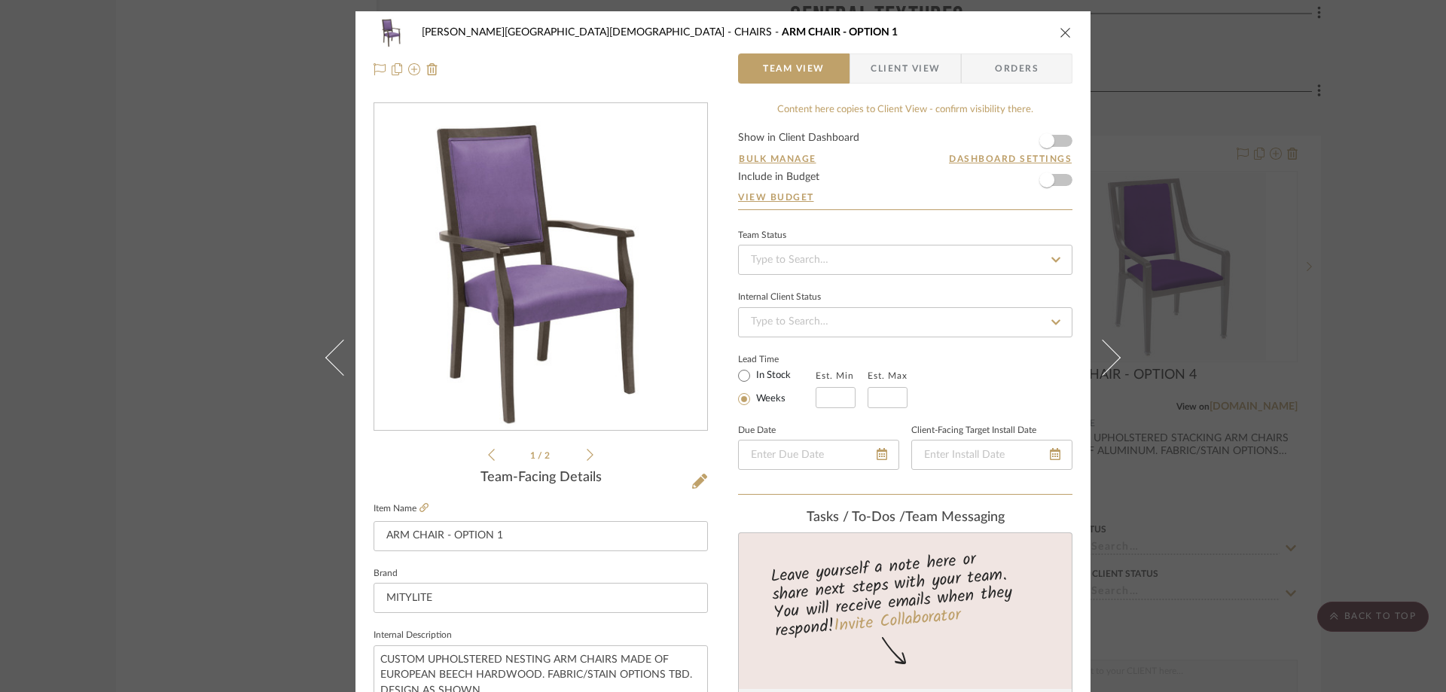
click at [889, 60] on span "Client View" at bounding box center [905, 68] width 69 height 30
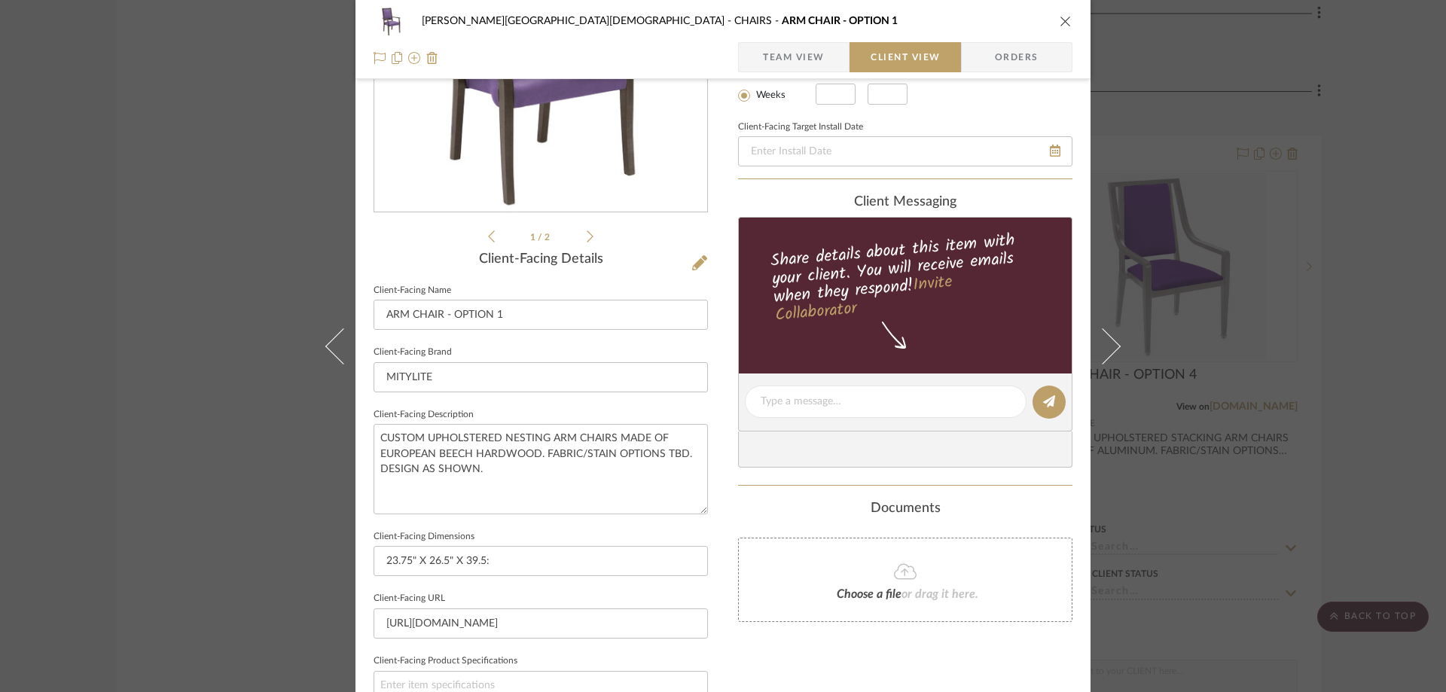
scroll to position [452, 0]
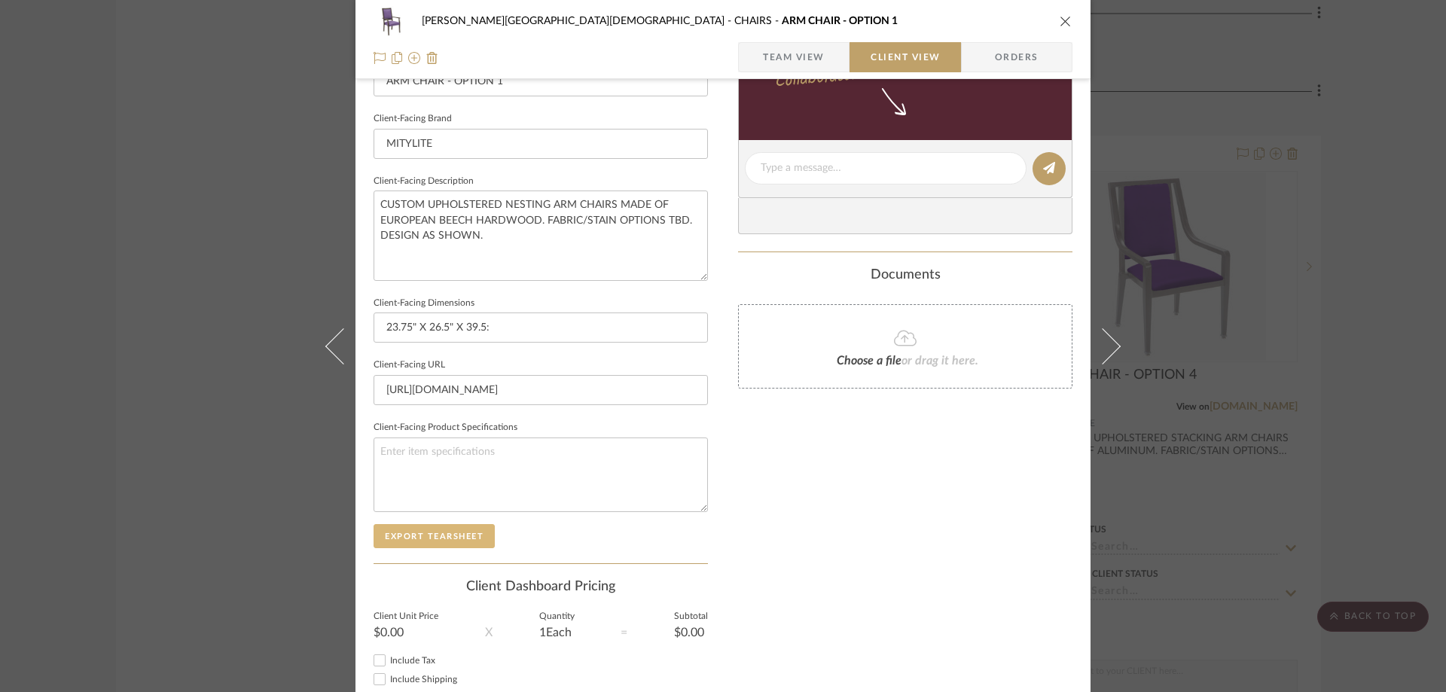
click at [454, 533] on button "Export Tearsheet" at bounding box center [434, 536] width 121 height 24
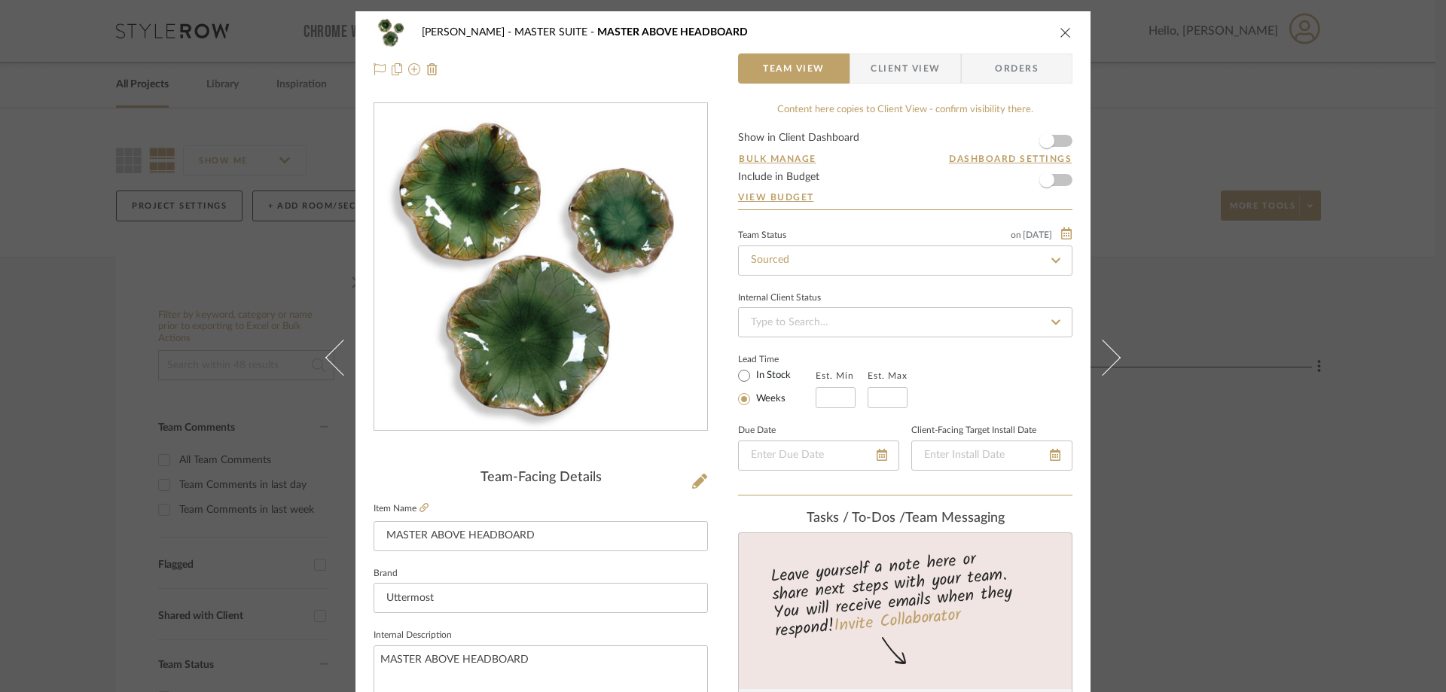
click at [897, 59] on span "Client View" at bounding box center [905, 68] width 69 height 30
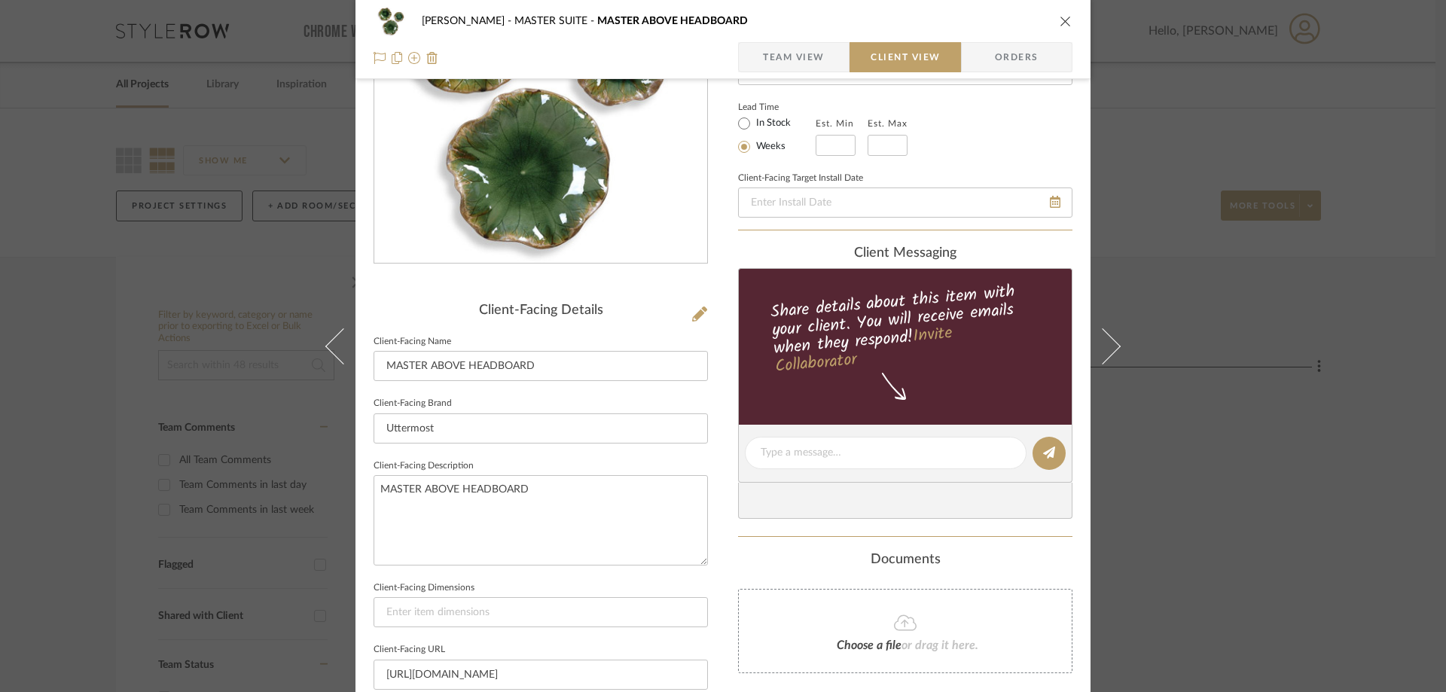
scroll to position [301, 0]
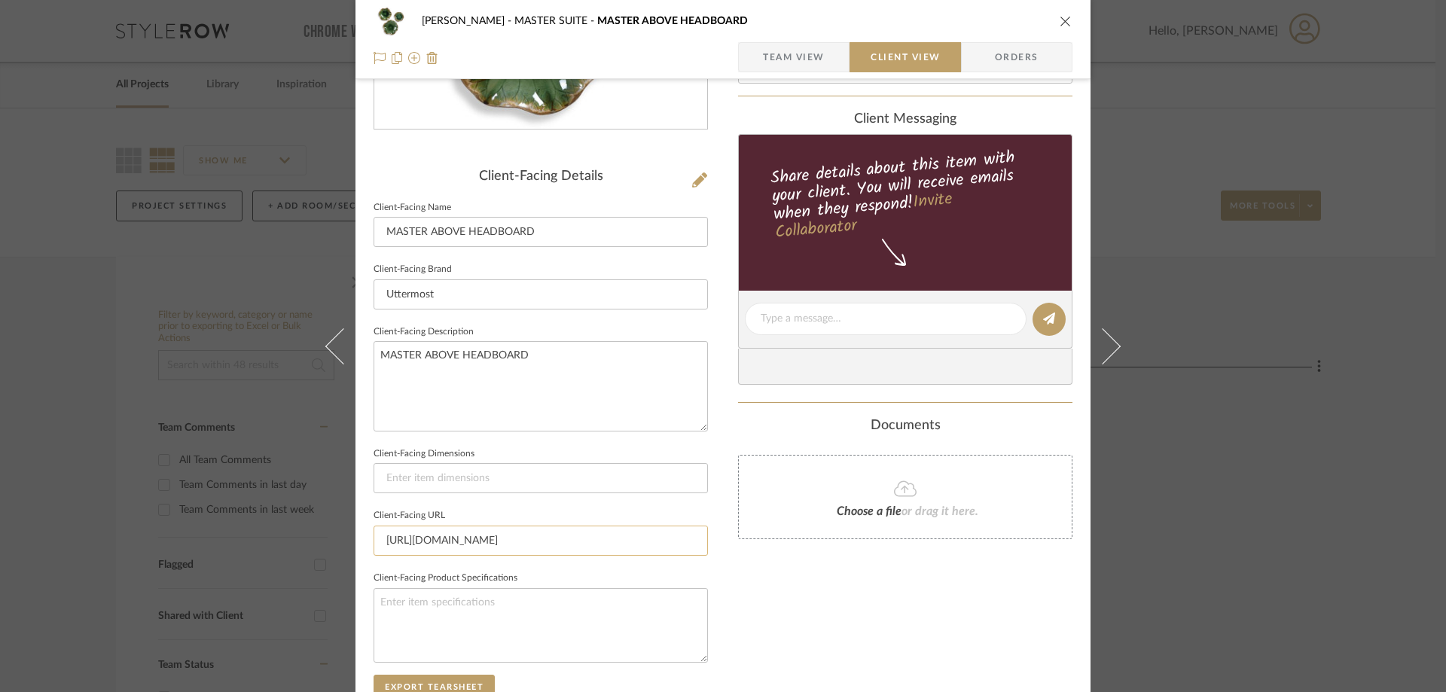
click at [495, 539] on input "https://uttermost.com/abella-ceramic-wall-decor-abella?color=Y29uZmlndXJhYmxlLz…" at bounding box center [541, 541] width 334 height 30
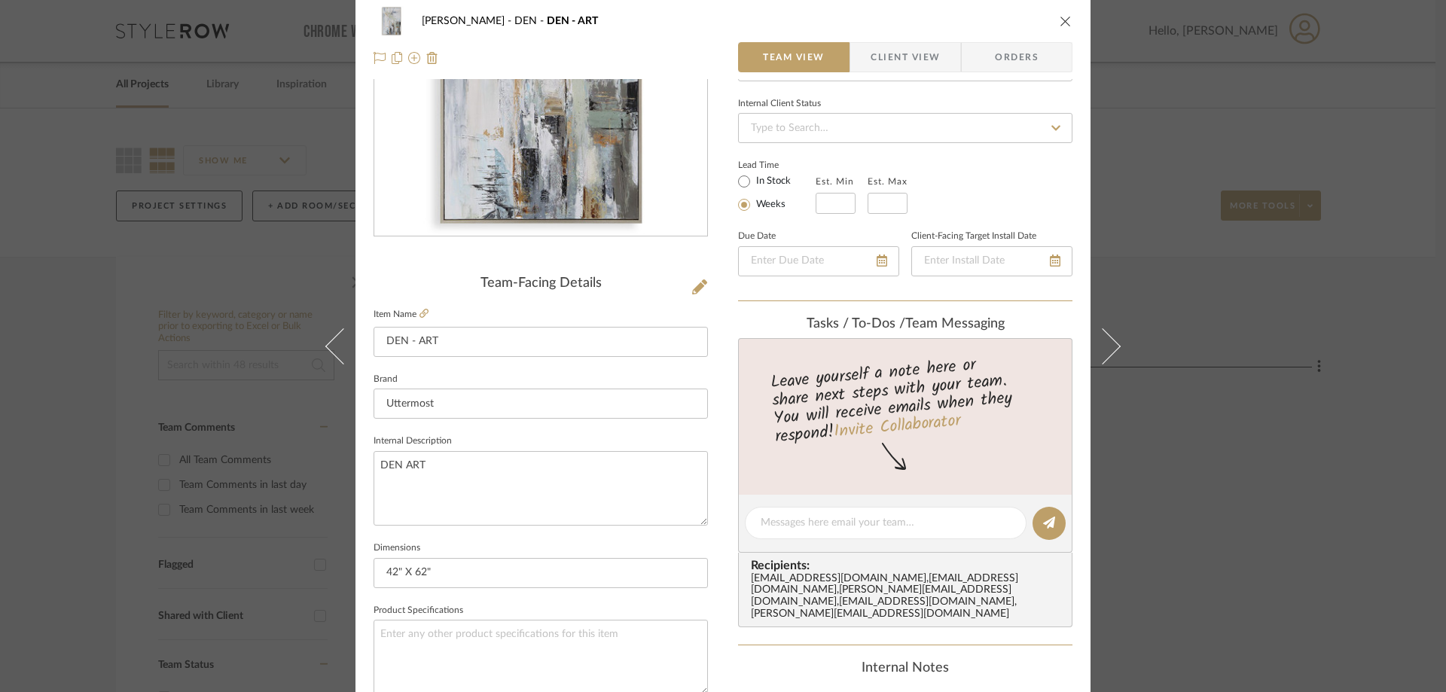
scroll to position [301, 0]
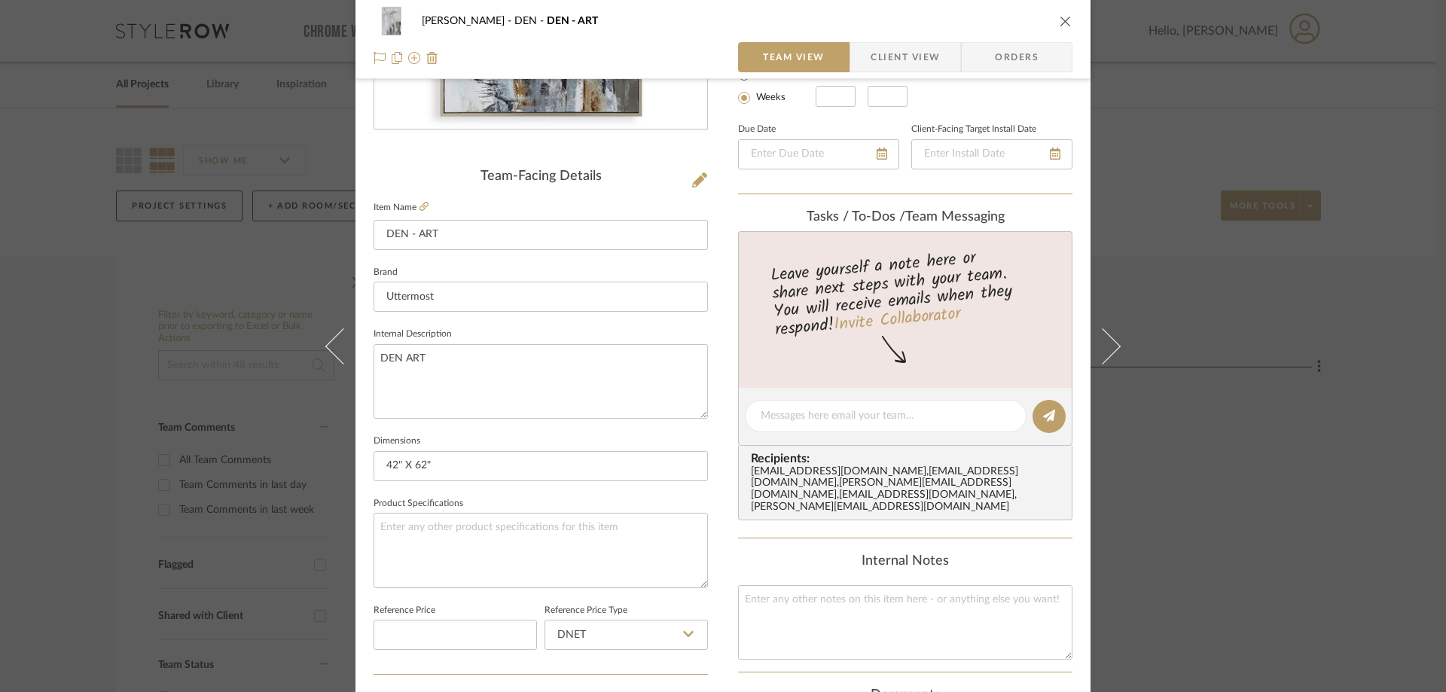
click at [891, 63] on span "Client View" at bounding box center [905, 57] width 69 height 30
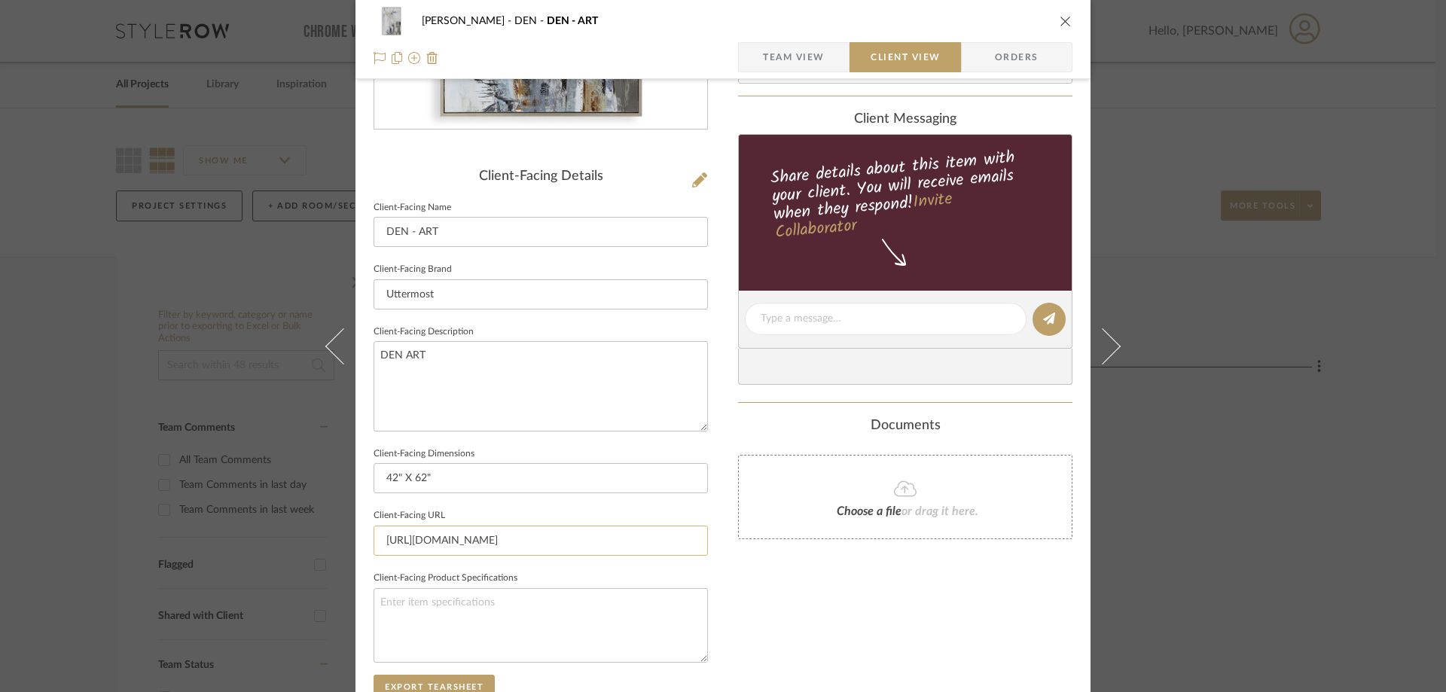
click at [444, 540] on input "https://uttermost.com/natural-springs-hand-painted-canvas-41442" at bounding box center [541, 541] width 334 height 30
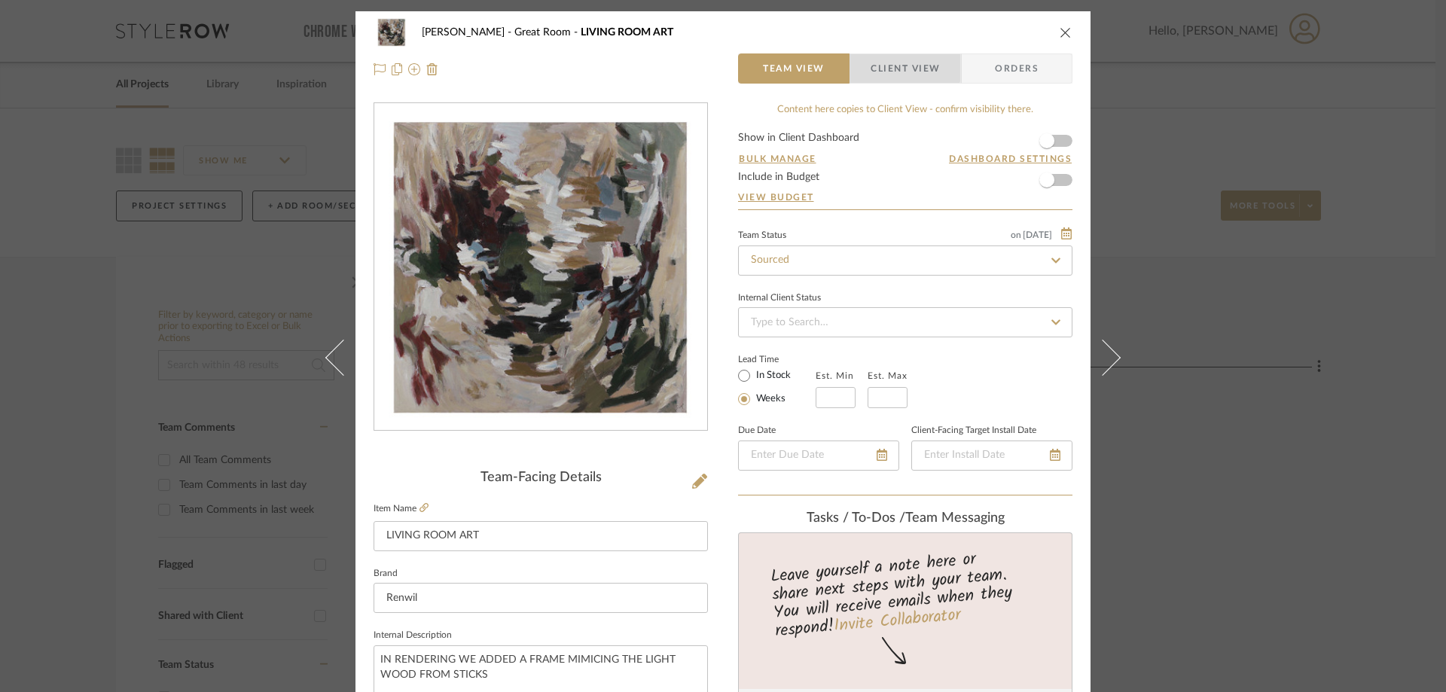
click at [882, 63] on span "Client View" at bounding box center [905, 68] width 69 height 30
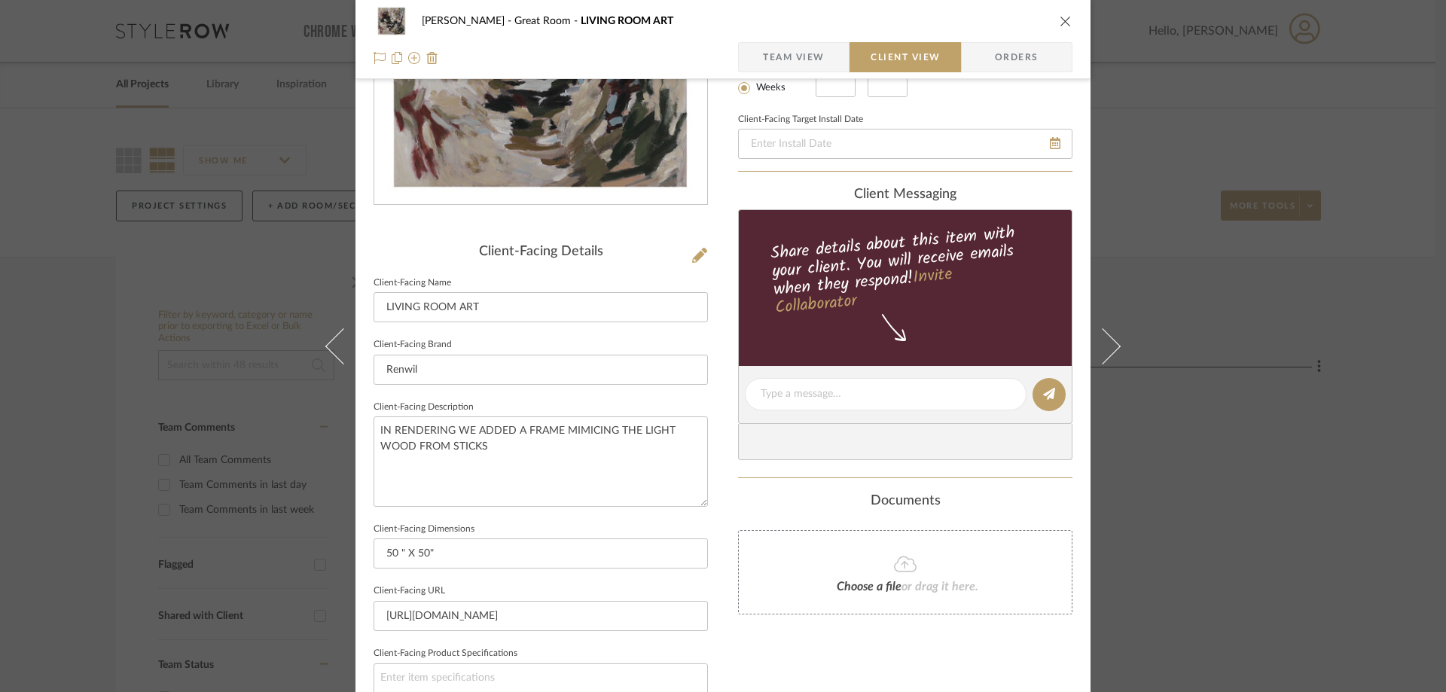
scroll to position [377, 0]
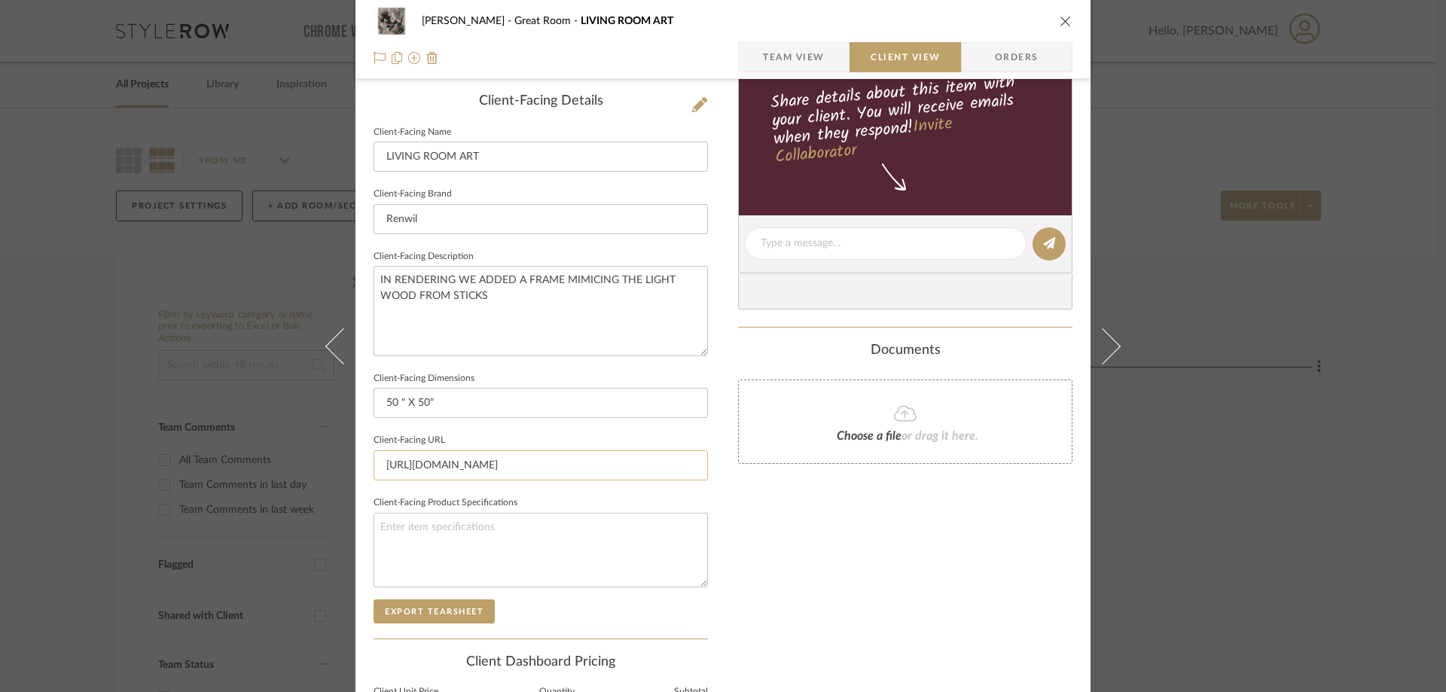
click at [506, 457] on input "[URL][DOMAIN_NAME]" at bounding box center [541, 466] width 334 height 30
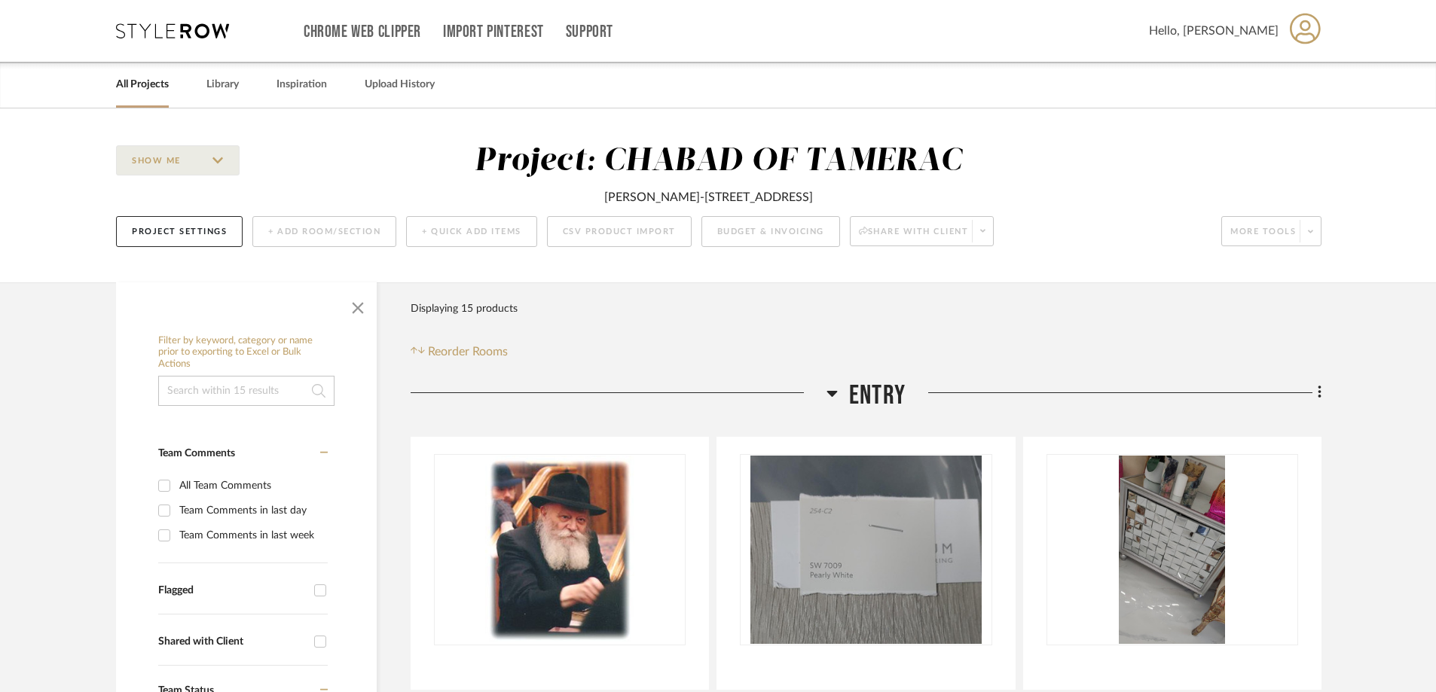
click at [146, 87] on link "All Projects" at bounding box center [142, 85] width 53 height 20
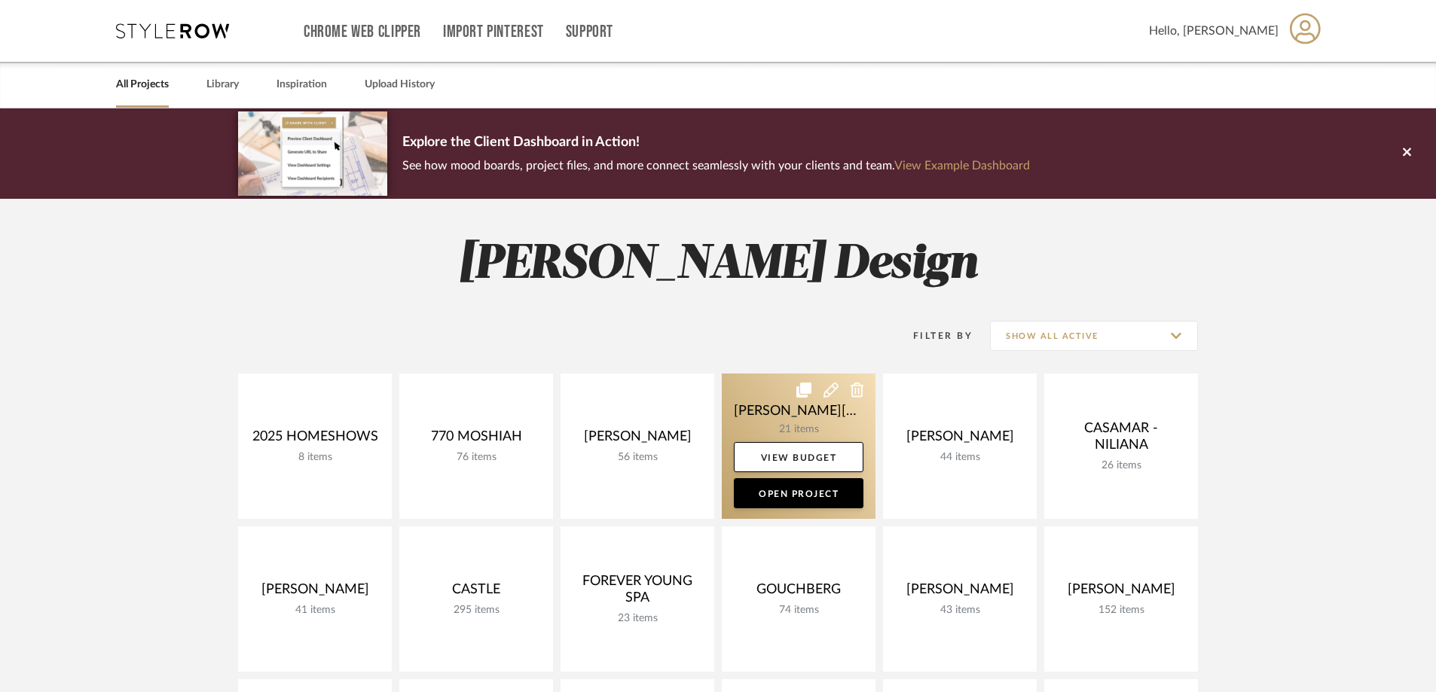
click at [821, 426] on link at bounding box center [799, 446] width 154 height 145
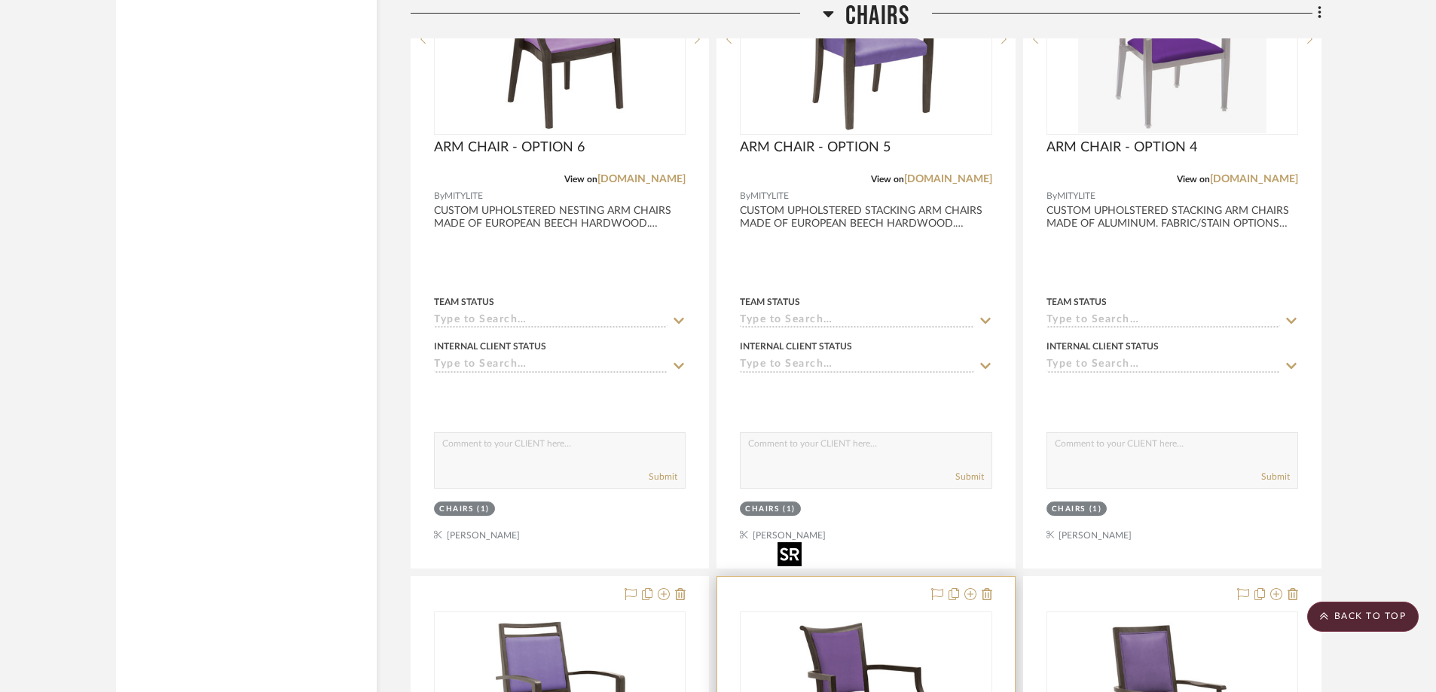
scroll to position [2561, 0]
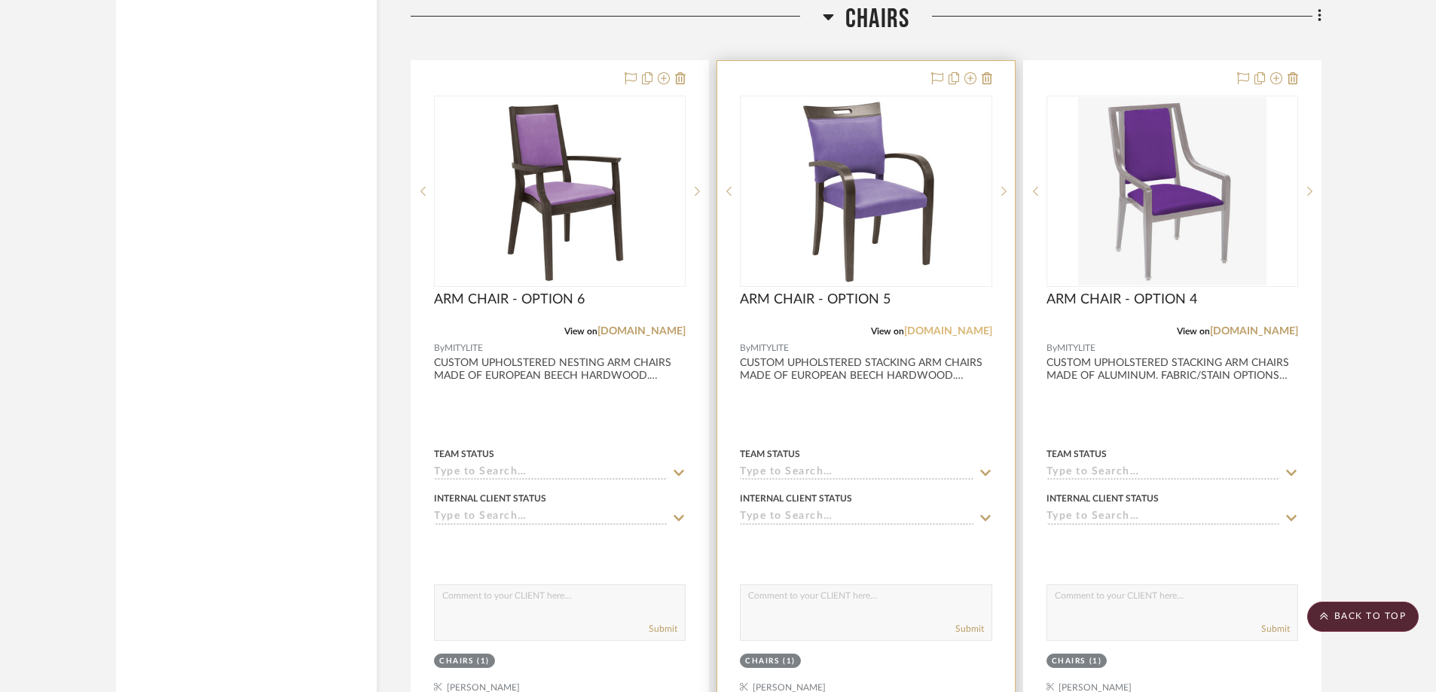
click at [971, 326] on link "[DOMAIN_NAME]" at bounding box center [948, 331] width 88 height 11
